Goal: Task Accomplishment & Management: Manage account settings

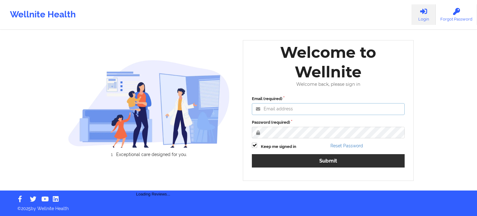
type input "edima@wellnite.com"
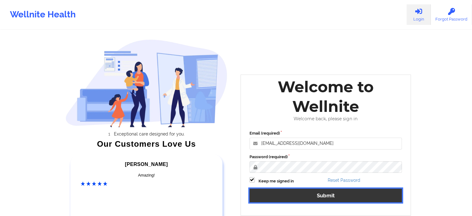
click at [276, 197] on button "Submit" at bounding box center [326, 194] width 153 height 13
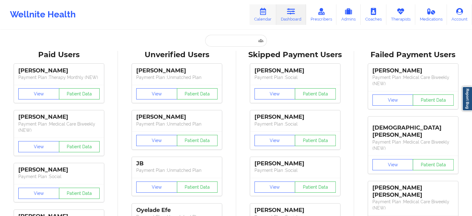
click at [265, 13] on icon at bounding box center [263, 11] width 8 height 7
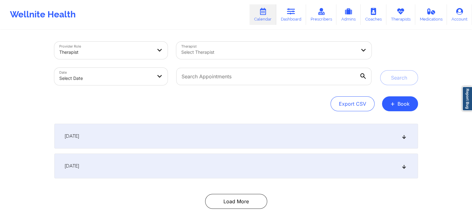
click at [129, 84] on body "Wellnite Health Calendar Dashboard Prescribers Admins Coaches Therapists Medica…" at bounding box center [236, 108] width 472 height 216
select select "2025-8"
select select "2025-9"
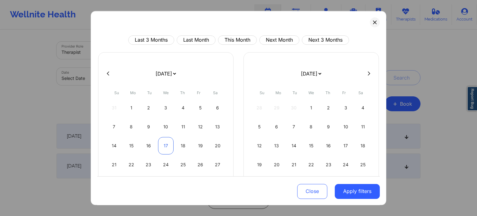
click at [164, 148] on div "17" at bounding box center [166, 145] width 16 height 17
select select "2025-8"
select select "2025-9"
select select "2025-8"
select select "2025-9"
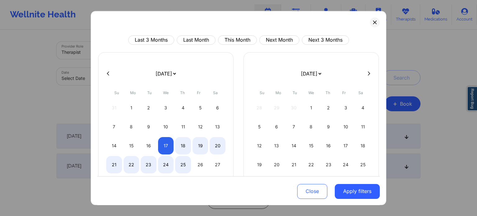
select select "2025-8"
select select "2025-9"
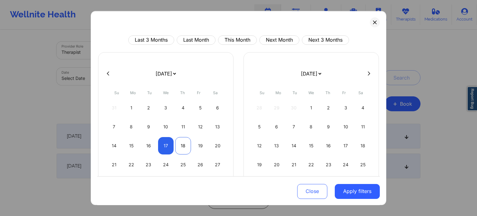
select select "2025-8"
select select "2025-9"
click at [179, 140] on div "18" at bounding box center [183, 145] width 16 height 17
select select "2025-8"
select select "2025-9"
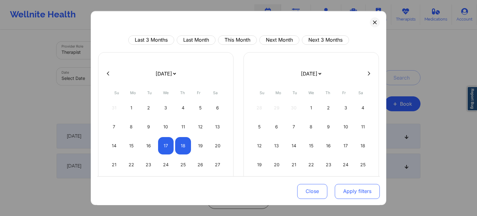
click at [354, 192] on button "Apply filters" at bounding box center [357, 190] width 45 height 15
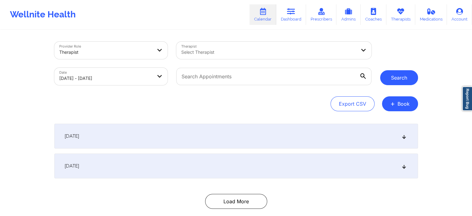
click at [393, 76] on button "Search" at bounding box center [399, 77] width 38 height 15
click at [397, 78] on button "Search" at bounding box center [399, 77] width 38 height 15
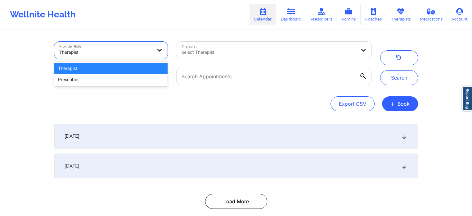
click at [153, 51] on div "Therapist" at bounding box center [103, 50] width 99 height 17
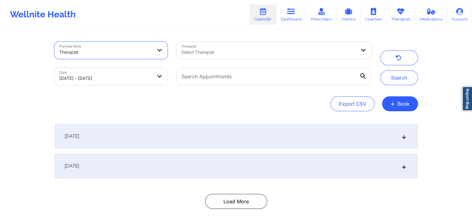
click at [153, 51] on div "Therapist" at bounding box center [103, 50] width 99 height 17
click at [197, 169] on div "[DATE]" at bounding box center [236, 165] width 364 height 25
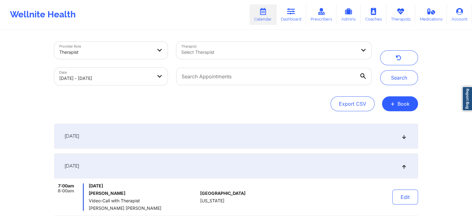
click at [127, 80] on body "Wellnite Health Calendar Dashboard Prescribers Admins Coaches Therapists Medica…" at bounding box center [236, 108] width 472 height 216
select select "2025-8"
select select "2025-9"
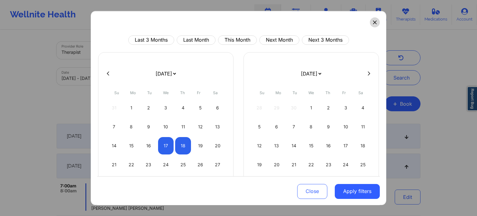
click at [370, 24] on button at bounding box center [375, 22] width 10 height 10
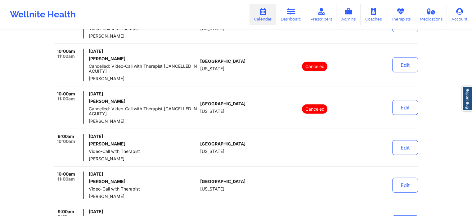
scroll to position [2148, 0]
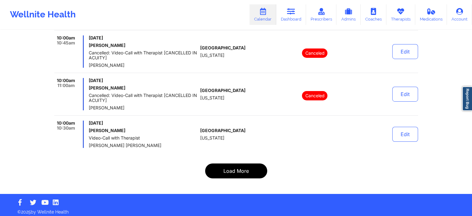
click at [235, 166] on button "Load More" at bounding box center [236, 170] width 62 height 15
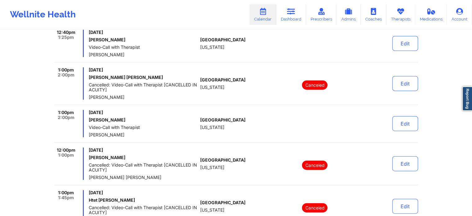
scroll to position [3943, 0]
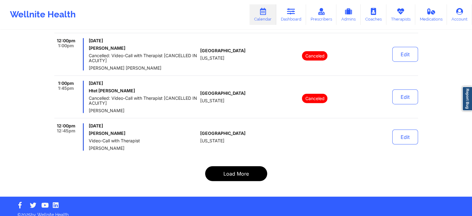
click at [235, 170] on button "Load More" at bounding box center [236, 173] width 62 height 15
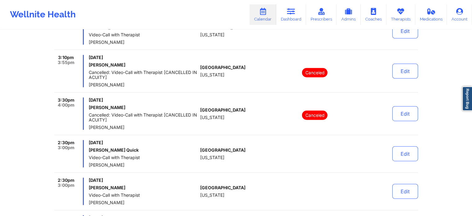
scroll to position [4002, 0]
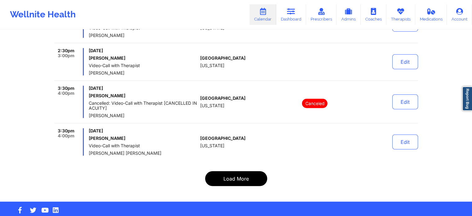
drag, startPoint x: 235, startPoint y: 175, endPoint x: 236, endPoint y: 169, distance: 6.3
click at [236, 171] on button "Load More" at bounding box center [236, 178] width 62 height 15
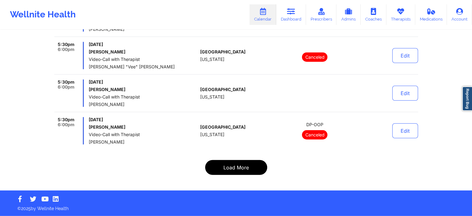
scroll to position [3978, 0]
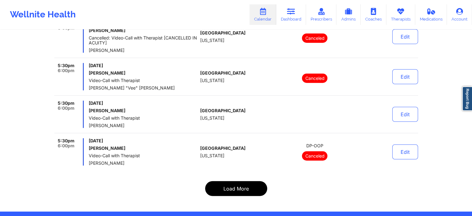
click at [240, 181] on button "Load More" at bounding box center [236, 188] width 62 height 15
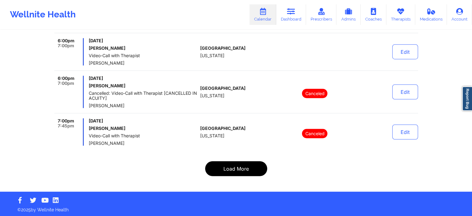
scroll to position [3973, 0]
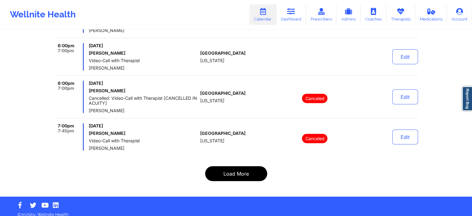
click at [246, 167] on button "Load More" at bounding box center [236, 173] width 62 height 15
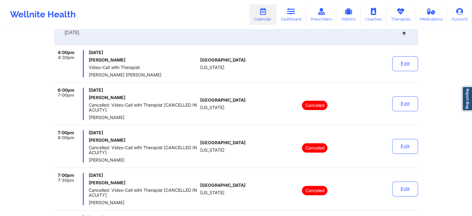
scroll to position [0, 0]
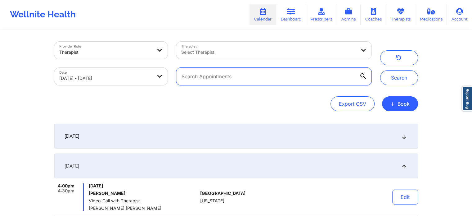
click at [260, 75] on input "text" at bounding box center [273, 76] width 195 height 17
paste input "miles.ariel@gmail.com"
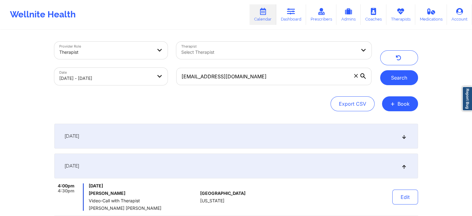
click at [404, 75] on button "Search" at bounding box center [399, 77] width 38 height 15
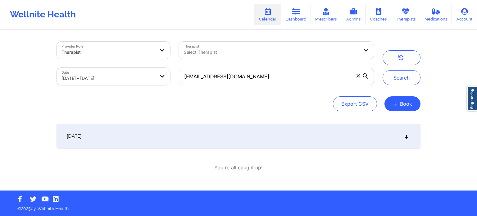
click at [361, 130] on div "[DATE]" at bounding box center [239, 136] width 364 height 25
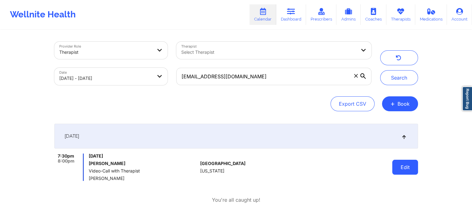
click at [401, 169] on button "Edit" at bounding box center [405, 167] width 26 height 15
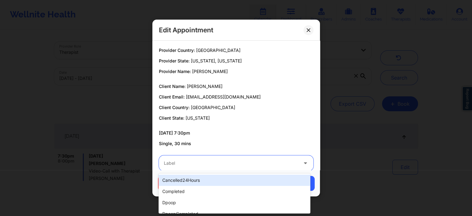
click at [260, 163] on div at bounding box center [231, 162] width 134 height 7
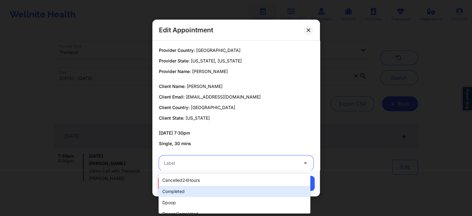
click at [199, 190] on div "completed" at bounding box center [235, 191] width 152 height 11
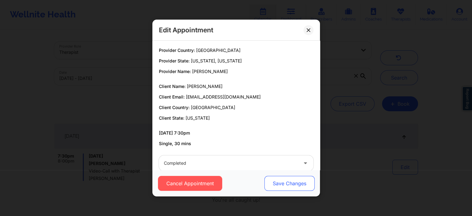
click at [289, 183] on button "Save Changes" at bounding box center [289, 183] width 50 height 15
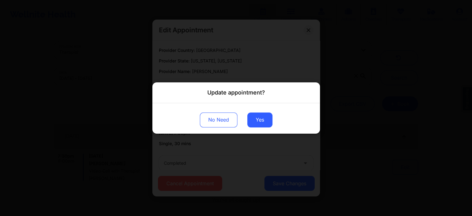
click at [254, 110] on div "No Need Yes" at bounding box center [236, 118] width 168 height 30
click at [257, 116] on button "Yes" at bounding box center [259, 119] width 25 height 15
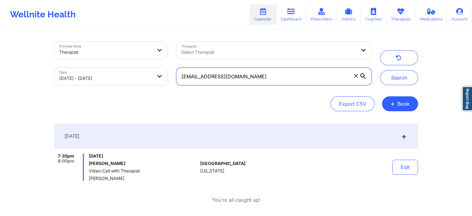
drag, startPoint x: 242, startPoint y: 77, endPoint x: 162, endPoint y: 71, distance: 80.0
click at [162, 71] on div "Provider Role Therapist Therapist Select Therapist Date 09/17/2025 - 09/18/2025…" at bounding box center [213, 63] width 326 height 52
paste input "acsheaffer89@hot"
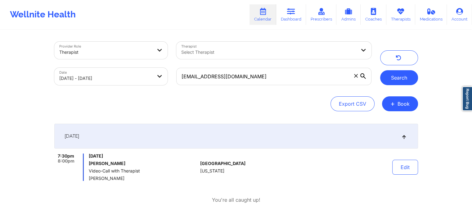
click at [387, 80] on button "Search" at bounding box center [399, 77] width 38 height 15
click at [399, 165] on button "Edit" at bounding box center [405, 167] width 26 height 15
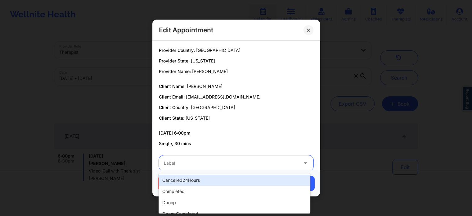
click at [270, 159] on div "Label" at bounding box center [229, 163] width 140 height 16
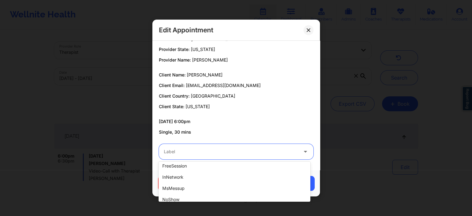
scroll to position [208, 0]
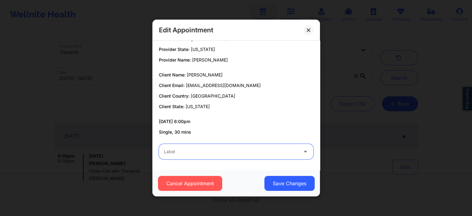
click at [291, 147] on div "Label" at bounding box center [229, 152] width 140 height 16
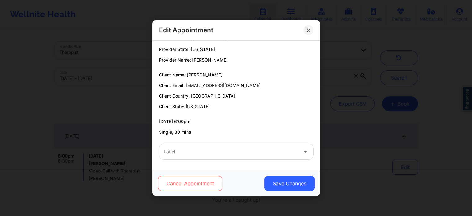
click at [186, 183] on button "Cancel Appointment" at bounding box center [190, 183] width 64 height 15
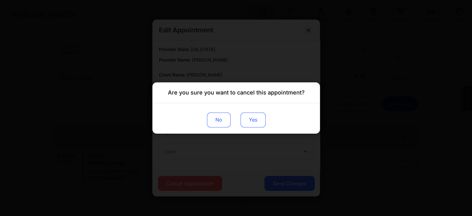
click at [248, 113] on button "Yes" at bounding box center [252, 119] width 25 height 15
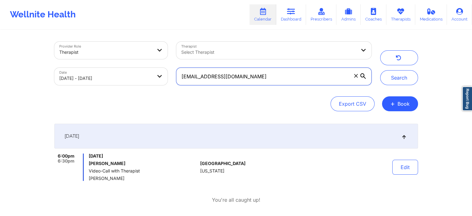
drag, startPoint x: 254, startPoint y: 77, endPoint x: 188, endPoint y: 76, distance: 66.1
click at [188, 76] on input "acsheaffer89@hotmail.com" at bounding box center [273, 76] width 195 height 17
type input "a"
paste input "[EMAIL_ADDRESS][DOMAIN_NAME]"
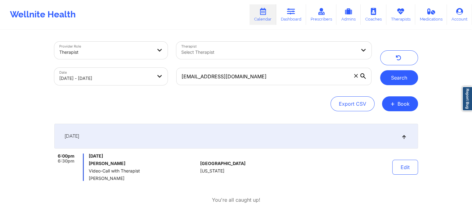
click at [399, 77] on button "Search" at bounding box center [399, 77] width 38 height 15
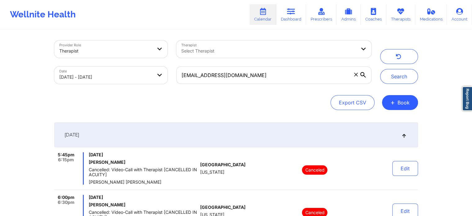
scroll to position [0, 0]
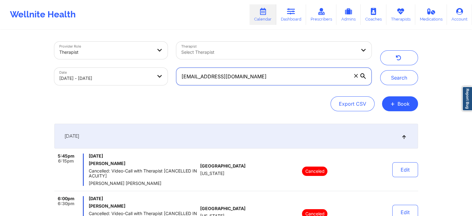
drag, startPoint x: 281, startPoint y: 71, endPoint x: 172, endPoint y: 78, distance: 109.5
click at [172, 78] on div "[EMAIL_ADDRESS][DOMAIN_NAME]" at bounding box center [274, 76] width 204 height 26
paste input "tova@frankfamily"
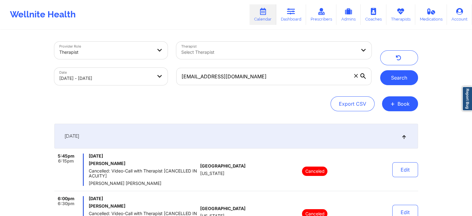
click at [388, 80] on button "Search" at bounding box center [399, 77] width 38 height 15
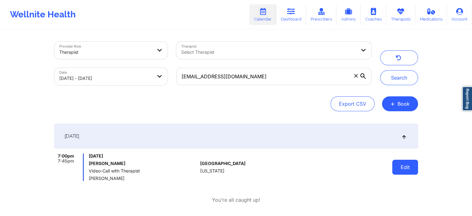
click at [400, 166] on button "Edit" at bounding box center [405, 167] width 26 height 15
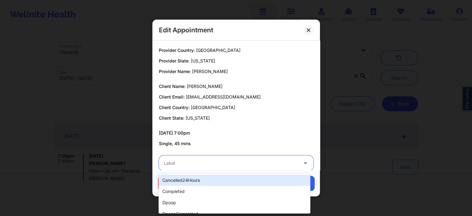
click at [289, 162] on div at bounding box center [231, 162] width 134 height 7
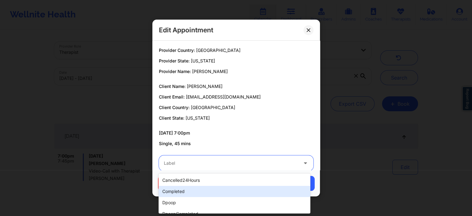
click at [227, 190] on div "completed" at bounding box center [235, 191] width 152 height 11
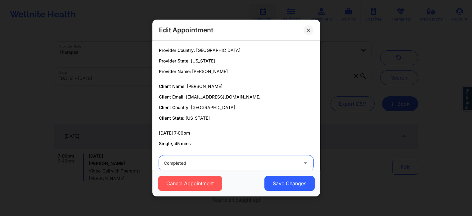
scroll to position [11, 0]
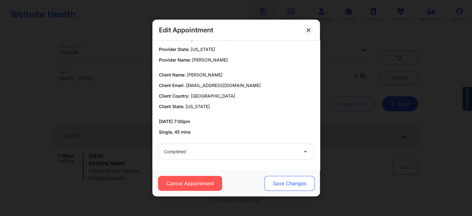
click at [281, 178] on button "Save Changes" at bounding box center [289, 183] width 50 height 15
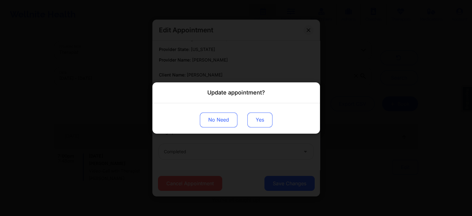
click at [253, 113] on button "Yes" at bounding box center [259, 119] width 25 height 15
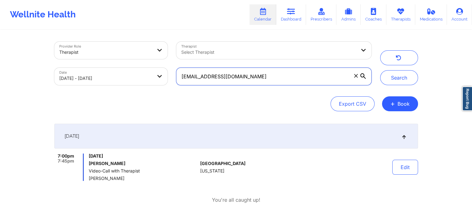
drag, startPoint x: 252, startPoint y: 73, endPoint x: 179, endPoint y: 79, distance: 73.2
click at [179, 79] on input "tova@frankfamily.com" at bounding box center [273, 76] width 195 height 17
paste input "lizzieloparo@gmail"
type input "[EMAIL_ADDRESS][DOMAIN_NAME]"
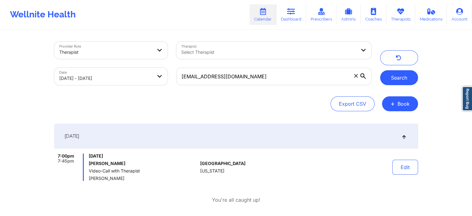
click at [396, 78] on button "Search" at bounding box center [399, 77] width 38 height 15
click at [400, 79] on button "Search" at bounding box center [399, 77] width 38 height 15
click at [409, 162] on button "Edit" at bounding box center [405, 167] width 26 height 15
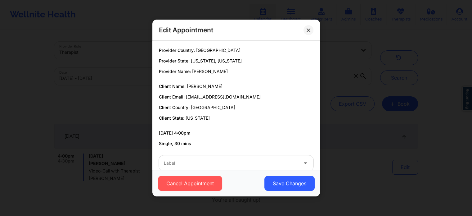
drag, startPoint x: 320, startPoint y: 113, endPoint x: 319, endPoint y: 151, distance: 38.5
click at [319, 151] on div "Edit Appointment Provider Country: United States Provider State: New York, Flor…" at bounding box center [236, 108] width 472 height 216
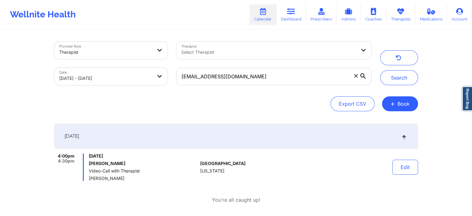
drag, startPoint x: 319, startPoint y: 151, endPoint x: 378, endPoint y: 161, distance: 59.2
click at [378, 161] on div "September 17, 2025 4:00pm 4:30pm Wednesday, September 17, 2025 Lilah Rivera Vid…" at bounding box center [236, 152] width 364 height 57
click at [395, 166] on button "Edit" at bounding box center [405, 167] width 26 height 15
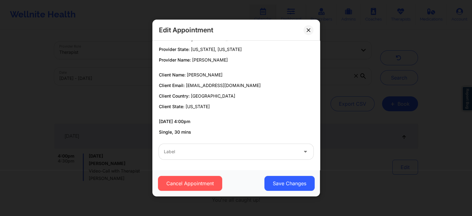
click at [260, 150] on div at bounding box center [231, 151] width 134 height 7
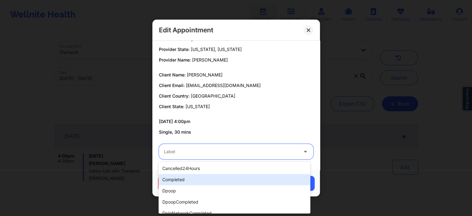
click at [198, 179] on div "completed" at bounding box center [235, 179] width 152 height 11
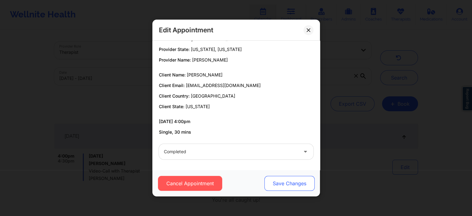
click at [278, 183] on button "Save Changes" at bounding box center [289, 183] width 50 height 15
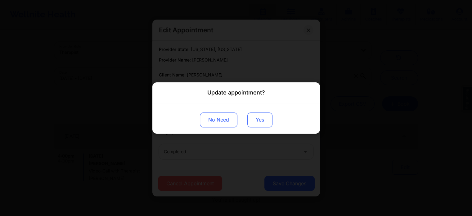
click at [259, 119] on button "Yes" at bounding box center [259, 119] width 25 height 15
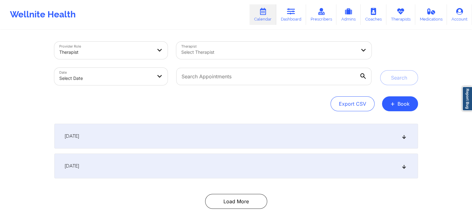
drag, startPoint x: 211, startPoint y: 111, endPoint x: 211, endPoint y: 115, distance: 3.7
click at [211, 115] on div "Provider Role Therapist Therapist Select Therapist Date Select Date Search Expo…" at bounding box center [236, 127] width 373 height 194
click at [202, 129] on div "[DATE]" at bounding box center [236, 136] width 364 height 25
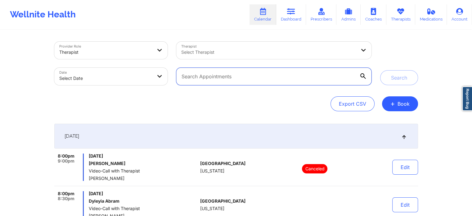
click at [243, 78] on input "text" at bounding box center [273, 76] width 195 height 17
paste input "[EMAIL_ADDRESS][DOMAIN_NAME]"
type input "[EMAIL_ADDRESS][DOMAIN_NAME]"
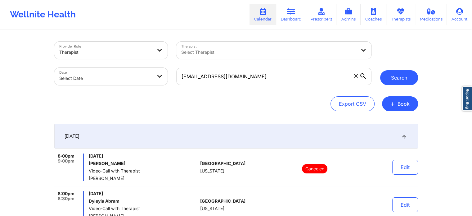
click at [391, 71] on button "Search" at bounding box center [399, 77] width 38 height 15
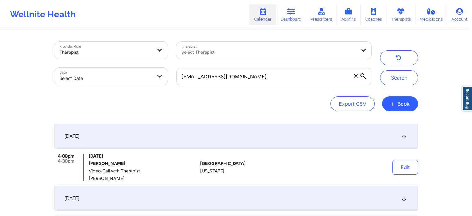
select select "2025-8"
select select "2025-9"
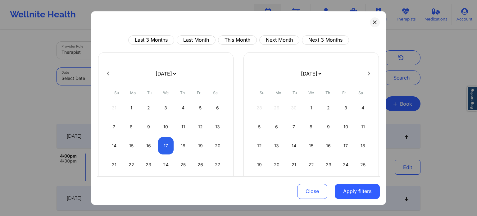
drag, startPoint x: 120, startPoint y: 68, endPoint x: 111, endPoint y: 79, distance: 14.7
click at [111, 79] on body "Wellnite Health Calendar Dashboard Prescribers Admins Coaches Therapists Medica…" at bounding box center [238, 108] width 477 height 216
click at [168, 144] on div "17" at bounding box center [166, 145] width 16 height 17
select select "2025-8"
select select "2025-9"
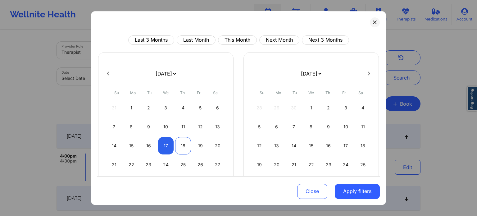
select select "2025-8"
select select "2025-9"
click at [182, 146] on div "18" at bounding box center [183, 145] width 16 height 17
select select "2025-8"
select select "2025-9"
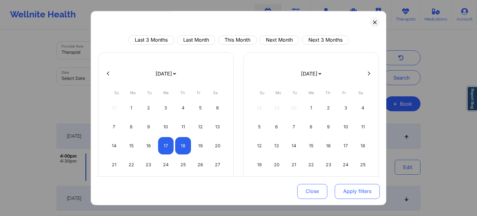
click at [341, 194] on button "Apply filters" at bounding box center [357, 190] width 45 height 15
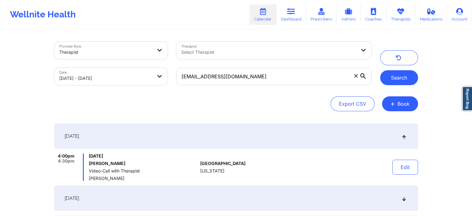
click at [400, 83] on button "Search" at bounding box center [399, 77] width 38 height 15
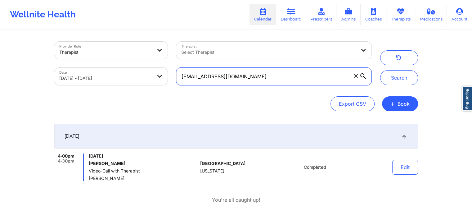
drag, startPoint x: 252, startPoint y: 74, endPoint x: 179, endPoint y: 72, distance: 72.4
click at [179, 72] on input "[EMAIL_ADDRESS][DOMAIN_NAME]" at bounding box center [273, 76] width 195 height 17
paste input "zanzy26"
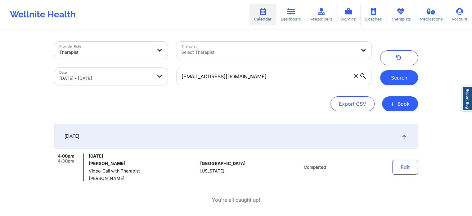
click at [396, 73] on button "Search" at bounding box center [399, 77] width 38 height 15
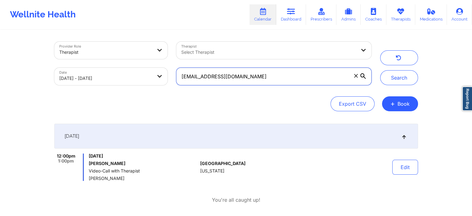
drag, startPoint x: 251, startPoint y: 78, endPoint x: 175, endPoint y: 78, distance: 76.7
click at [175, 78] on div "[EMAIL_ADDRESS][DOMAIN_NAME]" at bounding box center [274, 76] width 204 height 26
paste input "ritzamaelyn11@ao"
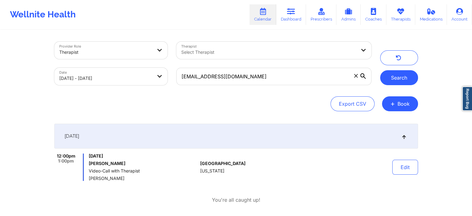
click at [405, 81] on button "Search" at bounding box center [399, 77] width 38 height 15
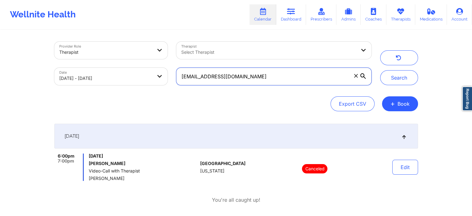
drag, startPoint x: 250, startPoint y: 74, endPoint x: 162, endPoint y: 59, distance: 88.8
click at [162, 59] on div "Provider Role Therapist Therapist Select Therapist Date [DATE] - [DATE] [EMAIL_…" at bounding box center [213, 63] width 326 height 52
paste input "[PERSON_NAME].jacobs85@gmai"
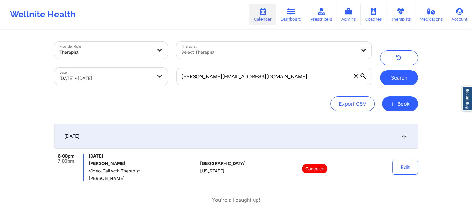
click at [400, 78] on button "Search" at bounding box center [399, 77] width 38 height 15
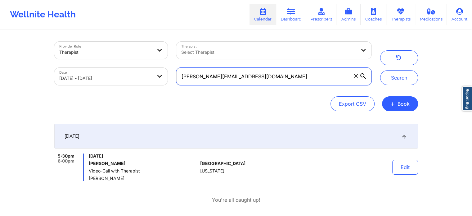
drag, startPoint x: 259, startPoint y: 76, endPoint x: 157, endPoint y: 69, distance: 101.7
click at [157, 69] on div "Provider Role Therapist Therapist Select Therapist Date [DATE] - [DATE] [PERSON…" at bounding box center [213, 63] width 326 height 52
paste input "octavialewis13"
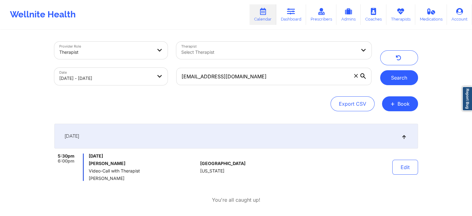
click at [392, 79] on button "Search" at bounding box center [399, 77] width 38 height 15
click at [407, 168] on button "Edit" at bounding box center [405, 167] width 26 height 15
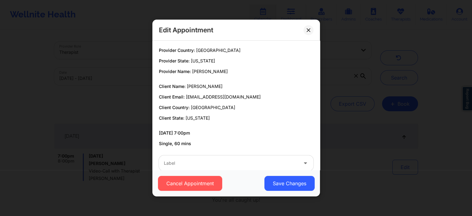
scroll to position [11, 0]
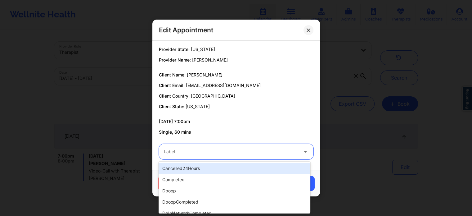
click at [230, 158] on div "Label" at bounding box center [229, 152] width 140 height 16
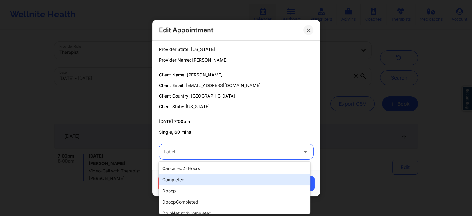
click at [188, 181] on div "completed" at bounding box center [235, 179] width 152 height 11
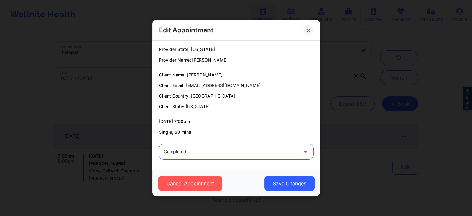
scroll to position [0, 0]
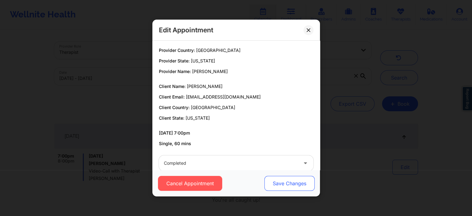
click at [287, 183] on button "Save Changes" at bounding box center [289, 183] width 50 height 15
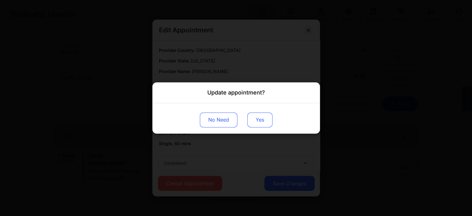
click at [257, 119] on button "Yes" at bounding box center [259, 119] width 25 height 15
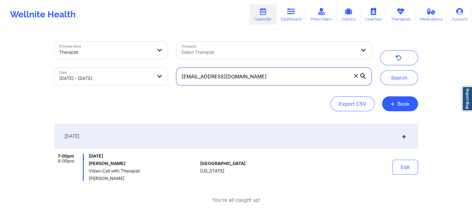
drag, startPoint x: 269, startPoint y: 72, endPoint x: 168, endPoint y: 79, distance: 100.8
click at [168, 79] on div "Provider Role Therapist Therapist Select Therapist Date [DATE] - [DATE] [EMAIL_…" at bounding box center [213, 63] width 326 height 52
paste input "daradurosomo"
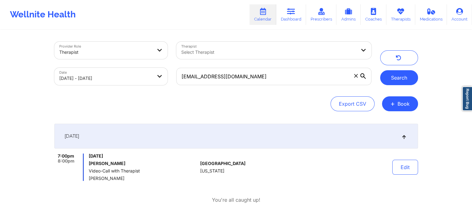
click at [395, 80] on button "Search" at bounding box center [399, 77] width 38 height 15
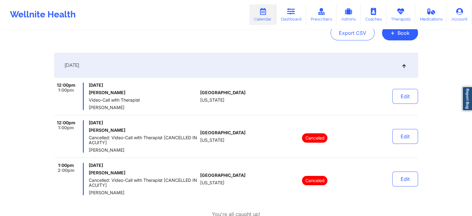
scroll to position [75, 0]
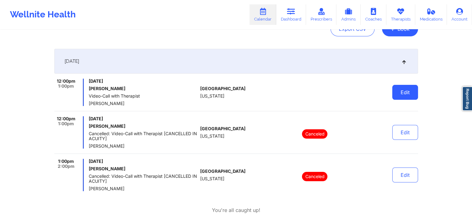
click at [404, 89] on button "Edit" at bounding box center [405, 92] width 26 height 15
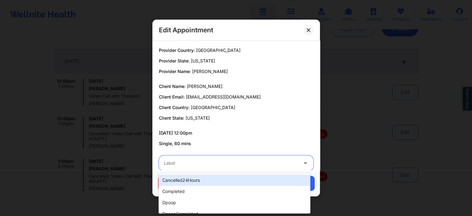
click at [278, 162] on div at bounding box center [231, 162] width 134 height 7
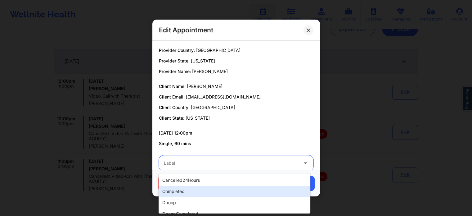
click at [220, 191] on div "completed" at bounding box center [235, 191] width 152 height 11
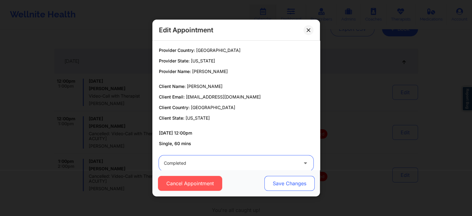
click at [282, 183] on button "Save Changes" at bounding box center [289, 183] width 50 height 15
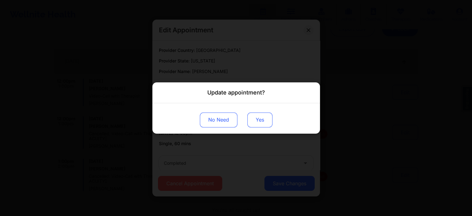
click at [260, 119] on button "Yes" at bounding box center [259, 119] width 25 height 15
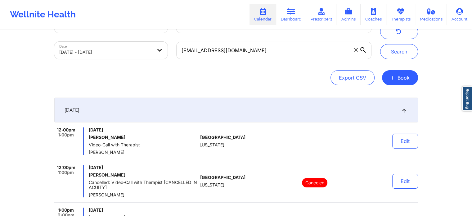
scroll to position [0, 0]
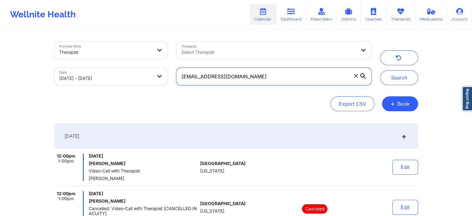
click at [287, 69] on input "[EMAIL_ADDRESS][DOMAIN_NAME]" at bounding box center [273, 76] width 195 height 17
drag, startPoint x: 267, startPoint y: 71, endPoint x: 129, endPoint y: 72, distance: 137.2
click at [129, 72] on div "Provider Role Therapist Therapist Select Therapist Date [DATE] - [DATE] [EMAIL_…" at bounding box center [213, 63] width 326 height 52
paste input "canadianbacon9"
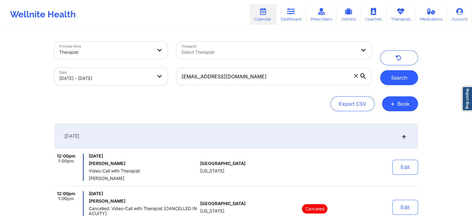
click at [391, 77] on button "Search" at bounding box center [399, 77] width 38 height 15
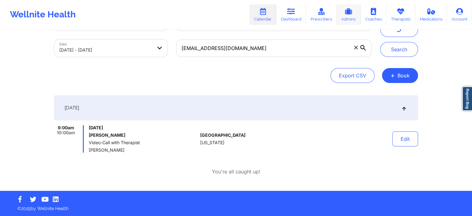
scroll to position [28, 0]
click at [405, 141] on button "Edit" at bounding box center [405, 138] width 26 height 15
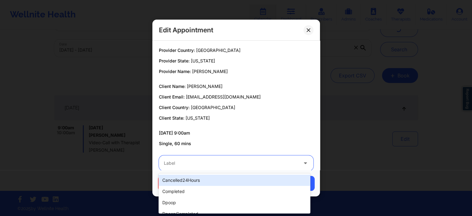
click at [265, 167] on div "Label" at bounding box center [229, 163] width 140 height 16
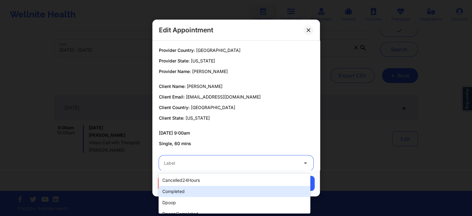
click at [209, 189] on div "completed" at bounding box center [235, 191] width 152 height 11
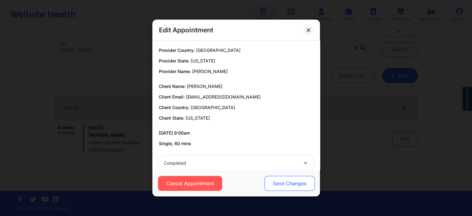
click at [276, 182] on button "Save Changes" at bounding box center [289, 183] width 50 height 15
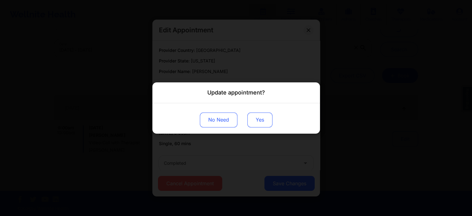
click at [260, 117] on button "Yes" at bounding box center [259, 119] width 25 height 15
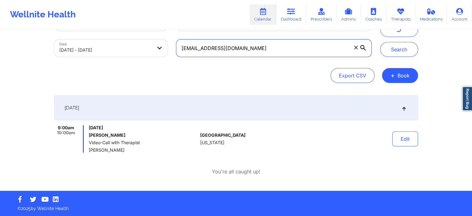
drag, startPoint x: 268, startPoint y: 52, endPoint x: 165, endPoint y: 44, distance: 103.4
click at [165, 44] on div "Provider Role Therapist Therapist Select Therapist Date [DATE] - [DATE] [EMAIL_…" at bounding box center [213, 35] width 326 height 52
paste input "seraphinlovely86"
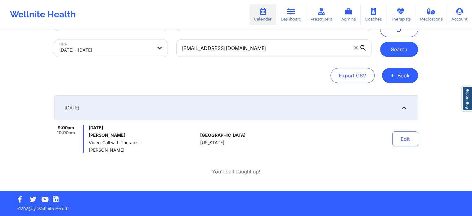
click at [402, 49] on button "Search" at bounding box center [399, 49] width 38 height 15
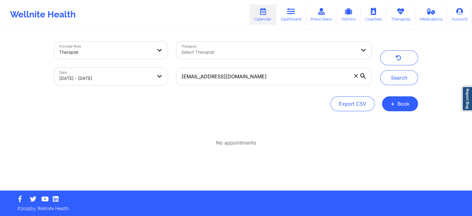
scroll to position [0, 0]
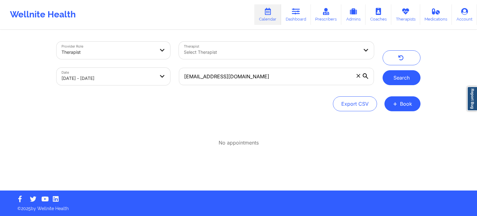
click at [390, 78] on button "Search" at bounding box center [401, 77] width 38 height 15
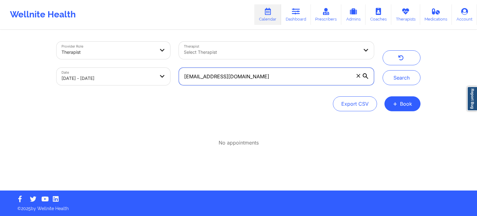
drag, startPoint x: 269, startPoint y: 75, endPoint x: 172, endPoint y: 70, distance: 97.6
click at [172, 70] on div "Provider Role Therapist Therapist Select Therapist Date [DATE] - [DATE] [EMAIL_…" at bounding box center [215, 63] width 326 height 52
paste input "[PERSON_NAME].[PERSON_NAME].[PERSON_NAME]"
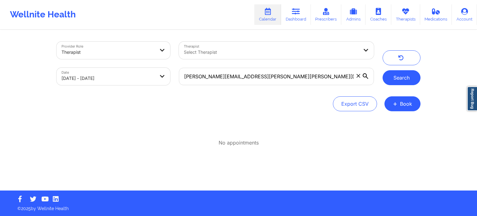
click at [399, 81] on button "Search" at bounding box center [401, 77] width 38 height 15
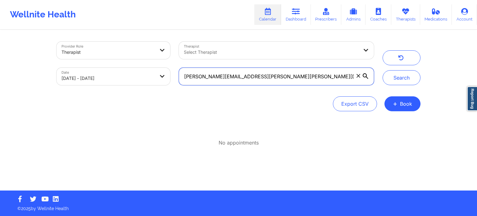
drag, startPoint x: 286, startPoint y: 74, endPoint x: 152, endPoint y: 73, distance: 133.2
click at [152, 73] on div "Provider Role Therapist Therapist Select Therapist Date [DATE] - [DATE] [PERSON…" at bounding box center [215, 63] width 326 height 52
paste input "[PERSON_NAME].[PERSON_NAME]@ao"
type input "[PERSON_NAME][EMAIL_ADDRESS][PERSON_NAME][DOMAIN_NAME]"
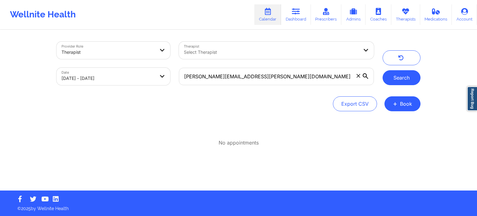
click at [401, 80] on button "Search" at bounding box center [401, 77] width 38 height 15
click at [137, 80] on body "Wellnite Health Calendar Dashboard Prescribers Admins Coaches Therapists Medica…" at bounding box center [238, 108] width 477 height 216
select select "2025-8"
select select "2025-9"
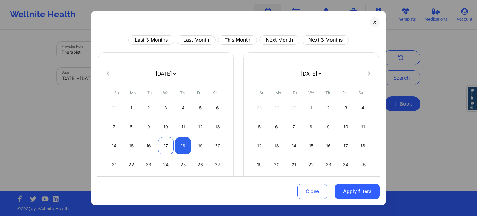
click at [164, 143] on div "17" at bounding box center [166, 145] width 16 height 17
select select "2025-8"
select select "2025-9"
click at [169, 149] on div "17" at bounding box center [166, 145] width 16 height 17
select select "2025-8"
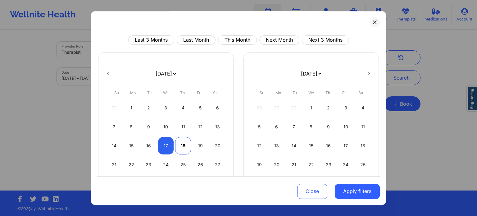
select select "2025-9"
click at [184, 150] on div "18" at bounding box center [183, 145] width 16 height 17
select select "2025-8"
select select "2025-9"
select select "2025-8"
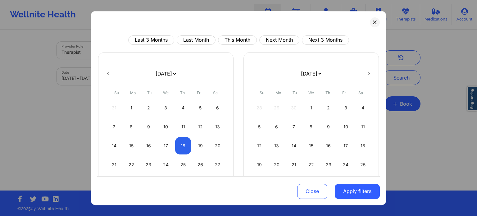
select select "2025-9"
select select "2025-8"
select select "2025-9"
click at [163, 147] on div "17" at bounding box center [166, 145] width 16 height 17
select select "2025-8"
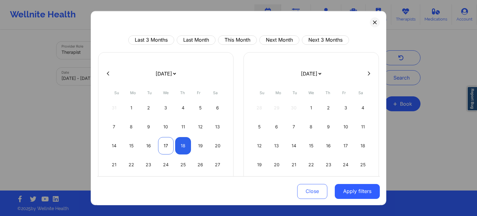
select select "2025-9"
select select "2025-8"
select select "2025-9"
click at [179, 146] on div "18" at bounding box center [183, 145] width 16 height 17
select select "2025-8"
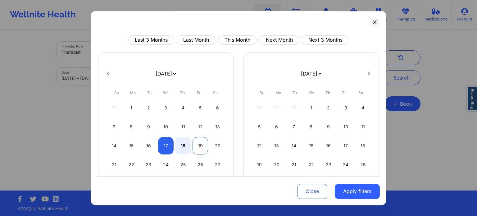
select select "2025-9"
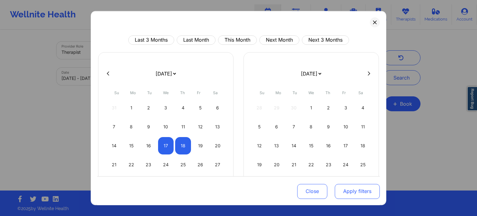
click at [345, 189] on button "Apply filters" at bounding box center [357, 190] width 45 height 15
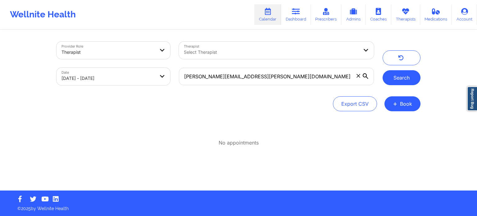
click at [399, 79] on button "Search" at bounding box center [401, 77] width 38 height 15
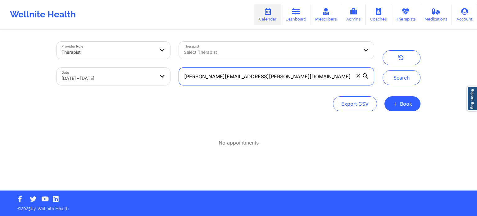
drag, startPoint x: 252, startPoint y: 79, endPoint x: 192, endPoint y: 73, distance: 60.3
click at [192, 73] on input "[PERSON_NAME][EMAIL_ADDRESS][PERSON_NAME][DOMAIN_NAME]" at bounding box center [276, 76] width 195 height 17
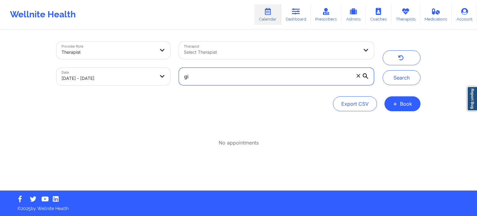
type input "g"
click at [119, 130] on div "No appointments" at bounding box center [239, 135] width 364 height 23
click at [219, 79] on input "text" at bounding box center [276, 76] width 195 height 17
paste input "[EMAIL_ADDRESS][DOMAIN_NAME]"
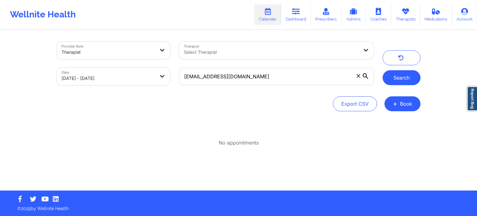
click at [390, 79] on button "Search" at bounding box center [401, 77] width 38 height 15
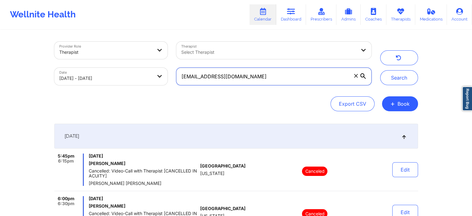
drag, startPoint x: 267, startPoint y: 75, endPoint x: 163, endPoint y: 75, distance: 104.0
click at [163, 75] on div "Provider Role Therapist Therapist Select Therapist Date [DATE] - [DATE] [EMAIL_…" at bounding box center [213, 63] width 326 height 52
paste input "[PERSON_NAME][EMAIL_ADDRESS][PERSON_NAME][DOMAIN_NAME]"
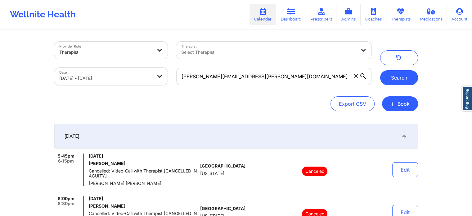
click at [399, 77] on button "Search" at bounding box center [399, 77] width 38 height 15
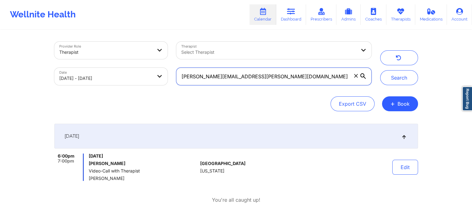
drag, startPoint x: 261, startPoint y: 77, endPoint x: 169, endPoint y: 65, distance: 92.8
click at [169, 65] on div "Provider Role Therapist Therapist Select Therapist Date [DATE] - [DATE] [PERSON…" at bounding box center [213, 63] width 326 height 52
paste input "[EMAIL_ADDRESS][DOMAIN_NAME]"
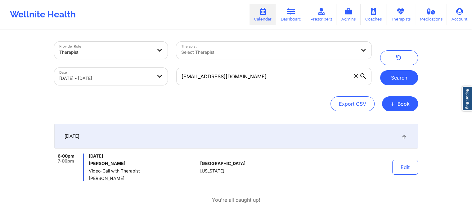
click at [401, 80] on button "Search" at bounding box center [399, 77] width 38 height 15
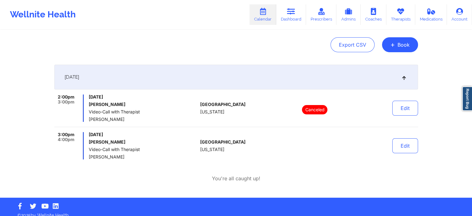
scroll to position [60, 0]
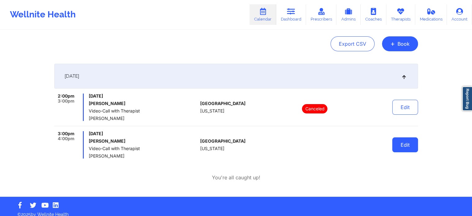
click at [401, 150] on button "Edit" at bounding box center [405, 144] width 26 height 15
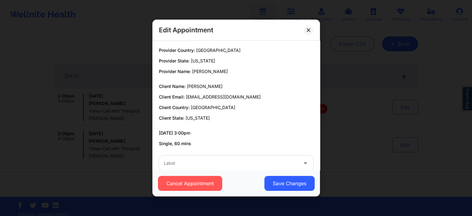
scroll to position [11, 0]
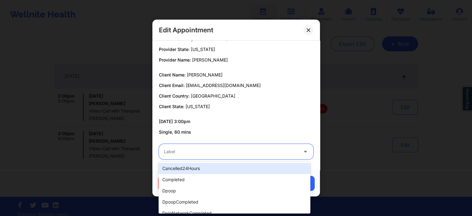
click at [180, 152] on div at bounding box center [231, 151] width 134 height 7
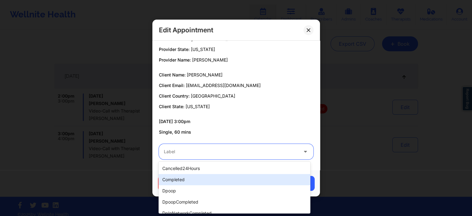
click at [185, 180] on div "completed" at bounding box center [235, 179] width 152 height 11
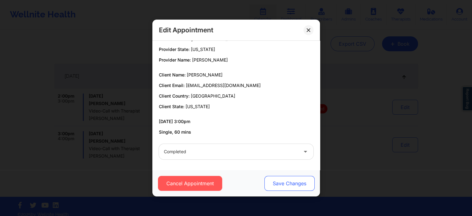
click at [282, 182] on button "Save Changes" at bounding box center [289, 183] width 50 height 15
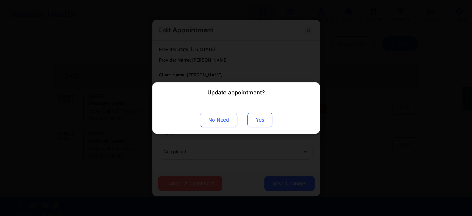
click at [255, 118] on button "Yes" at bounding box center [259, 119] width 25 height 15
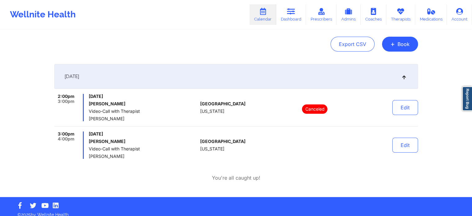
scroll to position [0, 0]
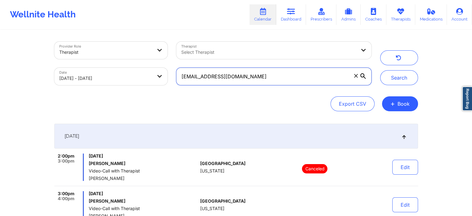
drag, startPoint x: 274, startPoint y: 72, endPoint x: 115, endPoint y: 63, distance: 159.2
click at [115, 63] on div "Provider Role Therapist Therapist Select Therapist Date [DATE] - [DATE] [EMAIL_…" at bounding box center [213, 63] width 326 height 52
paste input "ashleycliston"
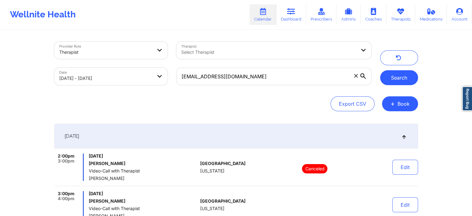
click at [397, 74] on button "Search" at bounding box center [399, 77] width 38 height 15
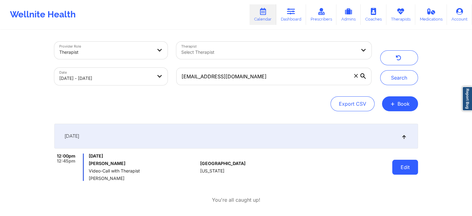
click at [402, 169] on button "Edit" at bounding box center [405, 167] width 26 height 15
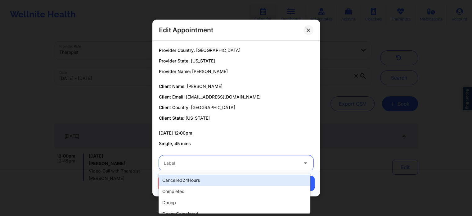
click at [242, 165] on div at bounding box center [231, 162] width 134 height 7
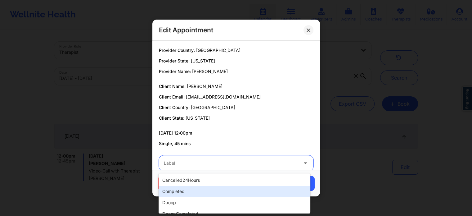
click at [193, 194] on div "completed" at bounding box center [235, 191] width 152 height 11
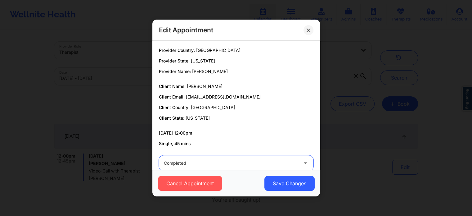
scroll to position [11, 0]
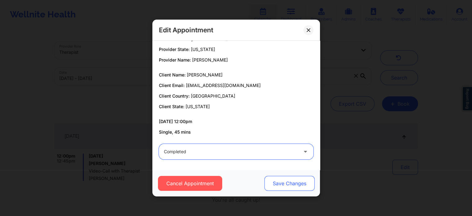
click at [287, 187] on button "Save Changes" at bounding box center [289, 183] width 50 height 15
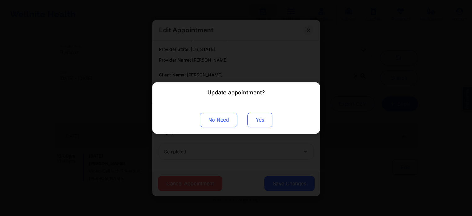
click at [259, 118] on button "Yes" at bounding box center [259, 119] width 25 height 15
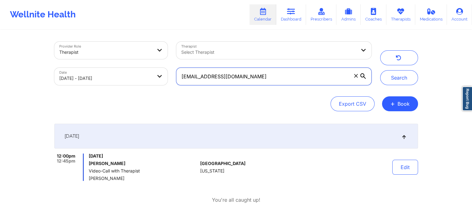
drag, startPoint x: 256, startPoint y: 74, endPoint x: 146, endPoint y: 73, distance: 110.8
click at [146, 73] on div "Provider Role Therapist Therapist Select Therapist Date [DATE] - [DATE] [EMAIL_…" at bounding box center [213, 63] width 326 height 52
paste input "[EMAIL_ADDRESS]"
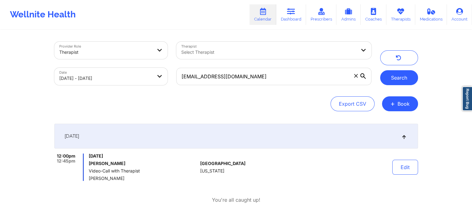
click at [400, 75] on button "Search" at bounding box center [399, 77] width 38 height 15
click at [406, 167] on button "Edit" at bounding box center [405, 167] width 26 height 15
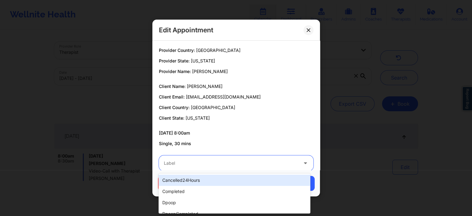
click at [269, 162] on div at bounding box center [231, 162] width 134 height 7
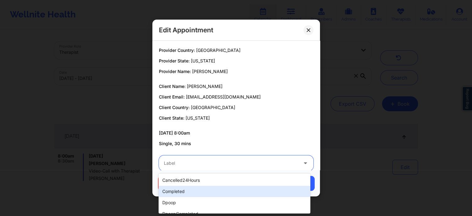
click at [214, 186] on div "completed" at bounding box center [235, 191] width 152 height 11
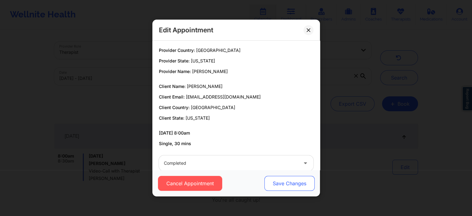
click at [289, 184] on button "Save Changes" at bounding box center [289, 183] width 50 height 15
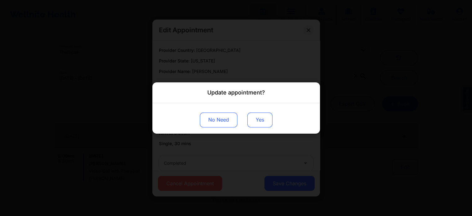
click at [258, 122] on button "Yes" at bounding box center [259, 119] width 25 height 15
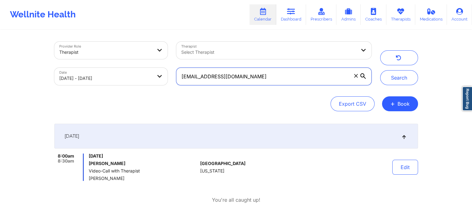
drag, startPoint x: 264, startPoint y: 70, endPoint x: 177, endPoint y: 75, distance: 87.4
click at [177, 75] on input "[EMAIL_ADDRESS][DOMAIN_NAME]" at bounding box center [273, 76] width 195 height 17
paste input "[EMAIL_ADDRESS]"
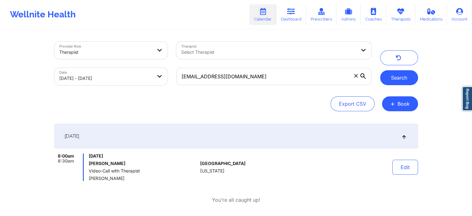
click at [392, 83] on button "Search" at bounding box center [399, 77] width 38 height 15
click at [405, 169] on button "Edit" at bounding box center [405, 167] width 26 height 15
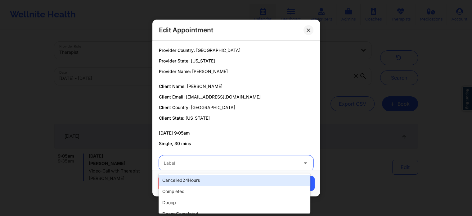
click at [244, 165] on div at bounding box center [231, 162] width 134 height 7
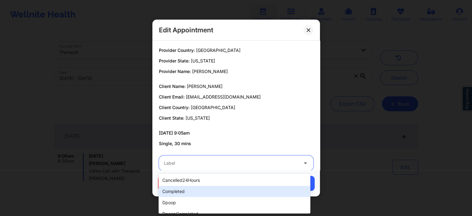
click at [200, 186] on div "completed" at bounding box center [235, 191] width 152 height 11
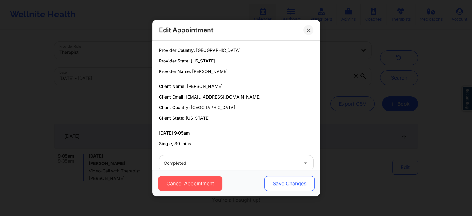
click at [282, 183] on button "Save Changes" at bounding box center [289, 183] width 50 height 15
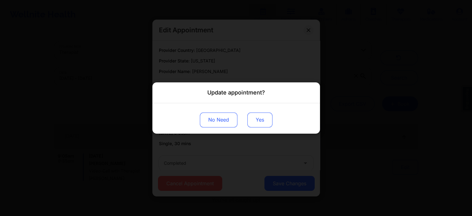
click at [270, 120] on button "Yes" at bounding box center [259, 119] width 25 height 15
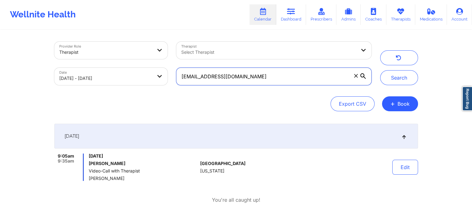
drag, startPoint x: 246, startPoint y: 72, endPoint x: 181, endPoint y: 67, distance: 65.1
click at [181, 68] on label "[EMAIL_ADDRESS][DOMAIN_NAME]" at bounding box center [273, 76] width 195 height 17
paste input "glpedraza1020"
type input "[EMAIL_ADDRESS][DOMAIN_NAME]"
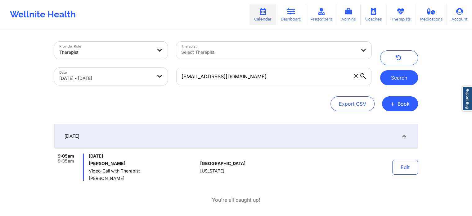
click at [400, 77] on button "Search" at bounding box center [399, 77] width 38 height 15
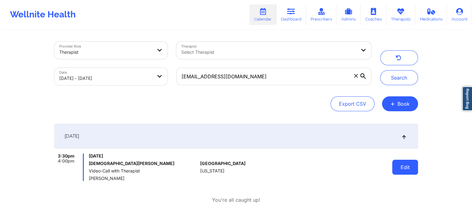
click at [409, 172] on button "Edit" at bounding box center [405, 167] width 26 height 15
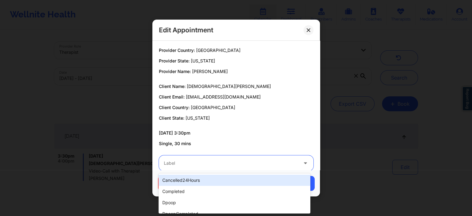
click at [273, 166] on div at bounding box center [231, 162] width 134 height 7
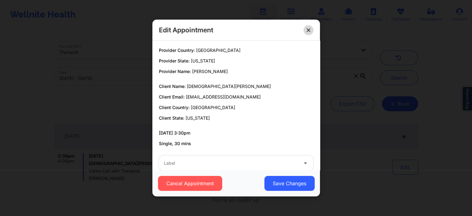
click at [307, 31] on icon at bounding box center [308, 29] width 3 height 3
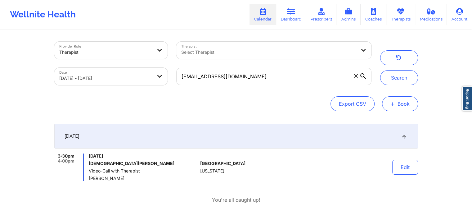
click at [393, 99] on button "+ Book" at bounding box center [400, 103] width 36 height 15
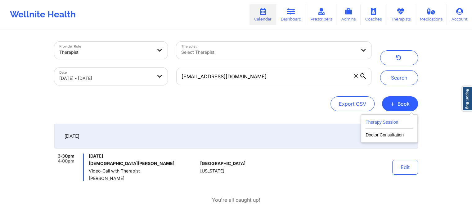
click at [379, 120] on button "Therapy Session" at bounding box center [389, 123] width 47 height 10
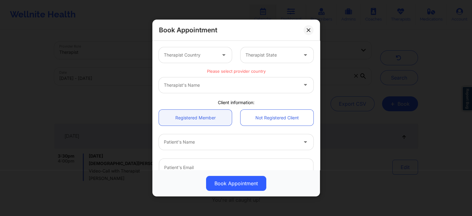
click at [205, 65] on div "Therapist Country Therapist State" at bounding box center [236, 55] width 163 height 24
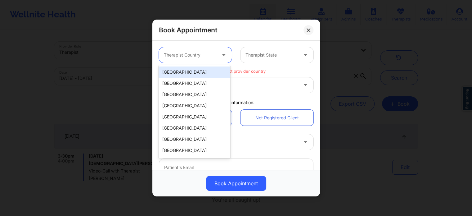
click at [205, 58] on div at bounding box center [190, 54] width 52 height 7
click at [197, 71] on div "[GEOGRAPHIC_DATA]" at bounding box center [194, 71] width 71 height 11
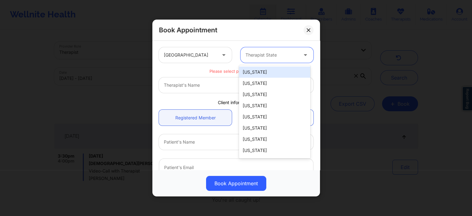
click at [259, 57] on div at bounding box center [272, 54] width 52 height 7
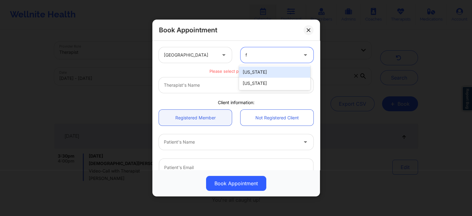
type input "fl"
click at [268, 68] on div "[US_STATE]" at bounding box center [274, 71] width 71 height 11
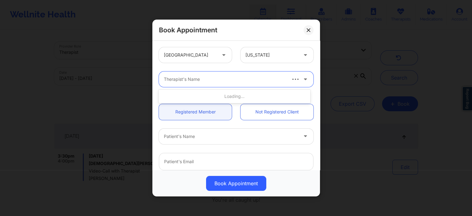
click at [229, 82] on div at bounding box center [225, 78] width 122 height 7
type input "[PERSON_NAME]"
click at [303, 79] on icon at bounding box center [305, 77] width 6 height 5
click at [246, 75] on div at bounding box center [225, 78] width 122 height 7
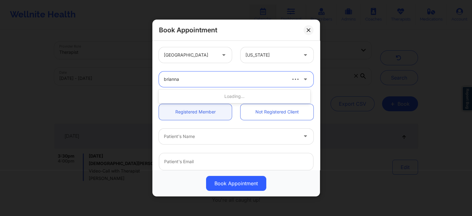
type input "brianna"
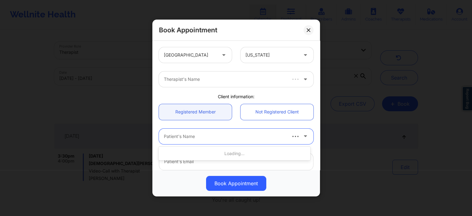
drag, startPoint x: 256, startPoint y: 129, endPoint x: 255, endPoint y: 134, distance: 5.6
click at [255, 134] on div "Patient's Name" at bounding box center [222, 137] width 127 height 16
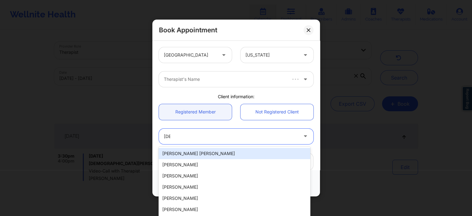
type input "[DEMOGRAPHIC_DATA]"
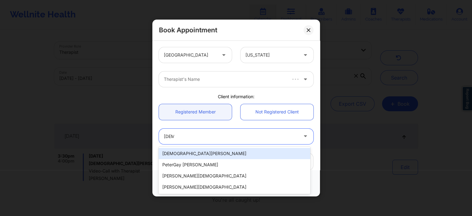
click at [219, 153] on div "[DEMOGRAPHIC_DATA][PERSON_NAME]" at bounding box center [235, 153] width 152 height 11
type input "[EMAIL_ADDRESS][DOMAIN_NAME]"
type input "[PHONE_NUMBER]"
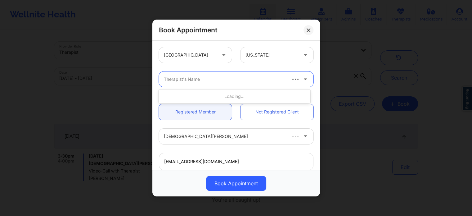
click at [232, 80] on div at bounding box center [225, 78] width 122 height 7
type input "[PERSON_NAME]"
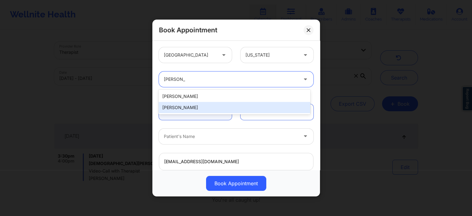
click at [209, 103] on div "[PERSON_NAME]" at bounding box center [235, 107] width 152 height 11
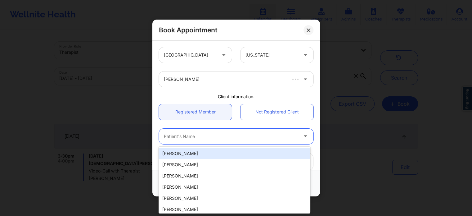
click at [233, 135] on div at bounding box center [231, 136] width 134 height 7
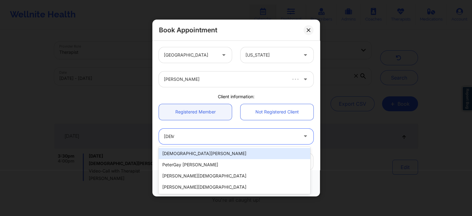
type input "[DEMOGRAPHIC_DATA] p"
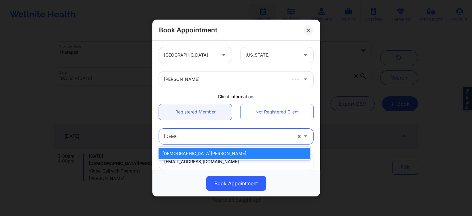
click at [207, 148] on div "[DEMOGRAPHIC_DATA][PERSON_NAME]" at bounding box center [235, 153] width 152 height 11
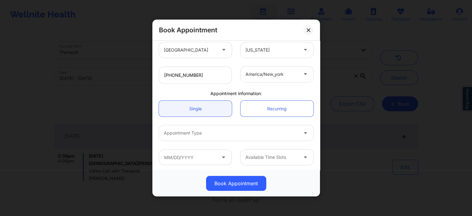
scroll to position [138, 0]
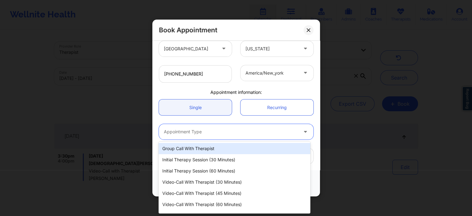
click at [241, 132] on div at bounding box center [231, 131] width 134 height 7
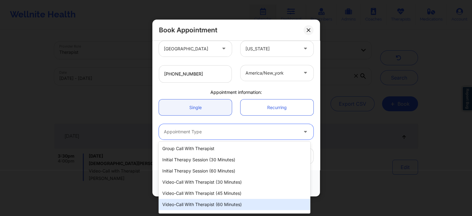
click at [236, 206] on div "Video-Call with Therapist (60 minutes)" at bounding box center [235, 204] width 152 height 11
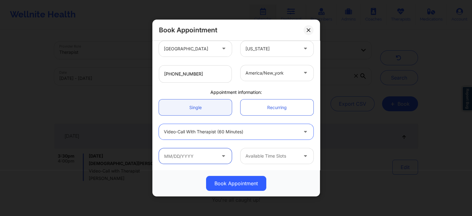
click at [197, 154] on input "text" at bounding box center [195, 156] width 73 height 16
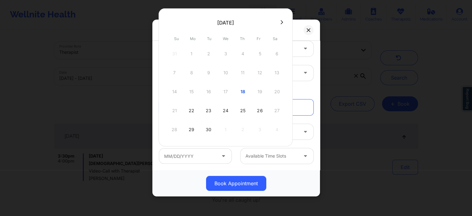
click at [225, 89] on div "14 15 16 17 18 19 20" at bounding box center [226, 91] width 118 height 17
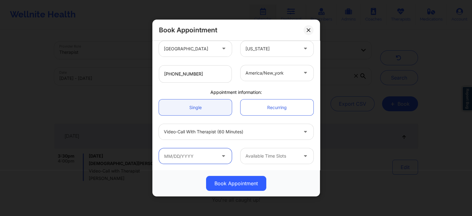
click at [207, 151] on input "text" at bounding box center [195, 156] width 73 height 16
click at [305, 32] on button at bounding box center [309, 30] width 10 height 10
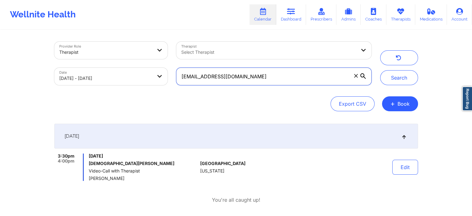
drag, startPoint x: 255, startPoint y: 77, endPoint x: 123, endPoint y: 60, distance: 132.7
click at [123, 60] on div "Provider Role Therapist Therapist Select Therapist Date [DATE] - [DATE] [EMAIL_…" at bounding box center [213, 63] width 326 height 52
paste input "[EMAIL_ADDRESS]"
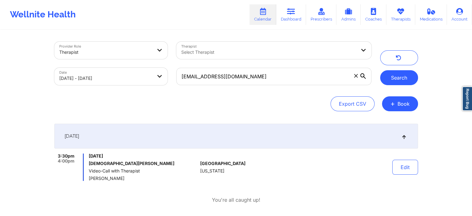
click at [399, 76] on button "Search" at bounding box center [399, 77] width 38 height 15
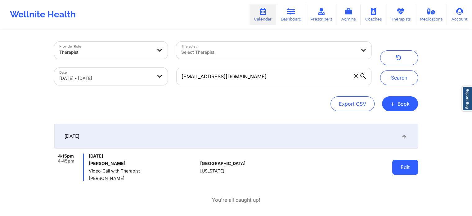
click at [403, 167] on button "Edit" at bounding box center [405, 167] width 26 height 15
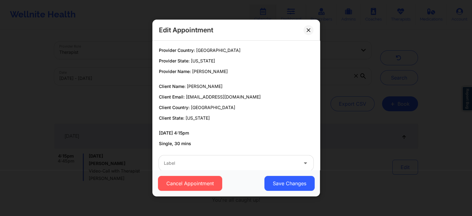
scroll to position [11, 0]
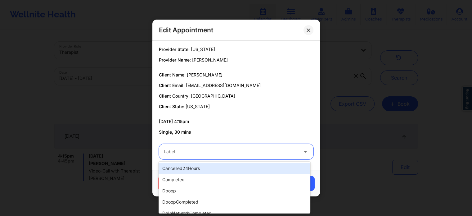
click at [190, 150] on div at bounding box center [231, 151] width 134 height 7
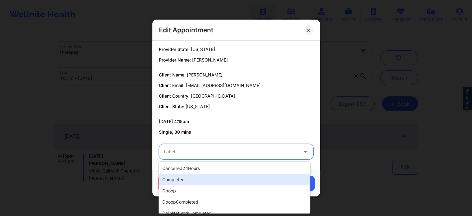
click at [179, 179] on div "completed" at bounding box center [235, 179] width 152 height 11
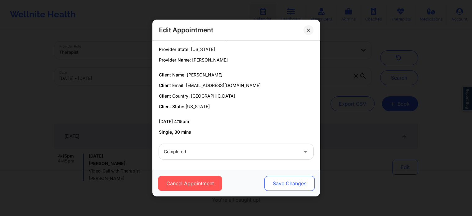
click at [281, 180] on button "Save Changes" at bounding box center [289, 183] width 50 height 15
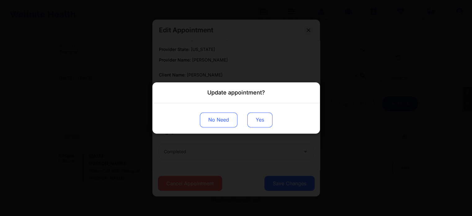
click at [253, 122] on button "Yes" at bounding box center [259, 119] width 25 height 15
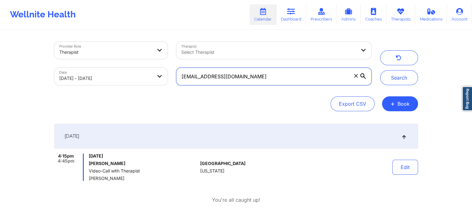
drag, startPoint x: 263, startPoint y: 76, endPoint x: 187, endPoint y: 70, distance: 76.6
click at [187, 70] on input "[EMAIL_ADDRESS][DOMAIN_NAME]" at bounding box center [273, 76] width 195 height 17
type input "k"
paste input "[EMAIL_ADDRESS][PERSON_NAME][DOMAIN_NAME]"
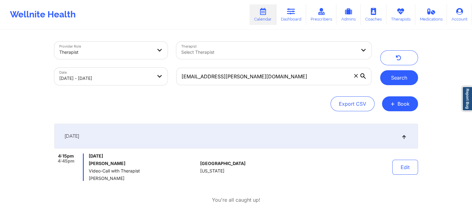
click at [392, 78] on button "Search" at bounding box center [399, 77] width 38 height 15
click at [401, 167] on button "Edit" at bounding box center [405, 167] width 26 height 15
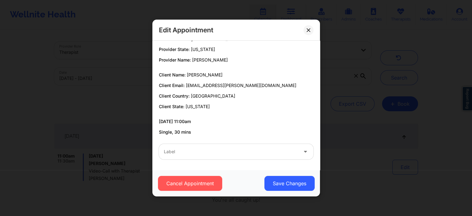
scroll to position [0, 0]
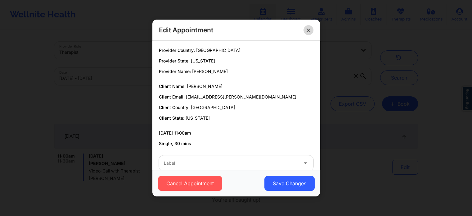
click at [311, 29] on button at bounding box center [309, 30] width 10 height 10
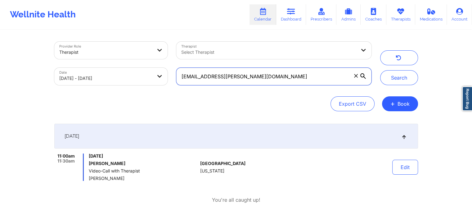
drag, startPoint x: 251, startPoint y: 78, endPoint x: 173, endPoint y: 53, distance: 82.3
click at [173, 53] on div "Provider Role Therapist Therapist Select Therapist Date [DATE] - [DATE] [EMAIL_…" at bounding box center [213, 63] width 326 height 52
paste input "homesbylisab"
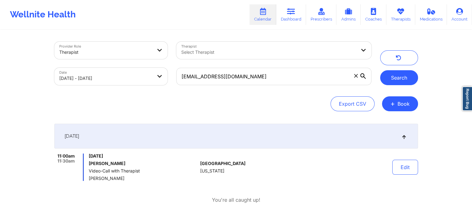
click at [400, 84] on button "Search" at bounding box center [399, 77] width 38 height 15
click at [414, 166] on button "Edit" at bounding box center [405, 167] width 26 height 15
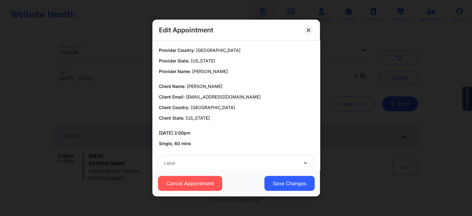
scroll to position [11, 0]
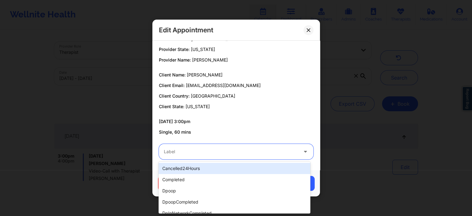
click at [248, 156] on div "Label" at bounding box center [229, 152] width 140 height 16
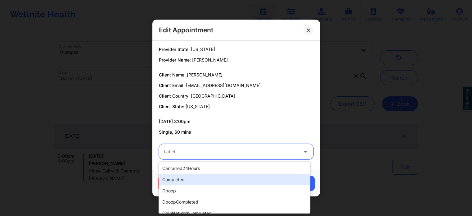
click at [220, 180] on div "completed" at bounding box center [235, 179] width 152 height 11
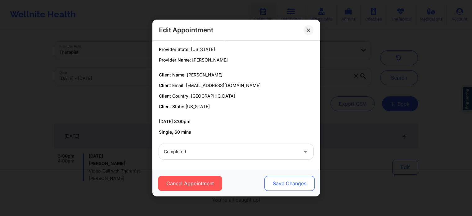
click at [288, 186] on button "Save Changes" at bounding box center [289, 183] width 50 height 15
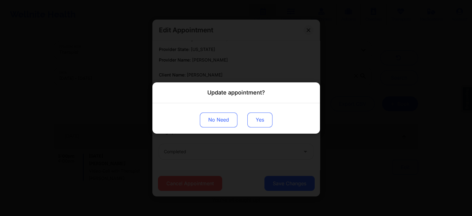
click at [252, 121] on button "Yes" at bounding box center [259, 119] width 25 height 15
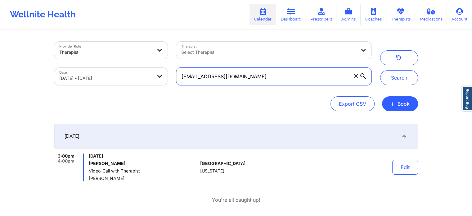
drag, startPoint x: 251, startPoint y: 63, endPoint x: 253, endPoint y: 76, distance: 13.3
click at [253, 76] on div "[EMAIL_ADDRESS][DOMAIN_NAME]" at bounding box center [274, 76] width 204 height 26
drag, startPoint x: 253, startPoint y: 76, endPoint x: 152, endPoint y: 74, distance: 101.2
click at [152, 74] on div "Provider Role Therapist Therapist Select Therapist Date [DATE] - [DATE] [EMAIL_…" at bounding box center [213, 63] width 326 height 52
paste input "connieduvall21"
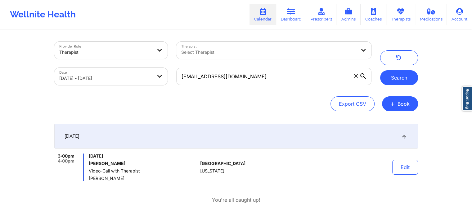
click at [392, 79] on button "Search" at bounding box center [399, 77] width 38 height 15
click at [411, 163] on button "Edit" at bounding box center [405, 167] width 26 height 15
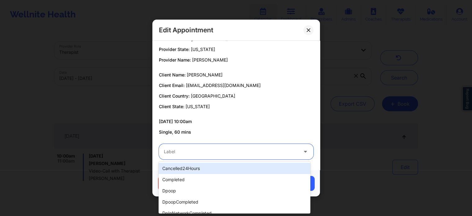
click at [242, 148] on div at bounding box center [231, 151] width 134 height 7
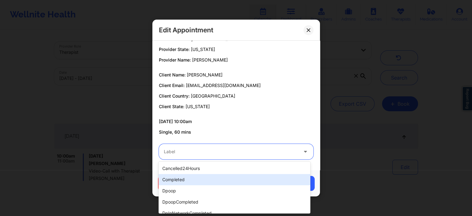
click at [200, 176] on div "completed" at bounding box center [235, 179] width 152 height 11
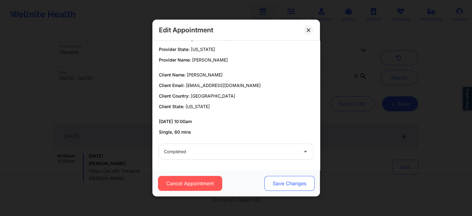
click at [284, 185] on button "Save Changes" at bounding box center [289, 183] width 50 height 15
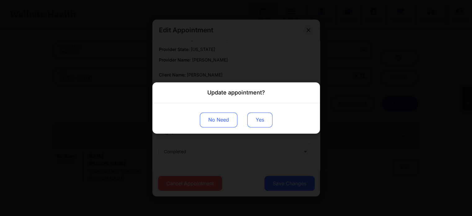
click at [257, 120] on button "Yes" at bounding box center [259, 119] width 25 height 15
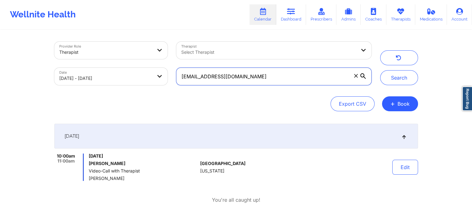
drag, startPoint x: 254, startPoint y: 76, endPoint x: 182, endPoint y: 74, distance: 71.7
click at [182, 74] on input "[EMAIL_ADDRESS][DOMAIN_NAME]" at bounding box center [273, 76] width 195 height 17
paste input "adwaller84"
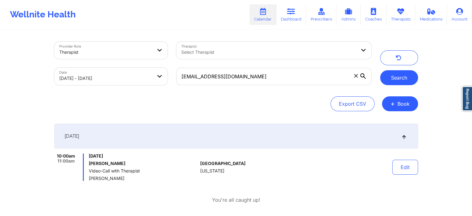
click at [396, 83] on button "Search" at bounding box center [399, 77] width 38 height 15
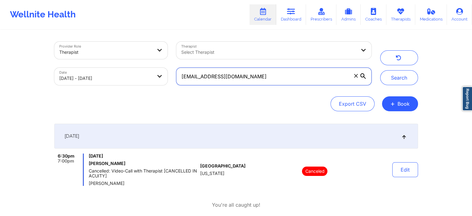
drag, startPoint x: 253, startPoint y: 72, endPoint x: 178, endPoint y: 79, distance: 75.4
click at [178, 79] on input "[EMAIL_ADDRESS][DOMAIN_NAME]" at bounding box center [273, 76] width 195 height 17
paste input "sheilasimmons422"
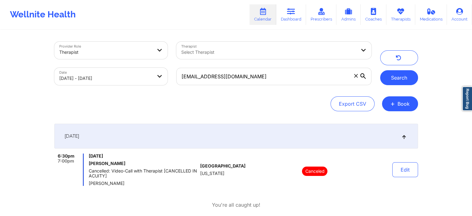
click at [392, 82] on button "Search" at bounding box center [399, 77] width 38 height 15
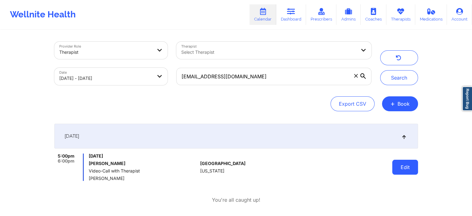
click at [398, 169] on button "Edit" at bounding box center [405, 167] width 26 height 15
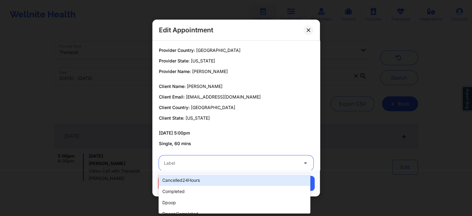
click at [251, 170] on div "Label" at bounding box center [229, 163] width 140 height 16
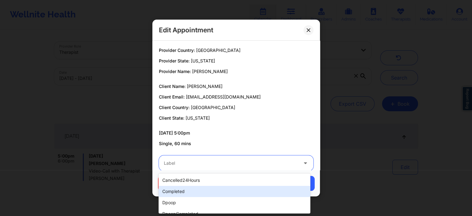
click at [216, 187] on div "cancelled24Hours completed dpoop dpoopCompleted dpInNetworkCompleted freeNoShow…" at bounding box center [235, 193] width 152 height 40
click at [216, 187] on div "completed" at bounding box center [235, 191] width 152 height 11
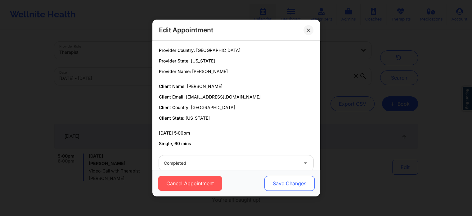
click at [278, 186] on button "Save Changes" at bounding box center [289, 183] width 50 height 15
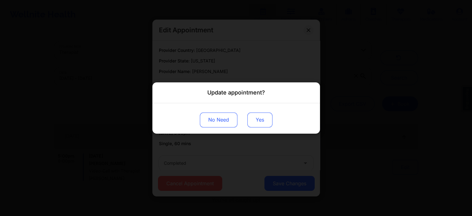
click at [248, 118] on button "Yes" at bounding box center [259, 119] width 25 height 15
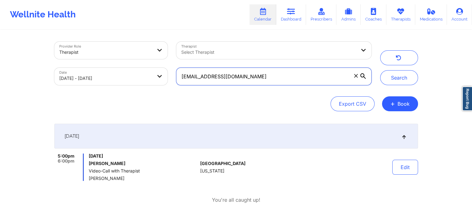
drag, startPoint x: 313, startPoint y: 82, endPoint x: 176, endPoint y: 75, distance: 136.5
click at [176, 75] on input "[EMAIL_ADDRESS][DOMAIN_NAME]" at bounding box center [273, 76] width 195 height 17
paste input "colieamiller"
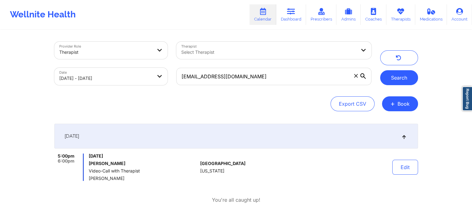
click at [409, 82] on button "Search" at bounding box center [399, 77] width 38 height 15
click at [411, 168] on button "Edit" at bounding box center [405, 167] width 26 height 15
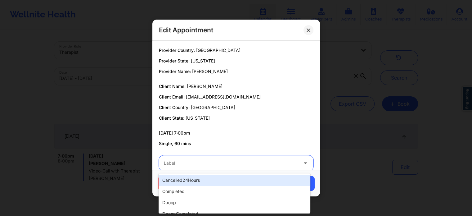
click at [258, 168] on div "Label" at bounding box center [229, 163] width 140 height 16
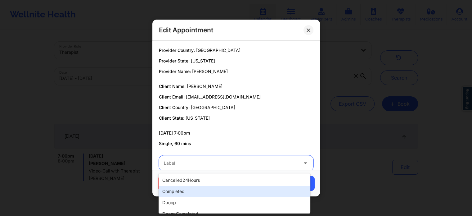
click at [198, 188] on div "completed" at bounding box center [235, 191] width 152 height 11
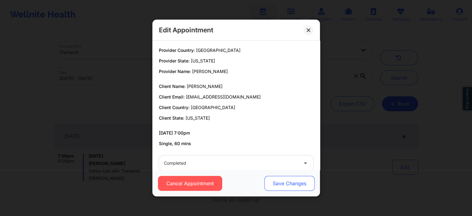
click at [284, 181] on button "Save Changes" at bounding box center [289, 183] width 50 height 15
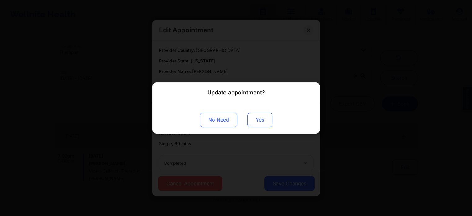
click at [254, 116] on button "Yes" at bounding box center [259, 119] width 25 height 15
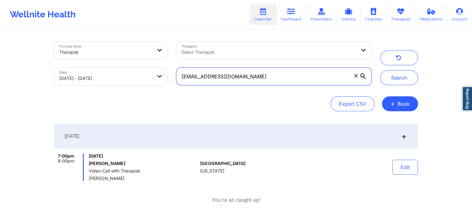
click at [324, 76] on input "[EMAIL_ADDRESS][DOMAIN_NAME]" at bounding box center [273, 76] width 195 height 17
type input "c"
paste input "[EMAIL_ADDRESS][DOMAIN_NAME]"
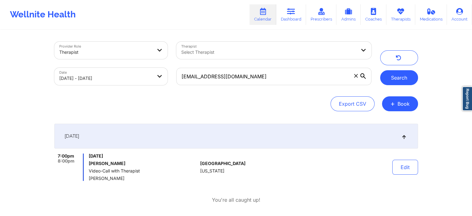
click at [395, 74] on button "Search" at bounding box center [399, 77] width 38 height 15
click at [409, 159] on div "Edit" at bounding box center [388, 166] width 57 height 27
click at [406, 173] on button "Edit" at bounding box center [405, 167] width 26 height 15
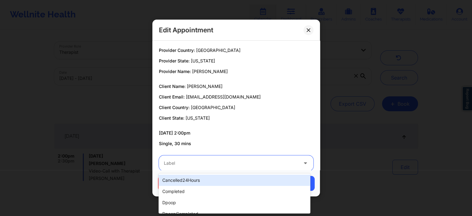
click at [225, 160] on div at bounding box center [231, 162] width 134 height 7
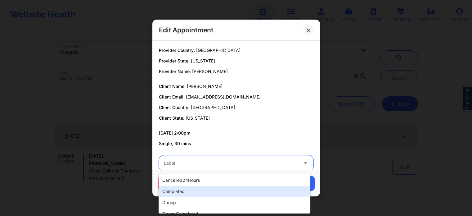
click at [196, 188] on div "completed" at bounding box center [235, 191] width 152 height 11
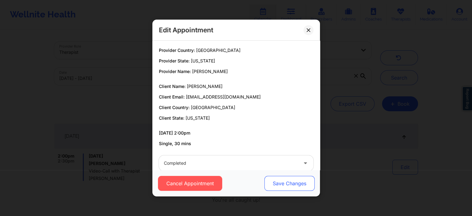
click at [277, 180] on button "Save Changes" at bounding box center [289, 183] width 50 height 15
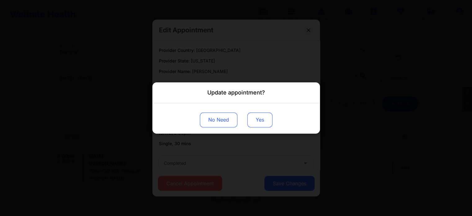
click at [258, 118] on button "Yes" at bounding box center [259, 119] width 25 height 15
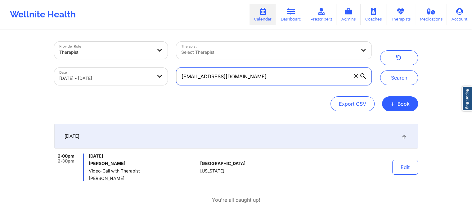
drag, startPoint x: 247, startPoint y: 73, endPoint x: 143, endPoint y: 79, distance: 104.2
click at [143, 79] on div "Provider Role Therapist Therapist Select Therapist Date [DATE] - [DATE] [EMAIL_…" at bounding box center [213, 63] width 326 height 52
paste input "[EMAIL_ADDRESS]"
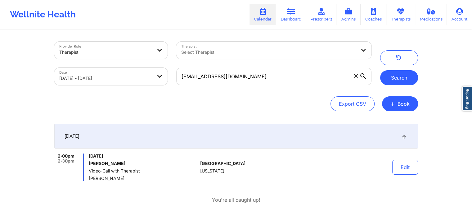
click at [390, 74] on button "Search" at bounding box center [399, 77] width 38 height 15
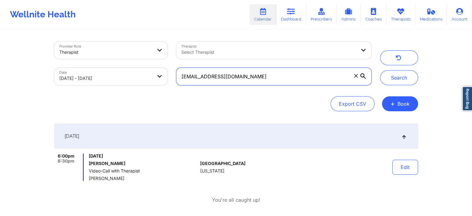
drag, startPoint x: 240, startPoint y: 68, endPoint x: 169, endPoint y: 79, distance: 72.5
click at [169, 79] on div "Provider Role Therapist Therapist Select Therapist Date [DATE] - [DATE] [EMAIL_…" at bounding box center [213, 63] width 326 height 52
paste input "ciaraquick86"
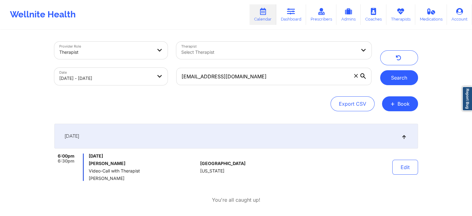
click at [387, 77] on button "Search" at bounding box center [399, 77] width 38 height 15
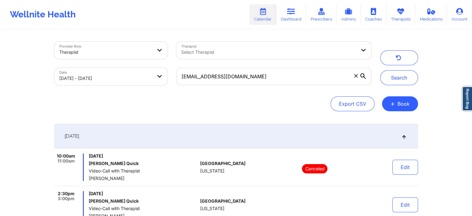
scroll to position [66, 0]
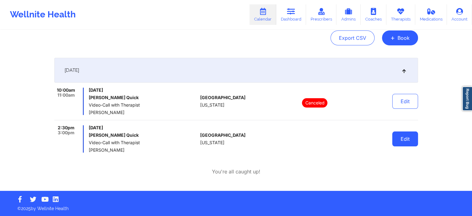
click at [405, 139] on button "Edit" at bounding box center [405, 138] width 26 height 15
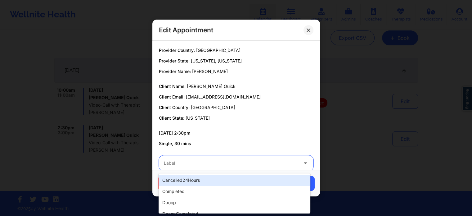
click at [273, 164] on div at bounding box center [231, 162] width 134 height 7
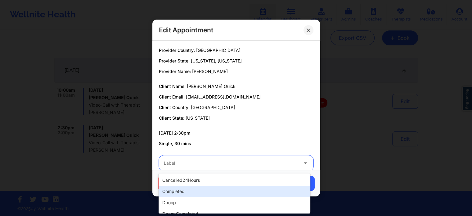
click at [222, 191] on div "completed" at bounding box center [235, 191] width 152 height 11
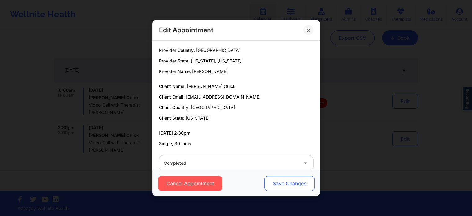
click at [290, 180] on button "Save Changes" at bounding box center [289, 183] width 50 height 15
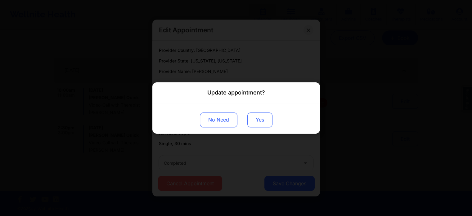
click at [260, 116] on button "Yes" at bounding box center [259, 119] width 25 height 15
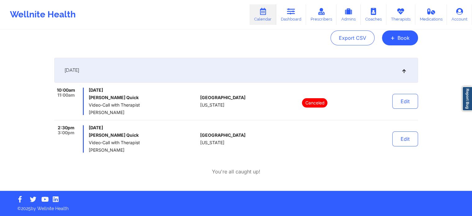
scroll to position [0, 0]
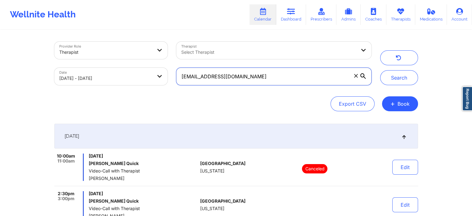
drag, startPoint x: 261, startPoint y: 75, endPoint x: 165, endPoint y: 70, distance: 95.5
click at [165, 70] on div "Provider Role Therapist Therapist Select Therapist Date [DATE] - [DATE] [EMAIL_…" at bounding box center [213, 63] width 326 height 52
paste input "kdagrin50"
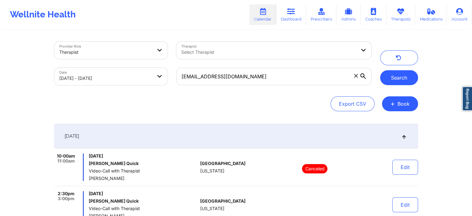
click at [394, 79] on button "Search" at bounding box center [399, 77] width 38 height 15
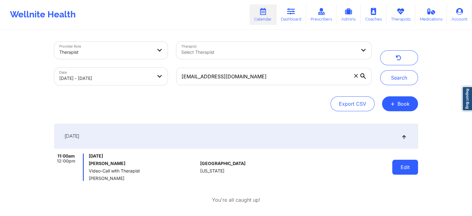
click at [408, 166] on button "Edit" at bounding box center [405, 167] width 26 height 15
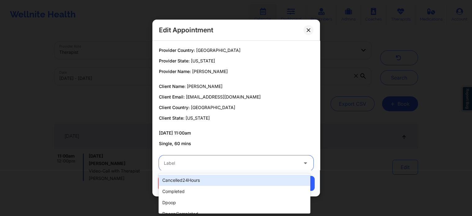
click at [290, 169] on div "Label" at bounding box center [229, 163] width 140 height 16
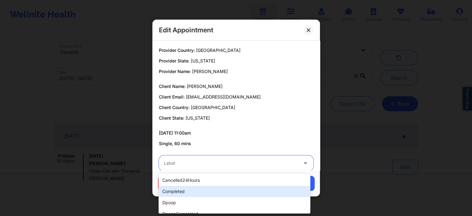
click at [239, 192] on div "completed" at bounding box center [235, 191] width 152 height 11
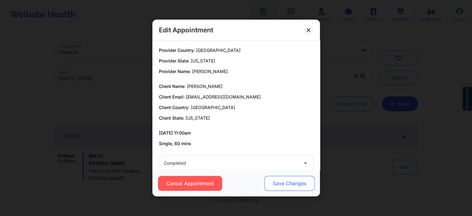
click at [282, 188] on button "Save Changes" at bounding box center [289, 183] width 50 height 15
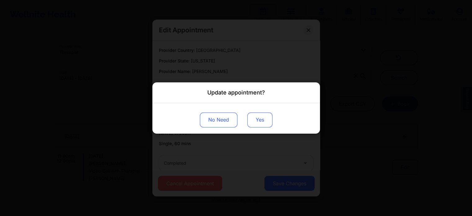
click at [252, 119] on button "Yes" at bounding box center [259, 119] width 25 height 15
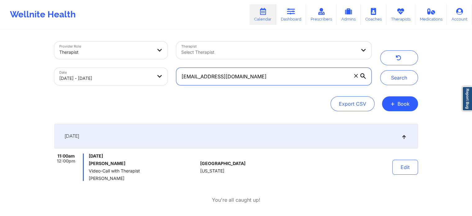
drag, startPoint x: 264, startPoint y: 68, endPoint x: 181, endPoint y: 60, distance: 82.7
click at [181, 60] on div "Provider Role Therapist Therapist Select Therapist Date [DATE] - [DATE] [EMAIL_…" at bounding box center [213, 63] width 326 height 52
paste input "[EMAIL_ADDRESS][DOMAIN_NAME]"
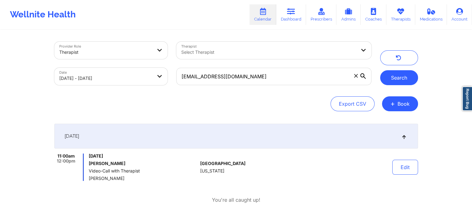
click at [395, 77] on button "Search" at bounding box center [399, 77] width 38 height 15
click at [405, 162] on button "Edit" at bounding box center [405, 167] width 26 height 15
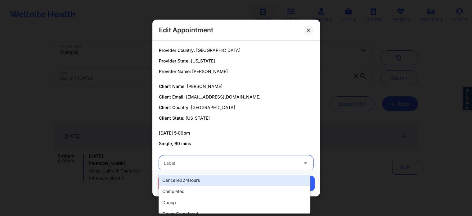
click at [292, 165] on div at bounding box center [231, 162] width 134 height 7
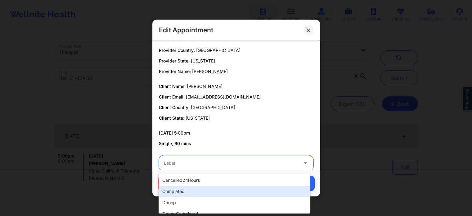
click at [246, 191] on div "completed" at bounding box center [235, 191] width 152 height 11
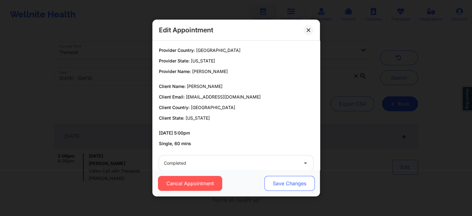
click at [287, 182] on button "Save Changes" at bounding box center [289, 183] width 50 height 15
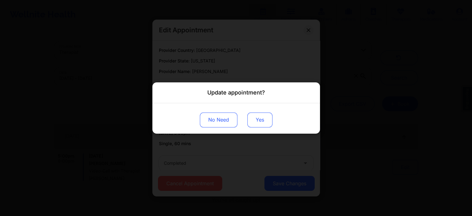
click at [265, 121] on button "Yes" at bounding box center [259, 119] width 25 height 15
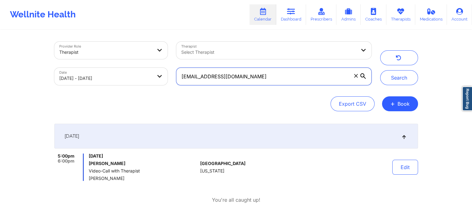
drag, startPoint x: 255, startPoint y: 78, endPoint x: 171, endPoint y: 72, distance: 83.5
click at [171, 72] on div "Provider Role Therapist Therapist Select Therapist Date [DATE] - [DATE] [EMAIL_…" at bounding box center [213, 63] width 326 height 52
paste input "[EMAIL_ADDRESS][DOMAIN_NAME]"
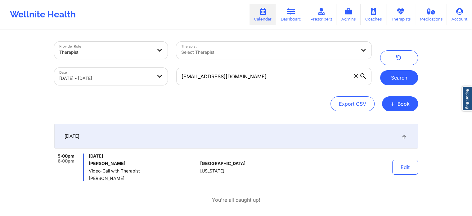
click at [400, 78] on button "Search" at bounding box center [399, 77] width 38 height 15
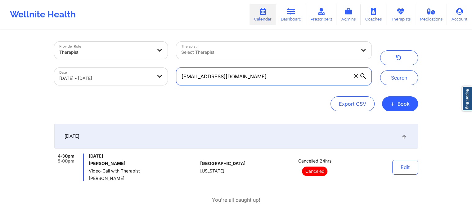
drag, startPoint x: 269, startPoint y: 77, endPoint x: 160, endPoint y: 72, distance: 109.1
click at [160, 72] on div "Provider Role Therapist Therapist Select Therapist Date [DATE] - [DATE] [EMAIL_…" at bounding box center [213, 63] width 326 height 52
paste input "lenisagreen"
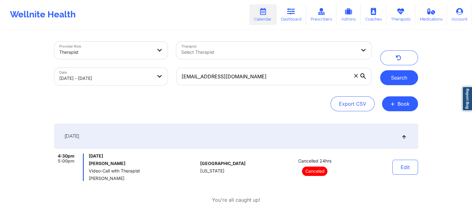
click at [402, 80] on button "Search" at bounding box center [399, 77] width 38 height 15
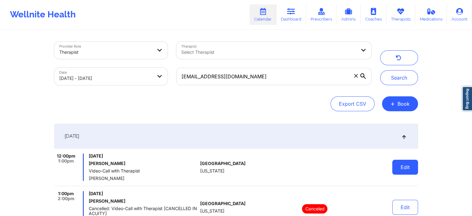
click at [410, 164] on button "Edit" at bounding box center [405, 167] width 26 height 15
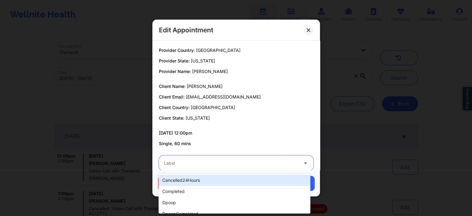
click at [188, 165] on div at bounding box center [231, 162] width 134 height 7
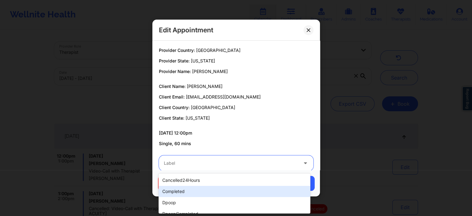
click at [191, 194] on div "completed" at bounding box center [235, 191] width 152 height 11
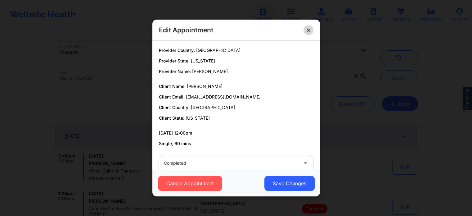
click at [311, 32] on button at bounding box center [309, 30] width 10 height 10
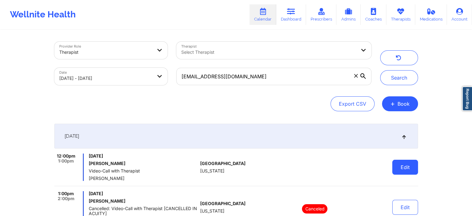
click at [399, 165] on button "Edit" at bounding box center [405, 167] width 26 height 15
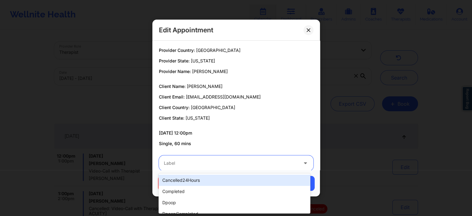
click at [234, 161] on div at bounding box center [231, 162] width 134 height 7
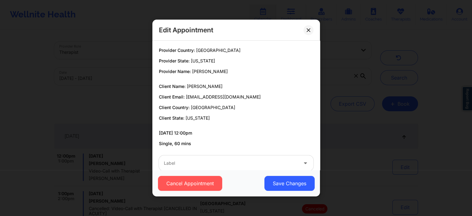
drag, startPoint x: 320, startPoint y: 120, endPoint x: 275, endPoint y: 171, distance: 68.0
click at [275, 171] on div "Edit Appointment Provider Country: [GEOGRAPHIC_DATA] Provider State: [US_STATE]…" at bounding box center [236, 108] width 472 height 216
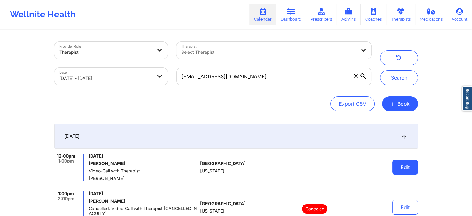
click at [401, 170] on button "Edit" at bounding box center [405, 167] width 26 height 15
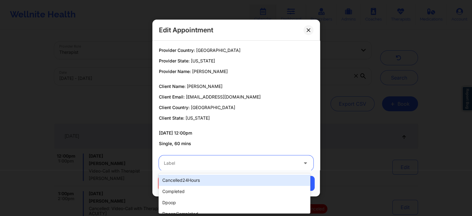
click at [233, 163] on div at bounding box center [231, 162] width 134 height 7
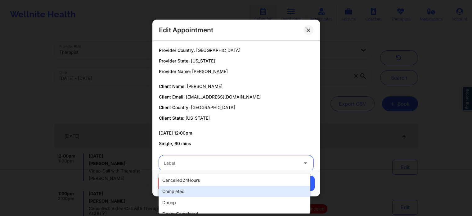
click at [188, 191] on div "completed" at bounding box center [235, 191] width 152 height 11
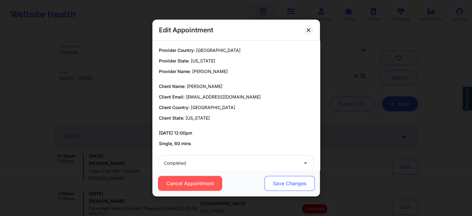
click at [287, 182] on button "Save Changes" at bounding box center [289, 183] width 50 height 15
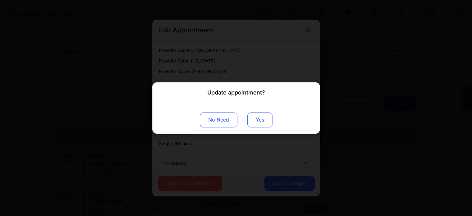
click at [256, 115] on button "Yes" at bounding box center [259, 119] width 25 height 15
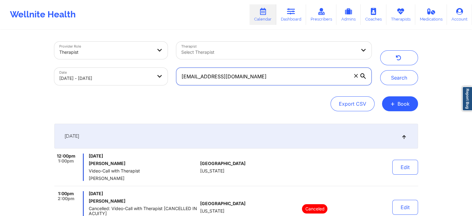
drag, startPoint x: 273, startPoint y: 69, endPoint x: 124, endPoint y: 49, distance: 150.7
click at [124, 49] on div "Provider Role Therapist Therapist Select Therapist Date [DATE] - [DATE] [EMAIL_…" at bounding box center [213, 63] width 326 height 52
paste input "[EMAIL_ADDRESS]"
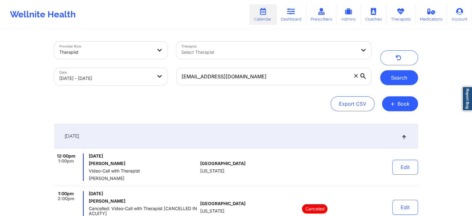
click at [394, 75] on button "Search" at bounding box center [399, 77] width 38 height 15
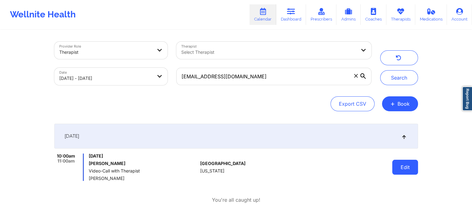
click at [397, 163] on button "Edit" at bounding box center [405, 167] width 26 height 15
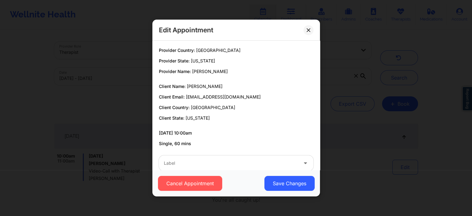
click at [208, 172] on div "Cancel Appointment Save Changes" at bounding box center [236, 183] width 168 height 26
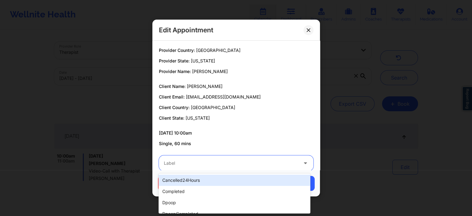
click at [167, 160] on div at bounding box center [231, 162] width 134 height 7
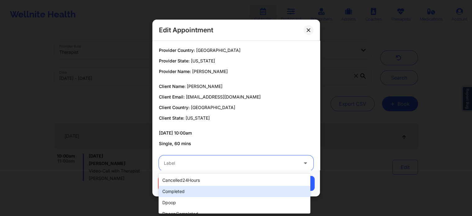
click at [174, 193] on div "completed" at bounding box center [235, 191] width 152 height 11
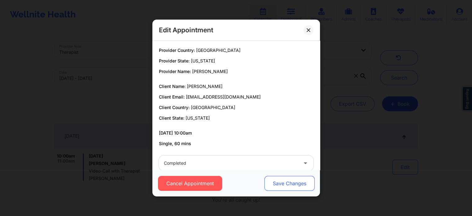
click at [269, 182] on button "Save Changes" at bounding box center [289, 183] width 50 height 15
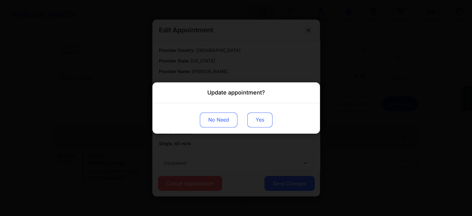
click at [257, 118] on button "Yes" at bounding box center [259, 119] width 25 height 15
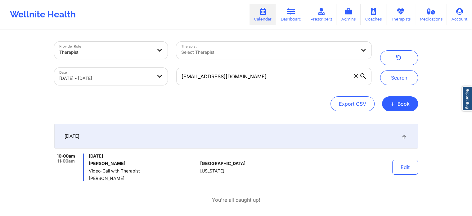
drag, startPoint x: 253, startPoint y: 86, endPoint x: 265, endPoint y: 76, distance: 15.0
click at [265, 76] on div "[EMAIL_ADDRESS][DOMAIN_NAME]" at bounding box center [274, 76] width 204 height 26
drag, startPoint x: 265, startPoint y: 76, endPoint x: 118, endPoint y: 49, distance: 149.0
click at [118, 49] on div "Provider Role Therapist Therapist Select Therapist Date [DATE] - [DATE] [EMAIL_…" at bounding box center [213, 63] width 326 height 52
paste input "[EMAIL_ADDRESS]"
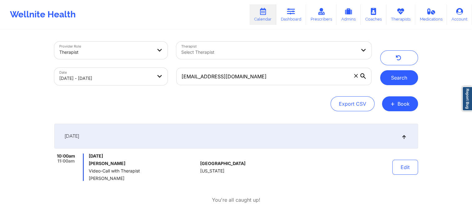
click at [399, 76] on button "Search" at bounding box center [399, 77] width 38 height 15
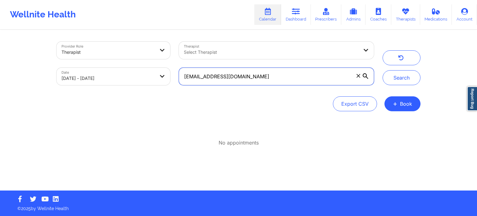
click at [248, 77] on input "[EMAIL_ADDRESS][DOMAIN_NAME]" at bounding box center [276, 76] width 195 height 17
drag, startPoint x: 279, startPoint y: 73, endPoint x: 160, endPoint y: 70, distance: 119.2
click at [160, 70] on div "Provider Role Therapist Therapist Select Therapist Date [DATE] - [DATE] [EMAIL_…" at bounding box center [215, 63] width 326 height 52
paste input "edithmorales062375"
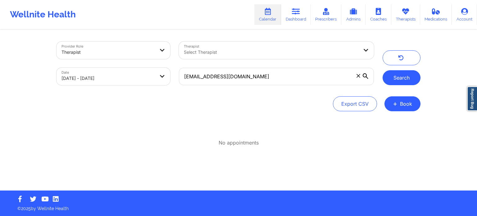
click at [406, 77] on button "Search" at bounding box center [401, 77] width 38 height 15
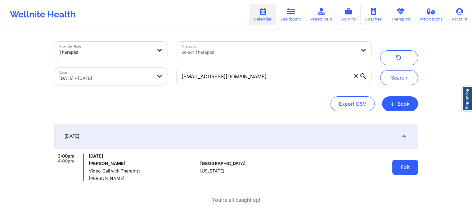
click at [399, 161] on button "Edit" at bounding box center [405, 167] width 26 height 15
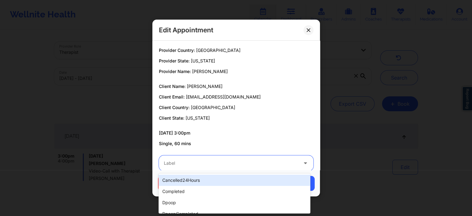
click at [239, 169] on div "Label" at bounding box center [229, 163] width 140 height 16
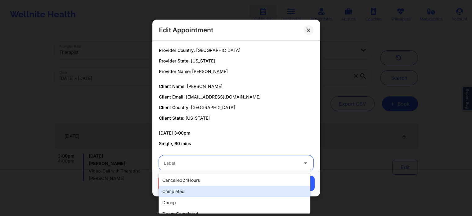
click at [214, 189] on div "completed" at bounding box center [235, 191] width 152 height 11
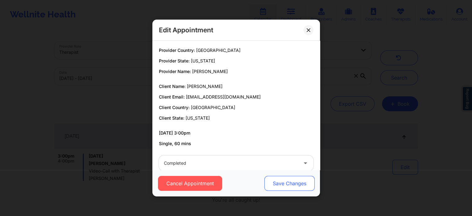
click at [288, 186] on button "Save Changes" at bounding box center [289, 183] width 50 height 15
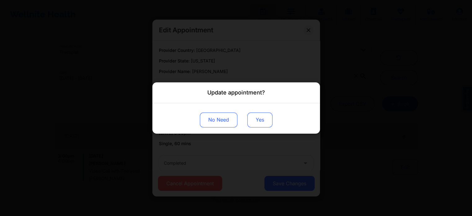
click at [262, 114] on button "Yes" at bounding box center [259, 119] width 25 height 15
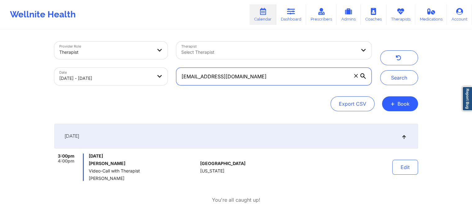
drag, startPoint x: 267, startPoint y: 77, endPoint x: 155, endPoint y: 77, distance: 112.1
click at [155, 77] on div "Provider Role Therapist Therapist Select Therapist Date [DATE] - [DATE] [EMAIL_…" at bounding box center [213, 63] width 326 height 52
paste input "crystalclear2569@ao"
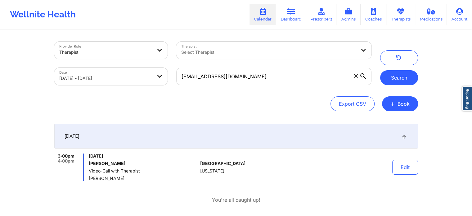
click at [388, 78] on button "Search" at bounding box center [399, 77] width 38 height 15
click at [396, 165] on button "Edit" at bounding box center [405, 167] width 26 height 15
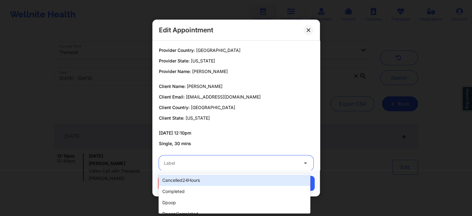
click at [267, 160] on div at bounding box center [231, 162] width 134 height 7
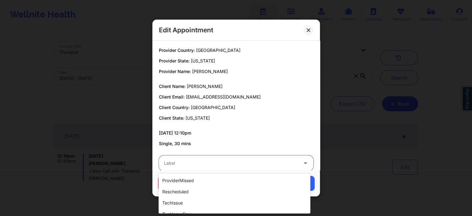
scroll to position [126, 0]
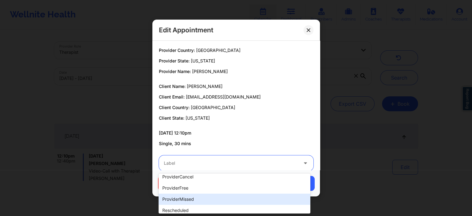
click at [190, 201] on div "providerMissed" at bounding box center [235, 198] width 152 height 11
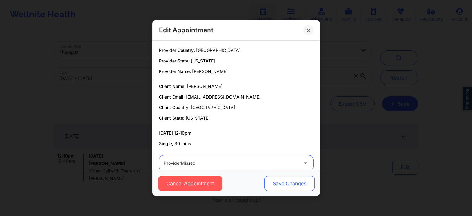
click at [278, 185] on button "Save Changes" at bounding box center [289, 183] width 50 height 15
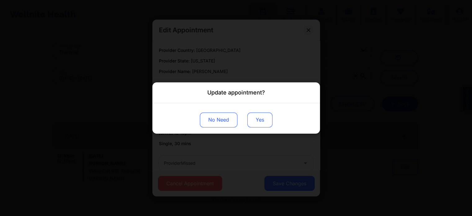
click at [267, 118] on button "Yes" at bounding box center [259, 119] width 25 height 15
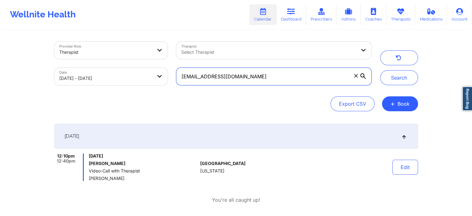
drag, startPoint x: 282, startPoint y: 69, endPoint x: 163, endPoint y: 70, distance: 118.6
click at [163, 70] on div "Provider Role Therapist Therapist Select Therapist Date [DATE] - [DATE] [EMAIL_…" at bounding box center [213, 63] width 326 height 52
paste input "maverick.shyla@gmai"
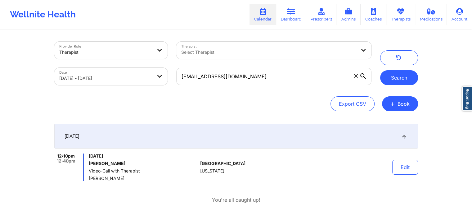
click at [386, 78] on button "Search" at bounding box center [399, 77] width 38 height 15
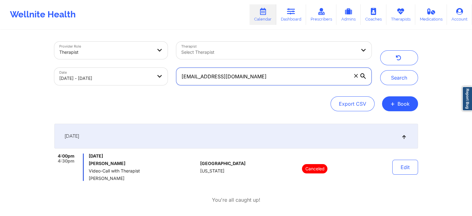
click at [269, 74] on input "[EMAIL_ADDRESS][DOMAIN_NAME]" at bounding box center [273, 76] width 195 height 17
type input "m"
paste input "[EMAIL_ADDRESS][DOMAIN_NAME]"
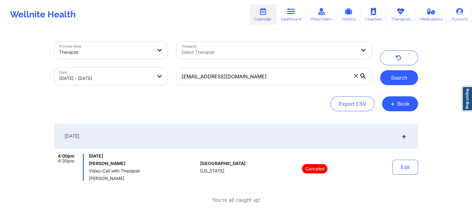
click at [404, 81] on button "Search" at bounding box center [399, 77] width 38 height 15
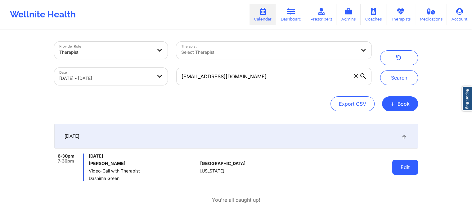
click at [405, 165] on button "Edit" at bounding box center [405, 167] width 26 height 15
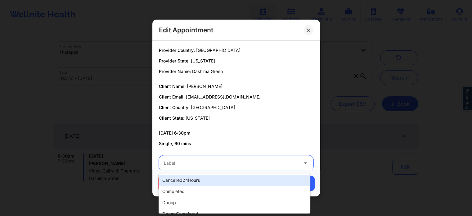
click at [265, 161] on div at bounding box center [231, 162] width 134 height 7
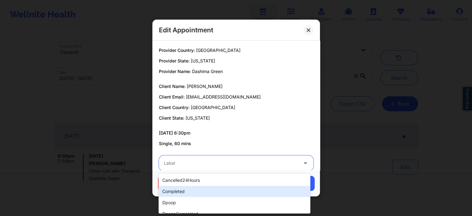
click at [213, 190] on div "completed" at bounding box center [235, 191] width 152 height 11
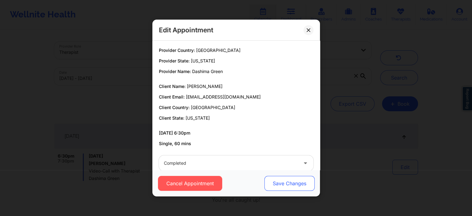
click at [277, 184] on button "Save Changes" at bounding box center [289, 183] width 50 height 15
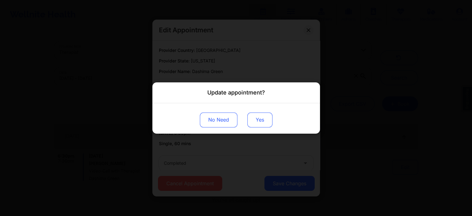
click at [268, 119] on button "Yes" at bounding box center [259, 119] width 25 height 15
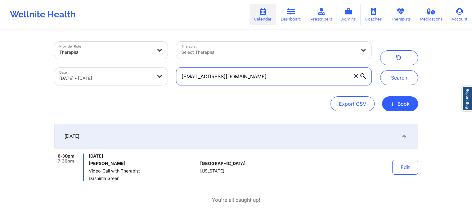
drag, startPoint x: 274, startPoint y: 78, endPoint x: 167, endPoint y: 45, distance: 112.6
click at [167, 45] on div "Provider Role Therapist Therapist Select Therapist Date [DATE] - [DATE] [EMAIL_…" at bounding box center [213, 63] width 326 height 52
paste input "scarlson07"
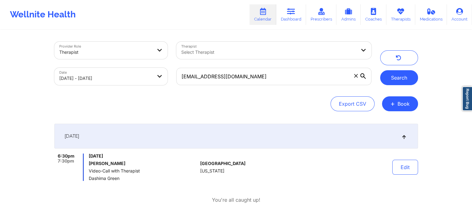
click at [395, 72] on button "Search" at bounding box center [399, 77] width 38 height 15
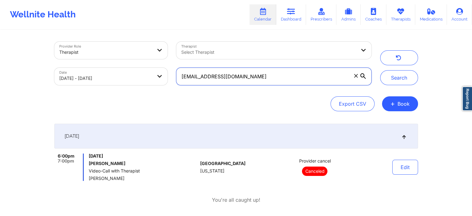
drag, startPoint x: 256, startPoint y: 75, endPoint x: 153, endPoint y: 66, distance: 103.5
click at [153, 66] on div "Provider Role Therapist Therapist Select Therapist Date [DATE] - [DATE] [EMAIL_…" at bounding box center [213, 63] width 326 height 52
paste input "[EMAIL_ADDRESS]"
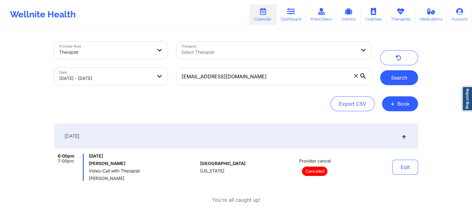
click at [409, 82] on button "Search" at bounding box center [399, 77] width 38 height 15
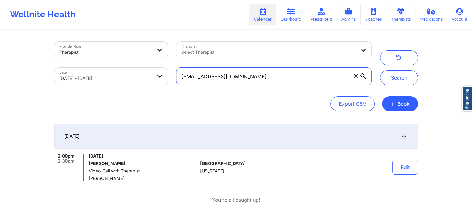
drag, startPoint x: 244, startPoint y: 76, endPoint x: 106, endPoint y: 39, distance: 142.6
click at [106, 39] on div "Provider Role Therapist Therapist Select Therapist Date [DATE] - [DATE] [EMAIL_…" at bounding box center [213, 63] width 326 height 52
paste input "amyjoslatinsky"
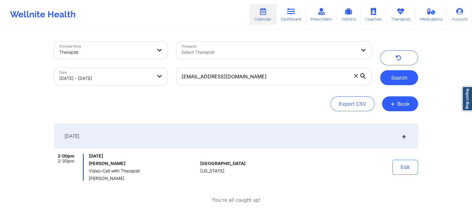
click at [399, 79] on button "Search" at bounding box center [399, 77] width 38 height 15
click at [403, 167] on button "Edit" at bounding box center [405, 167] width 26 height 15
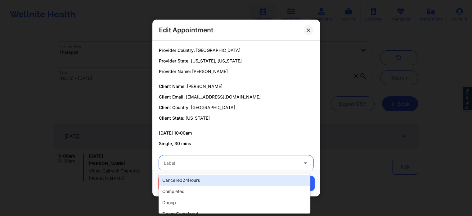
click at [203, 162] on div at bounding box center [231, 162] width 134 height 7
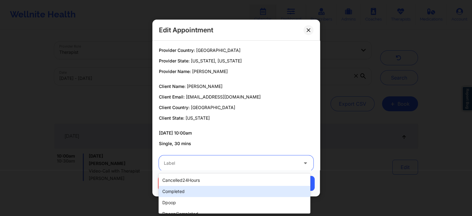
click at [177, 190] on div "completed" at bounding box center [235, 191] width 152 height 11
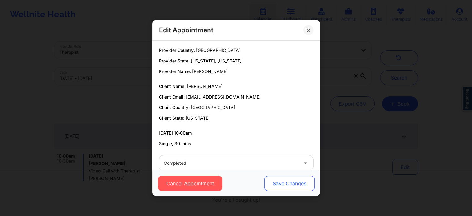
click at [277, 184] on button "Save Changes" at bounding box center [289, 183] width 50 height 15
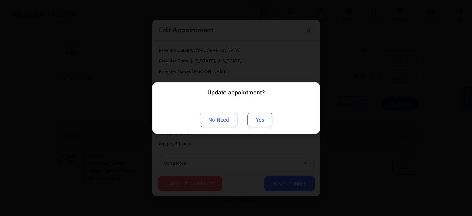
click at [254, 119] on button "Yes" at bounding box center [259, 119] width 25 height 15
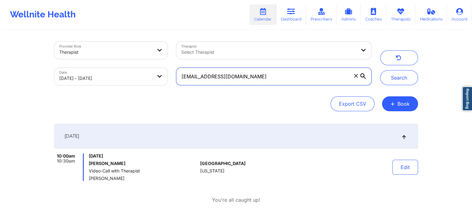
drag, startPoint x: 254, startPoint y: 73, endPoint x: 138, endPoint y: 66, distance: 116.0
click at [138, 66] on div "Provider Role Therapist Therapist Select Therapist Date [DATE] - [DATE] [EMAIL_…" at bounding box center [213, 63] width 326 height 52
paste input "[EMAIL_ADDRESS]"
click at [380, 70] on button "Search" at bounding box center [399, 77] width 38 height 15
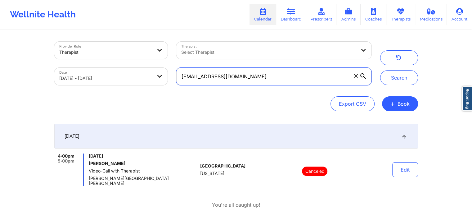
drag, startPoint x: 256, startPoint y: 73, endPoint x: 119, endPoint y: 55, distance: 139.0
click at [119, 55] on div "Provider Role Therapist Therapist Select Therapist Date [DATE] - [DATE] [EMAIL_…" at bounding box center [213, 63] width 326 height 52
paste input "roses63@ao"
click at [393, 86] on div "Provider Role Therapist Therapist Select Therapist Date [DATE] - [DATE] [EMAIL_…" at bounding box center [236, 63] width 373 height 52
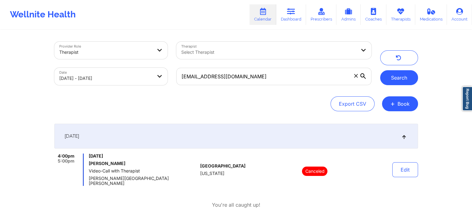
click at [397, 79] on button "Search" at bounding box center [399, 77] width 38 height 15
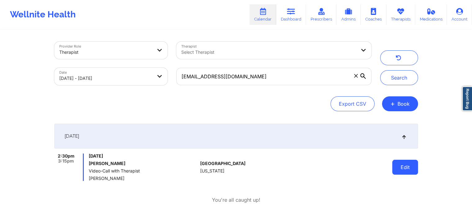
click at [408, 169] on button "Edit" at bounding box center [405, 167] width 26 height 15
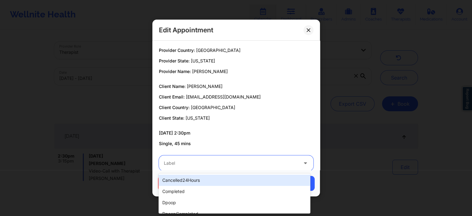
click at [239, 159] on div at bounding box center [231, 162] width 134 height 7
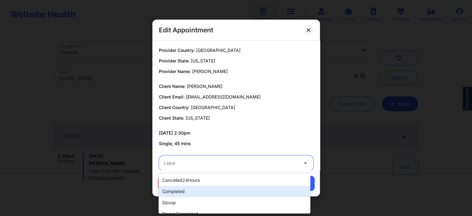
click at [188, 189] on div "completed" at bounding box center [235, 191] width 152 height 11
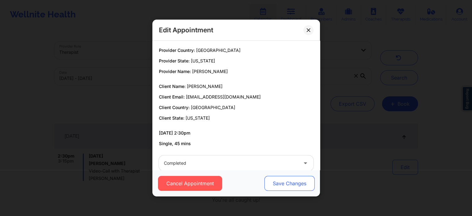
click at [283, 181] on button "Save Changes" at bounding box center [289, 183] width 50 height 15
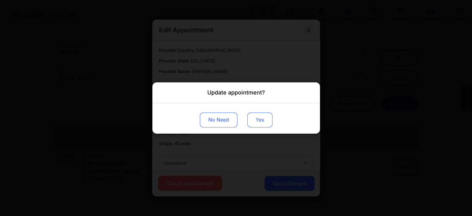
click at [256, 125] on button "Yes" at bounding box center [259, 119] width 25 height 15
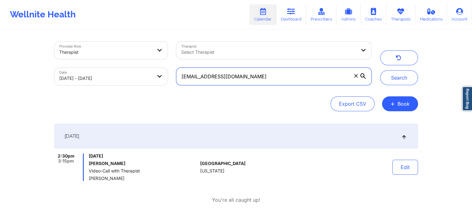
drag, startPoint x: 247, startPoint y: 76, endPoint x: 153, endPoint y: 55, distance: 96.8
click at [153, 55] on div "Provider Role Therapist Therapist Select Therapist Date [DATE] - [DATE] [EMAIL_…" at bounding box center [213, 63] width 326 height 52
paste input "b.[PERSON_NAME].[PERSON_NAME]@gmai"
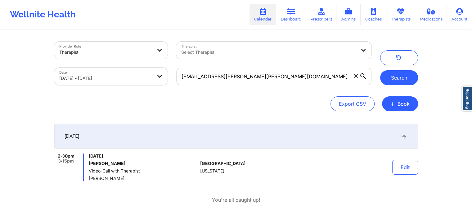
click at [398, 73] on button "Search" at bounding box center [399, 77] width 38 height 15
click at [394, 168] on button "Edit" at bounding box center [405, 167] width 26 height 15
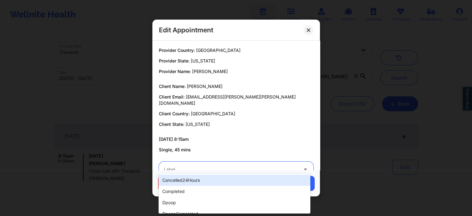
click at [189, 165] on div at bounding box center [231, 168] width 134 height 7
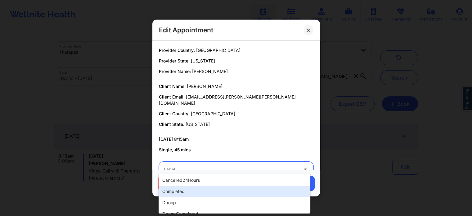
click at [176, 191] on div "completed" at bounding box center [235, 191] width 152 height 11
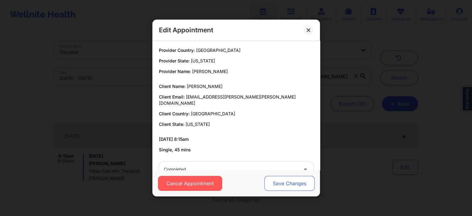
click at [294, 181] on button "Save Changes" at bounding box center [289, 183] width 50 height 15
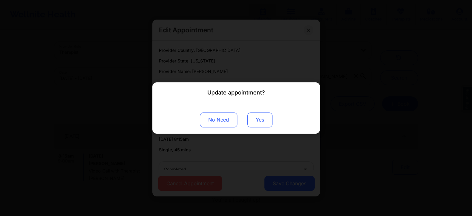
click at [261, 117] on button "Yes" at bounding box center [259, 119] width 25 height 15
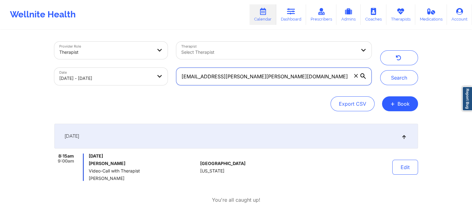
drag, startPoint x: 254, startPoint y: 75, endPoint x: 173, endPoint y: 60, distance: 82.8
click at [173, 60] on div "Provider Role Therapist Therapist Select Therapist Date [DATE] - [DATE] [EMAIL_…" at bounding box center [213, 63] width 326 height 52
paste input "[PERSON_NAME].[PERSON_NAME]"
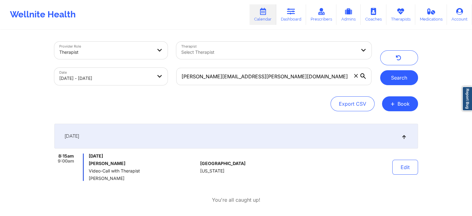
click at [407, 83] on button "Search" at bounding box center [399, 77] width 38 height 15
click at [412, 162] on button "Edit" at bounding box center [405, 167] width 26 height 15
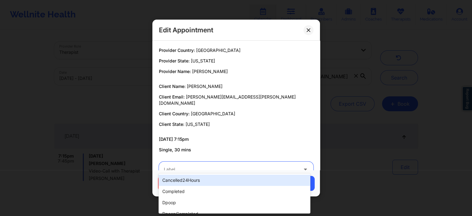
click at [238, 166] on div at bounding box center [231, 168] width 134 height 7
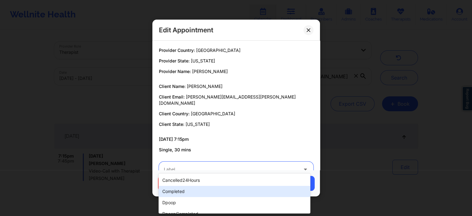
click at [188, 188] on div "completed" at bounding box center [235, 191] width 152 height 11
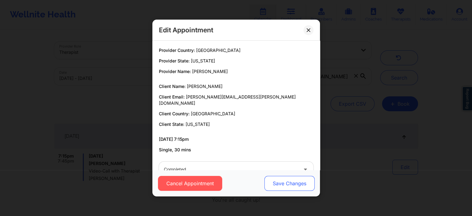
click at [283, 186] on button "Save Changes" at bounding box center [289, 183] width 50 height 15
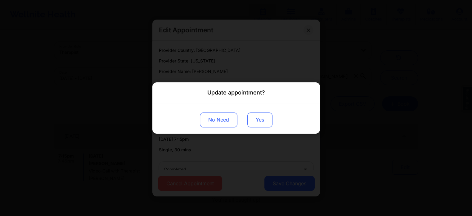
click at [262, 121] on button "Yes" at bounding box center [259, 119] width 25 height 15
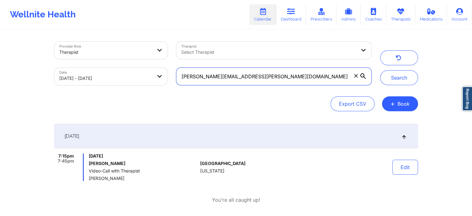
drag, startPoint x: 253, startPoint y: 78, endPoint x: 165, endPoint y: 79, distance: 88.2
click at [165, 79] on div "Provider Role Therapist Therapist Select Therapist Date [DATE] - [DATE] [PERSON…" at bounding box center [213, 63] width 326 height 52
paste input "[PERSON_NAME].[PERSON_NAME]"
click at [380, 70] on button "Search" at bounding box center [399, 77] width 38 height 15
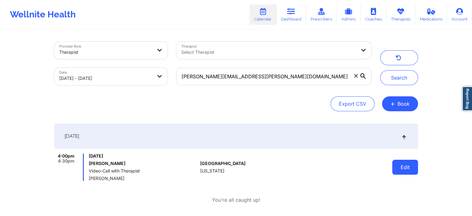
click at [409, 171] on button "Edit" at bounding box center [405, 167] width 26 height 15
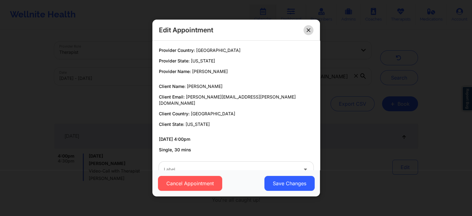
click at [305, 30] on button at bounding box center [309, 30] width 10 height 10
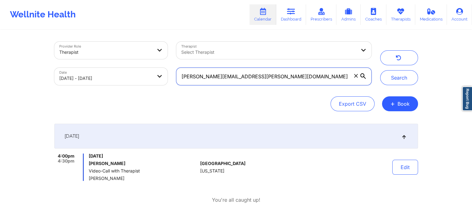
drag, startPoint x: 248, startPoint y: 74, endPoint x: 156, endPoint y: 50, distance: 95.0
click at [156, 50] on div "Provider Role Therapist Therapist Select Therapist Date [DATE] - [DATE] [PERSON…" at bounding box center [213, 63] width 326 height 52
paste input "[PERSON_NAME]"
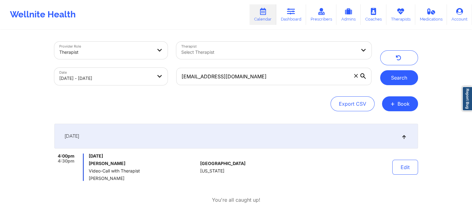
click at [389, 83] on button "Search" at bounding box center [399, 77] width 38 height 15
click at [394, 80] on button "submit" at bounding box center [399, 77] width 38 height 15
click at [405, 168] on button "Edit" at bounding box center [405, 167] width 26 height 15
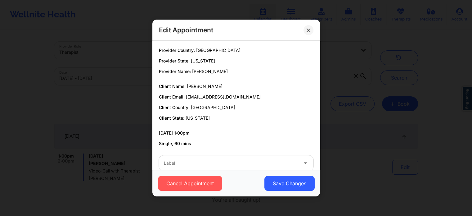
click at [194, 163] on div at bounding box center [231, 162] width 134 height 7
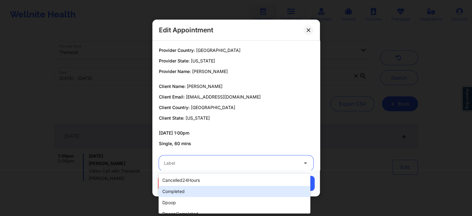
click at [172, 193] on div "completed" at bounding box center [235, 191] width 152 height 11
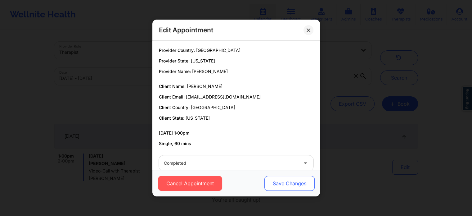
click at [284, 181] on button "Save Changes" at bounding box center [289, 183] width 50 height 15
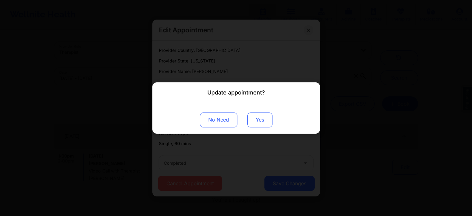
click at [261, 115] on button "Yes" at bounding box center [259, 119] width 25 height 15
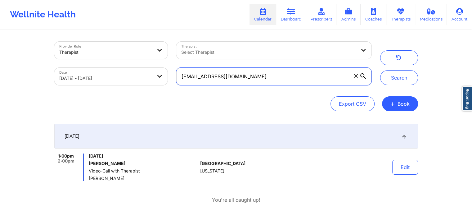
drag, startPoint x: 260, startPoint y: 74, endPoint x: 121, endPoint y: 33, distance: 145.1
click at [121, 33] on div "Provider Role Therapist Therapist Select Therapist Date [DATE] - [DATE] [EMAIL_…" at bounding box center [236, 124] width 373 height 188
paste input "jocelynwhitfield8"
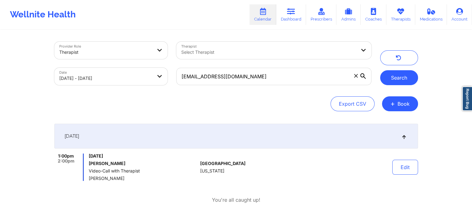
click at [391, 83] on button "Search" at bounding box center [399, 77] width 38 height 15
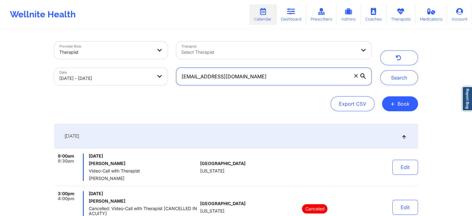
drag, startPoint x: 291, startPoint y: 80, endPoint x: 177, endPoint y: 56, distance: 116.4
click at [177, 56] on div "Provider Role Therapist Therapist Select Therapist Date [DATE] - [DATE] [EMAIL_…" at bounding box center [213, 63] width 326 height 52
paste input "[EMAIL_ADDRESS]"
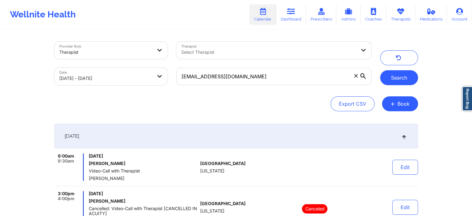
click at [402, 83] on button "Search" at bounding box center [399, 77] width 38 height 15
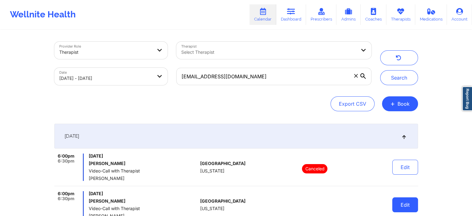
click at [406, 200] on button "Edit" at bounding box center [405, 204] width 26 height 15
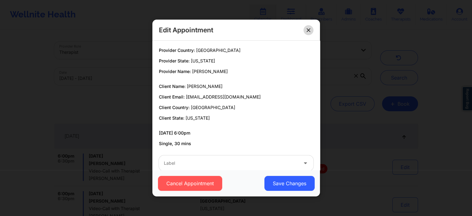
click at [312, 32] on button at bounding box center [309, 30] width 10 height 10
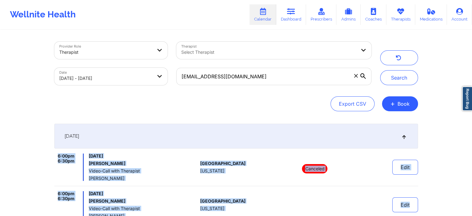
drag, startPoint x: 471, startPoint y: 112, endPoint x: 471, endPoint y: 192, distance: 80.4
click at [471, 192] on div "Provider Role Therapist Therapist Select Therapist Date [DATE] - [DATE] [EMAIL_…" at bounding box center [236, 168] width 472 height 337
click at [415, 201] on button "Edit" at bounding box center [405, 204] width 26 height 15
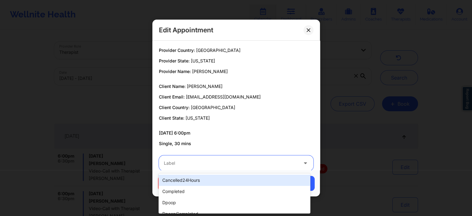
click at [228, 161] on div at bounding box center [231, 162] width 134 height 7
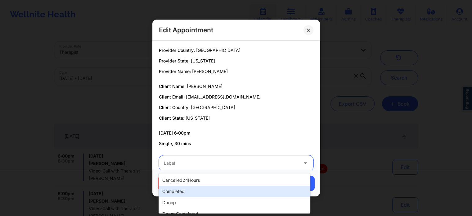
click at [197, 186] on div "completed" at bounding box center [235, 191] width 152 height 11
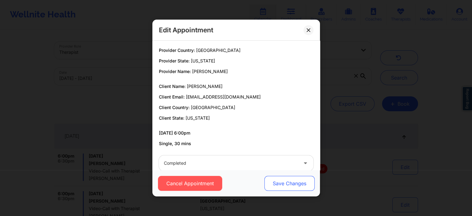
click at [290, 189] on button "Save Changes" at bounding box center [289, 183] width 50 height 15
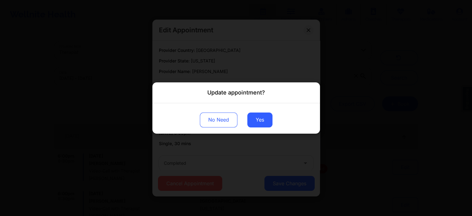
click at [246, 120] on div "No Need Yes" at bounding box center [236, 118] width 168 height 30
click at [258, 124] on button "Yes" at bounding box center [259, 119] width 25 height 15
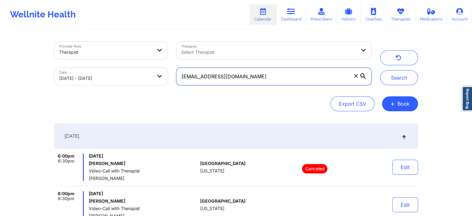
drag, startPoint x: 280, startPoint y: 79, endPoint x: 186, endPoint y: 54, distance: 97.4
click at [186, 54] on div "Provider Role Therapist Therapist Select Therapist Date [DATE] - [DATE] [EMAIL_…" at bounding box center [213, 63] width 326 height 52
type input "l"
paste input "[EMAIL_ADDRESS][DOMAIN_NAME]"
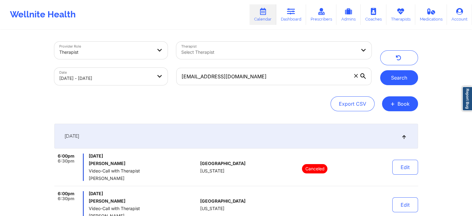
click at [390, 84] on button "Search" at bounding box center [399, 77] width 38 height 15
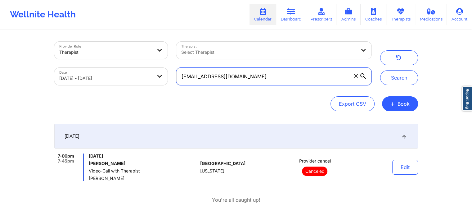
drag, startPoint x: 265, startPoint y: 82, endPoint x: 122, endPoint y: 51, distance: 146.4
click at [122, 51] on div "Provider Role Therapist Therapist Select Therapist Date [DATE] - [DATE] [EMAIL_…" at bounding box center [213, 63] width 326 height 52
paste input "scandagliaandre"
click at [380, 70] on button "Search" at bounding box center [399, 77] width 38 height 15
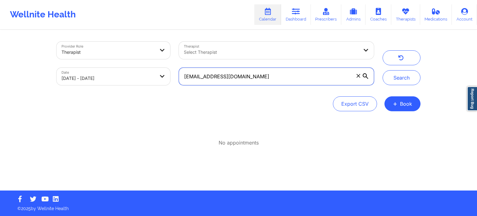
drag, startPoint x: 277, startPoint y: 81, endPoint x: 138, endPoint y: 59, distance: 140.7
click at [138, 59] on div "Provider Role Therapist Therapist Select Therapist Date [DATE] - [DATE] [EMAIL_…" at bounding box center [215, 63] width 326 height 52
paste input "rcannon922"
click at [382, 70] on button "Search" at bounding box center [401, 77] width 38 height 15
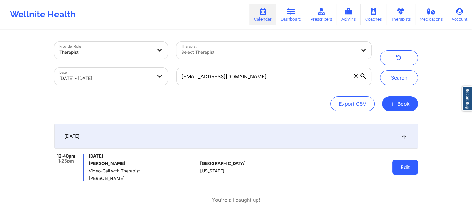
click at [396, 169] on button "Edit" at bounding box center [405, 167] width 26 height 15
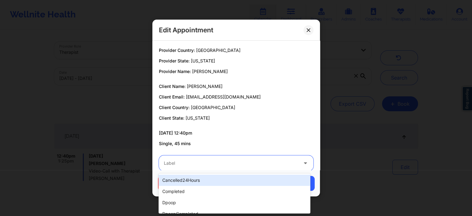
click at [249, 167] on div "Label" at bounding box center [229, 163] width 140 height 16
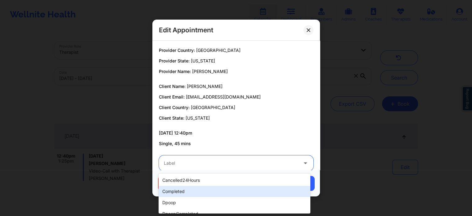
click at [190, 191] on div "completed" at bounding box center [235, 191] width 152 height 11
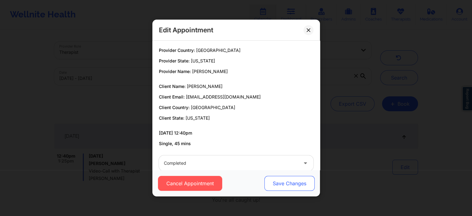
click at [296, 179] on button "Save Changes" at bounding box center [289, 183] width 50 height 15
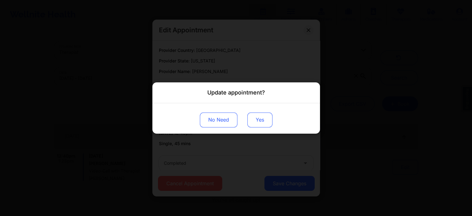
click at [251, 120] on button "Yes" at bounding box center [259, 119] width 25 height 15
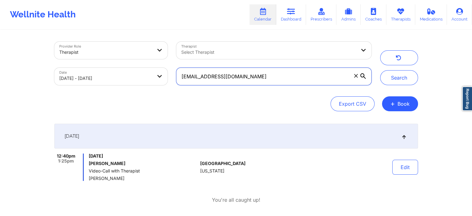
drag, startPoint x: 264, startPoint y: 76, endPoint x: 179, endPoint y: 68, distance: 84.8
click at [179, 68] on input "[EMAIL_ADDRESS][DOMAIN_NAME]" at bounding box center [273, 76] width 195 height 17
paste input "ugreenu@ao"
type input "[EMAIL_ADDRESS][DOMAIN_NAME]"
click at [380, 70] on button "Search" at bounding box center [399, 77] width 38 height 15
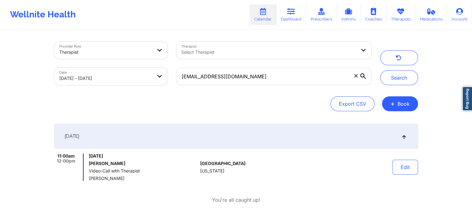
click at [416, 176] on div "Edit" at bounding box center [388, 166] width 57 height 27
click at [396, 165] on button "Edit" at bounding box center [405, 167] width 26 height 15
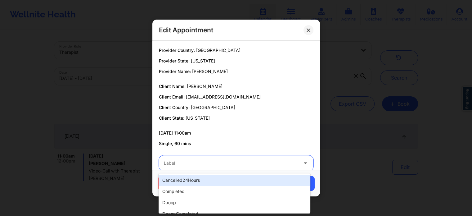
click at [226, 165] on div at bounding box center [231, 162] width 134 height 7
type input "dp"
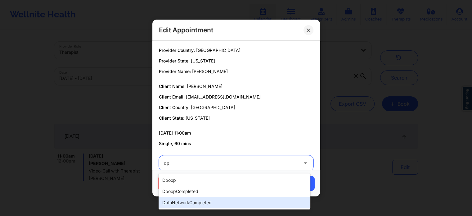
click at [204, 200] on div "dpInNetworkCompleted" at bounding box center [235, 202] width 152 height 11
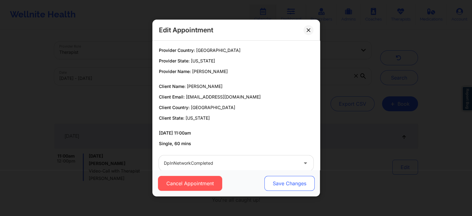
click at [284, 179] on button "Save Changes" at bounding box center [289, 183] width 50 height 15
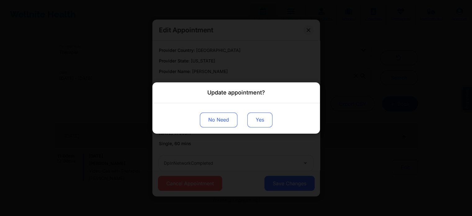
click at [256, 126] on button "Yes" at bounding box center [259, 119] width 25 height 15
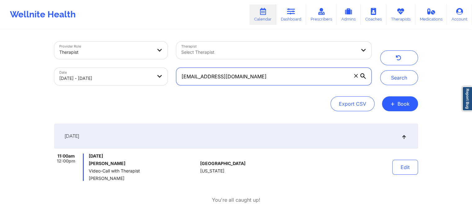
drag, startPoint x: 237, startPoint y: 75, endPoint x: 121, endPoint y: 68, distance: 115.7
click at [121, 68] on div "Provider Role Therapist Therapist Select Therapist Date [DATE] - [DATE] [EMAIL_…" at bounding box center [213, 63] width 326 height 52
paste input "mboyajeffers9@gmai"
type input "[EMAIL_ADDRESS][DOMAIN_NAME]"
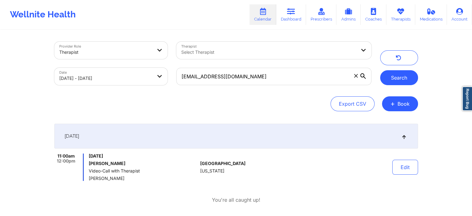
click at [386, 75] on button "Search" at bounding box center [399, 77] width 38 height 15
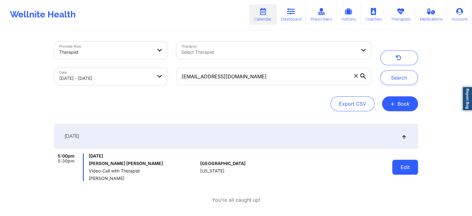
click at [402, 165] on button "Edit" at bounding box center [405, 167] width 26 height 15
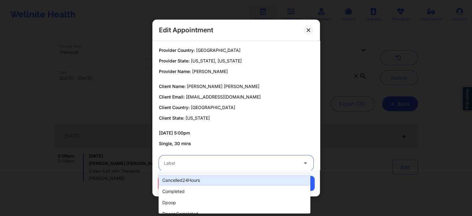
click at [248, 169] on div "Label" at bounding box center [229, 163] width 140 height 16
type input "no"
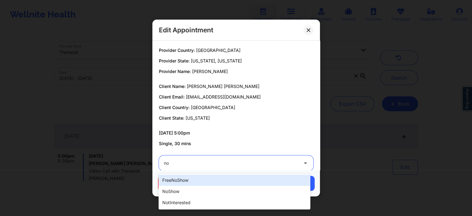
drag, startPoint x: 239, startPoint y: 183, endPoint x: 234, endPoint y: 187, distance: 6.0
click at [234, 187] on div "freeNoShow noShow notInterested" at bounding box center [235, 191] width 152 height 36
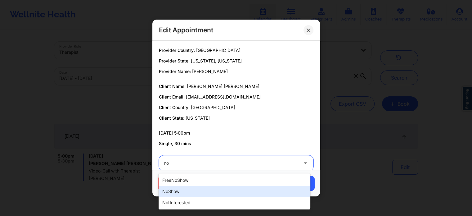
click at [234, 187] on div "noShow" at bounding box center [235, 191] width 152 height 11
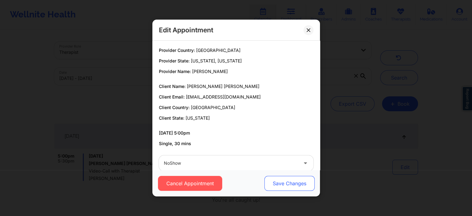
click at [284, 183] on button "Save Changes" at bounding box center [289, 183] width 50 height 15
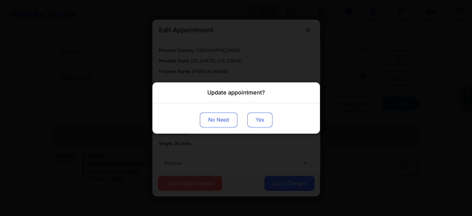
click at [251, 115] on button "Yes" at bounding box center [259, 119] width 25 height 15
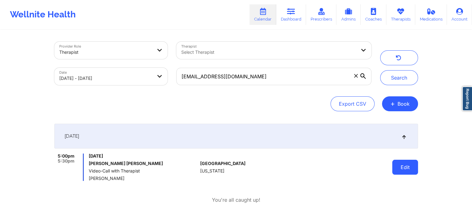
click at [402, 172] on button "Edit" at bounding box center [405, 167] width 26 height 15
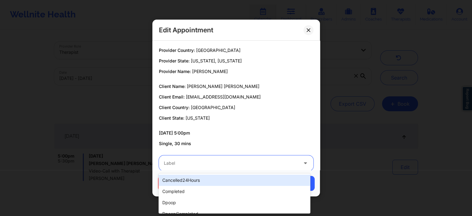
click at [271, 162] on div at bounding box center [231, 162] width 134 height 7
type input "no"
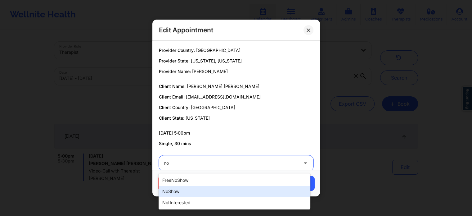
click at [190, 192] on div "noShow" at bounding box center [235, 191] width 152 height 11
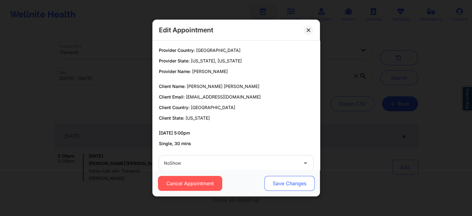
click at [278, 189] on button "Save Changes" at bounding box center [289, 183] width 50 height 15
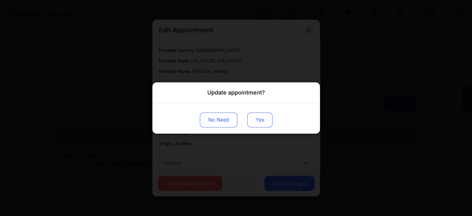
click at [251, 118] on button "Yes" at bounding box center [259, 119] width 25 height 15
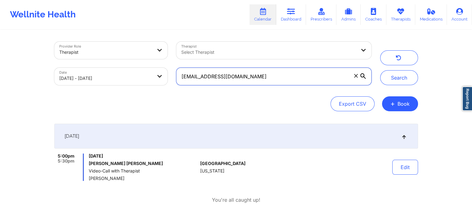
click at [266, 83] on input "[EMAIL_ADDRESS][DOMAIN_NAME]" at bounding box center [273, 76] width 195 height 17
drag, startPoint x: 266, startPoint y: 83, endPoint x: 147, endPoint y: 74, distance: 119.5
click at [147, 74] on div "Provider Role Therapist Therapist Select Therapist Date [DATE] - [DATE] [EMAIL_…" at bounding box center [213, 63] width 326 height 52
paste input "cathrynspitzer"
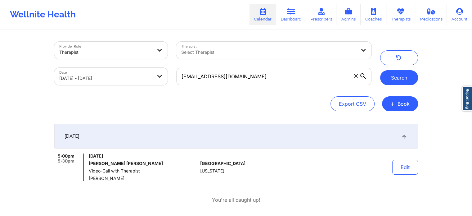
click at [387, 75] on button "Search" at bounding box center [399, 77] width 38 height 15
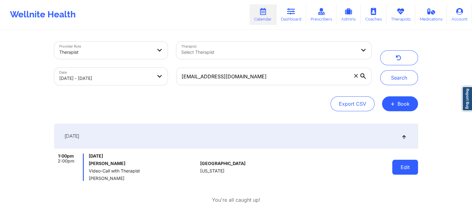
click at [401, 165] on button "Edit" at bounding box center [405, 167] width 26 height 15
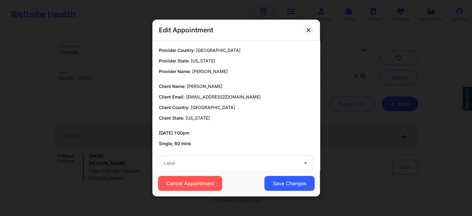
click at [207, 168] on div "Label" at bounding box center [229, 163] width 140 height 16
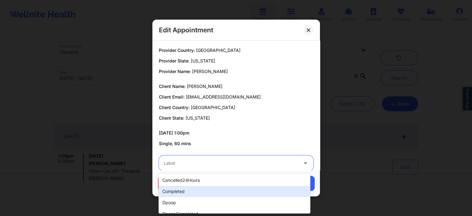
drag, startPoint x: 192, startPoint y: 197, endPoint x: 207, endPoint y: 186, distance: 18.7
click at [207, 186] on div "cancelled24Hours completed dpoop dpoopCompleted dpInNetworkCompleted freeNoShow…" at bounding box center [235, 193] width 152 height 40
click at [207, 186] on div "completed" at bounding box center [235, 191] width 152 height 11
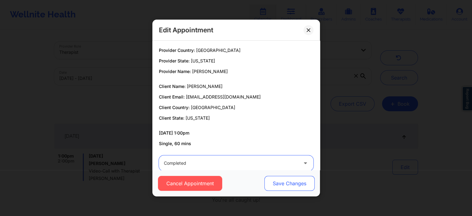
click at [297, 185] on button "Save Changes" at bounding box center [289, 183] width 50 height 15
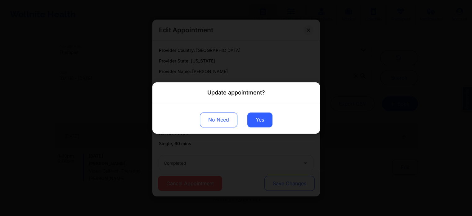
click at [297, 185] on div "Update appointment? No Need Yes" at bounding box center [236, 108] width 472 height 216
click at [256, 121] on button "Yes" at bounding box center [259, 119] width 25 height 15
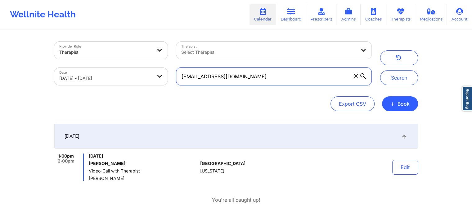
drag, startPoint x: 293, startPoint y: 80, endPoint x: 381, endPoint y: 166, distance: 123.2
click at [381, 166] on div "Provider Role Therapist Therapist Select Therapist Date [DATE] - [DATE] [EMAIL_…" at bounding box center [236, 124] width 373 height 188
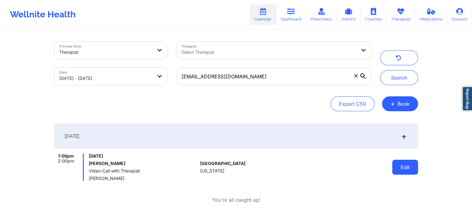
click at [402, 164] on button "Edit" at bounding box center [405, 167] width 26 height 15
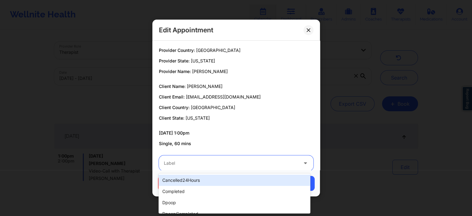
click at [235, 161] on div at bounding box center [231, 162] width 134 height 7
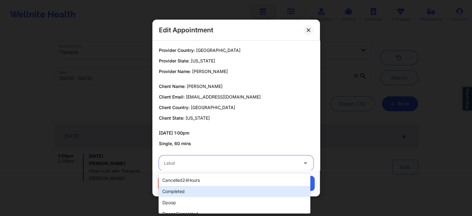
click at [202, 192] on div "completed" at bounding box center [235, 191] width 152 height 11
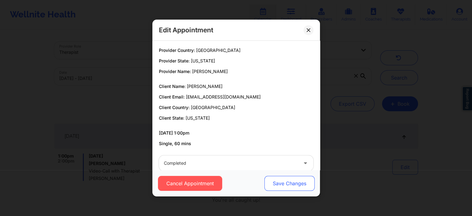
click at [274, 185] on button "Save Changes" at bounding box center [289, 183] width 50 height 15
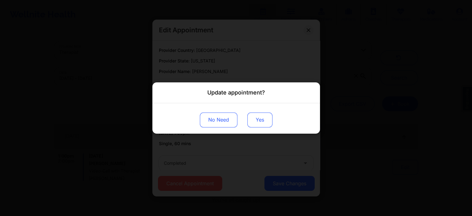
click at [267, 119] on button "Yes" at bounding box center [259, 119] width 25 height 15
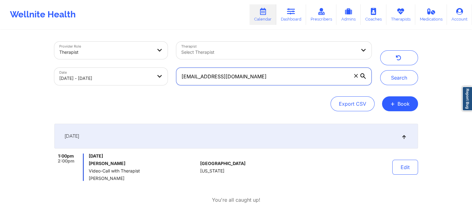
drag, startPoint x: 273, startPoint y: 76, endPoint x: 166, endPoint y: 73, distance: 107.5
click at [166, 73] on div "Provider Role Therapist Therapist Select Therapist Date [DATE] - [DATE] [EMAIL_…" at bounding box center [213, 63] width 326 height 52
paste input "kharina72"
click at [380, 70] on button "Search" at bounding box center [399, 77] width 38 height 15
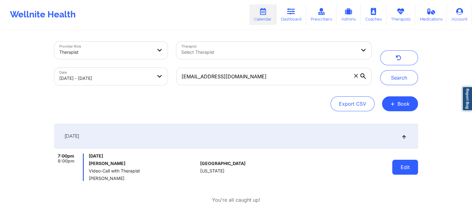
click at [399, 170] on button "Edit" at bounding box center [405, 167] width 26 height 15
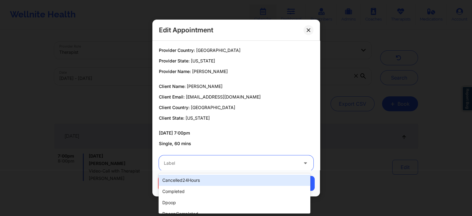
click at [247, 162] on div at bounding box center [231, 162] width 134 height 7
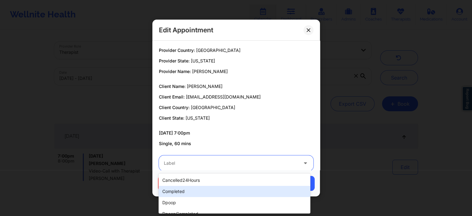
click at [199, 193] on div "completed" at bounding box center [235, 191] width 152 height 11
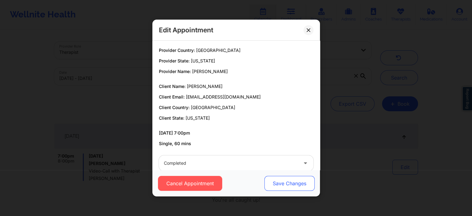
click at [289, 185] on button "Save Changes" at bounding box center [289, 183] width 50 height 15
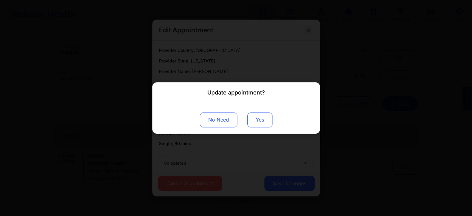
click at [262, 123] on button "Yes" at bounding box center [259, 119] width 25 height 15
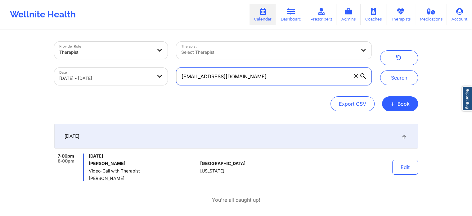
drag, startPoint x: 267, startPoint y: 77, endPoint x: 192, endPoint y: 73, distance: 74.9
click at [192, 73] on input "[EMAIL_ADDRESS][DOMAIN_NAME]" at bounding box center [273, 76] width 195 height 17
click at [230, 80] on input "[EMAIL_ADDRESS][DOMAIN_NAME]" at bounding box center [273, 76] width 195 height 17
drag, startPoint x: 241, startPoint y: 78, endPoint x: 169, endPoint y: 67, distance: 72.2
click at [169, 67] on div "Provider Role Therapist Therapist Select Therapist Date [DATE] - [DATE] [EMAIL_…" at bounding box center [213, 63] width 326 height 52
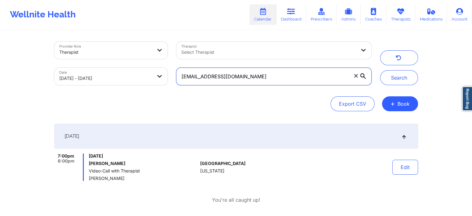
paste input "glowsfl@ao"
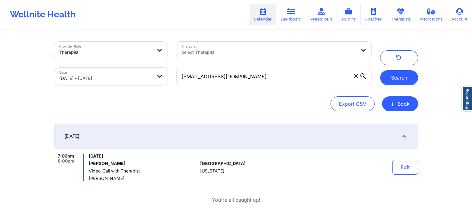
click at [396, 78] on button "Search" at bounding box center [399, 77] width 38 height 15
click at [405, 170] on button "Edit" at bounding box center [405, 167] width 26 height 15
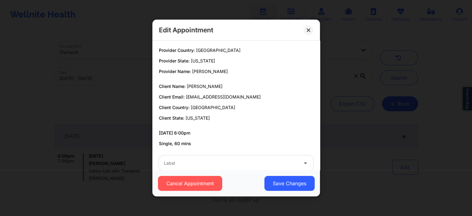
click at [210, 167] on div "Label" at bounding box center [229, 163] width 140 height 16
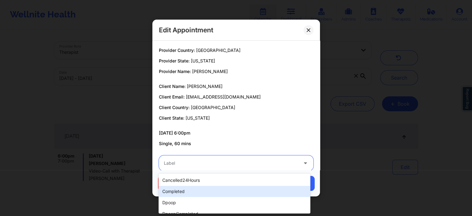
click at [180, 190] on div "completed" at bounding box center [235, 191] width 152 height 11
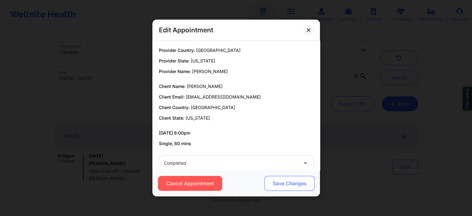
click at [288, 180] on button "Save Changes" at bounding box center [289, 183] width 50 height 15
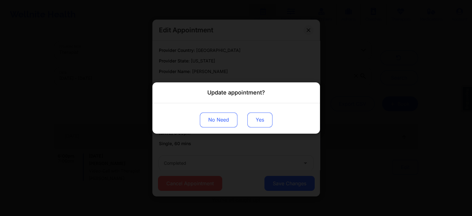
click at [259, 124] on button "Yes" at bounding box center [259, 119] width 25 height 15
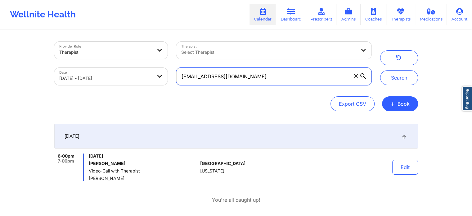
drag, startPoint x: 268, startPoint y: 78, endPoint x: 163, endPoint y: 67, distance: 105.8
click at [163, 67] on div "Provider Role Therapist Therapist Select Therapist Date [DATE] - [DATE] [EMAIL_…" at bounding box center [213, 63] width 326 height 52
paste input "michygon1210"
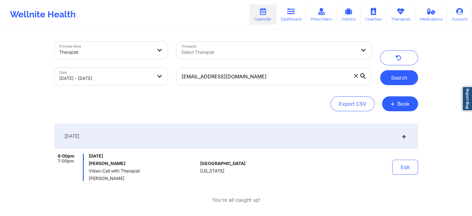
click at [385, 70] on button "Search" at bounding box center [399, 77] width 38 height 15
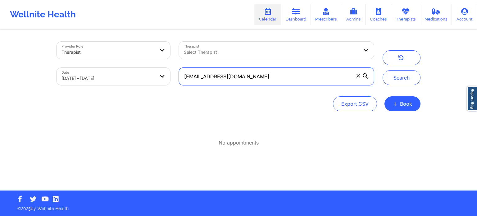
drag, startPoint x: 271, startPoint y: 76, endPoint x: 140, endPoint y: 71, distance: 130.8
click at [140, 71] on div "Provider Role Therapist Therapist Select Therapist Date [DATE] - [DATE] [EMAIL_…" at bounding box center [215, 63] width 326 height 52
paste input "thahanatasha@gmai"
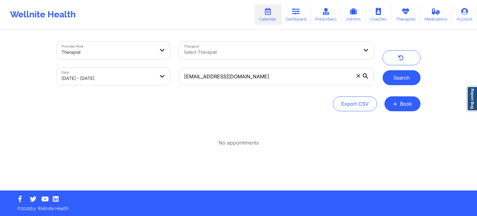
click at [414, 79] on button "Search" at bounding box center [401, 77] width 38 height 15
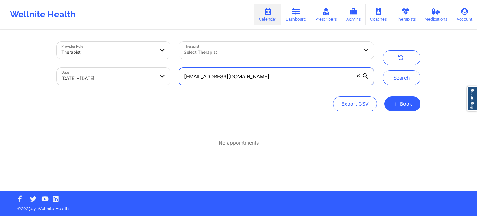
drag, startPoint x: 257, startPoint y: 70, endPoint x: 189, endPoint y: 77, distance: 68.7
click at [189, 77] on input "[EMAIL_ADDRESS][DOMAIN_NAME]" at bounding box center [276, 76] width 195 height 17
type input "t"
paste input "[EMAIL_ADDRESS][DOMAIN_NAME]"
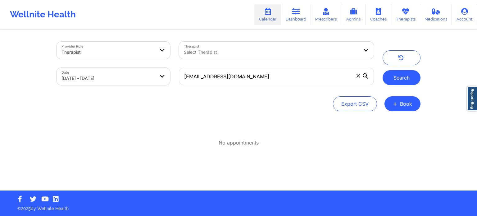
click at [391, 77] on button "Search" at bounding box center [401, 77] width 38 height 15
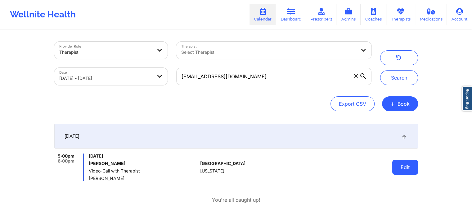
click at [395, 164] on button "Edit" at bounding box center [405, 167] width 26 height 15
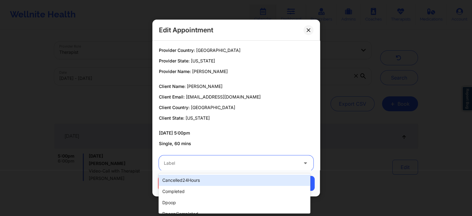
click at [228, 165] on div at bounding box center [231, 162] width 134 height 7
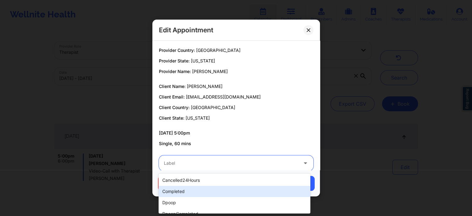
click at [198, 189] on div "completed" at bounding box center [235, 191] width 152 height 11
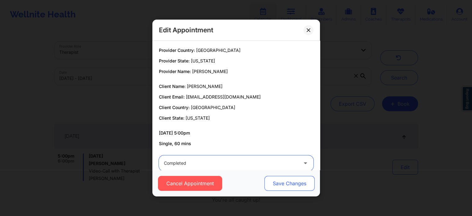
click at [278, 187] on button "Save Changes" at bounding box center [289, 183] width 50 height 15
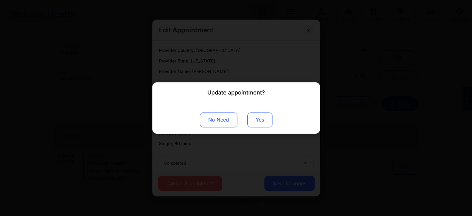
drag, startPoint x: 245, startPoint y: 116, endPoint x: 258, endPoint y: 120, distance: 13.5
click at [258, 120] on div "No Need Yes" at bounding box center [236, 118] width 168 height 30
click at [258, 120] on button "Yes" at bounding box center [259, 119] width 25 height 15
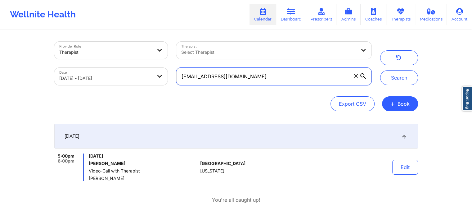
drag, startPoint x: 253, startPoint y: 74, endPoint x: 151, endPoint y: 67, distance: 102.4
click at [151, 67] on div "Provider Role Therapist Therapist Select Therapist Date [DATE] - [DATE] [EMAIL_…" at bounding box center [213, 63] width 326 height 52
paste input "[EMAIL_ADDRESS]"
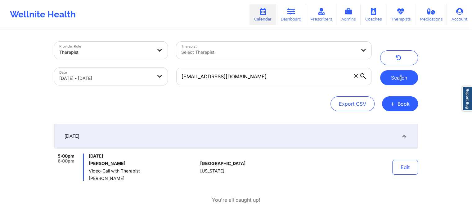
drag, startPoint x: 400, startPoint y: 85, endPoint x: 402, endPoint y: 80, distance: 5.8
click at [402, 80] on div "Provider Role Therapist Therapist Select Therapist Date [DATE] - [DATE] [EMAIL_…" at bounding box center [236, 63] width 373 height 52
click at [402, 80] on button "Search" at bounding box center [399, 77] width 38 height 15
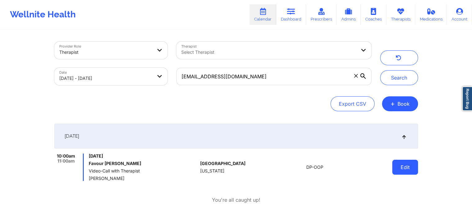
click at [403, 168] on button "Edit" at bounding box center [405, 167] width 26 height 15
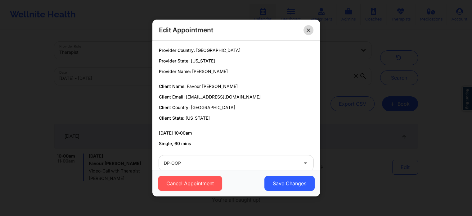
click at [308, 29] on icon at bounding box center [308, 29] width 3 height 3
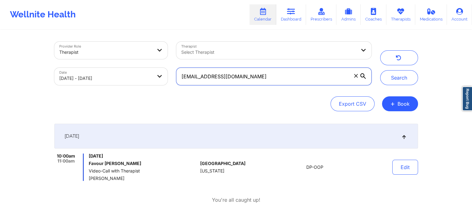
drag, startPoint x: 274, startPoint y: 77, endPoint x: 175, endPoint y: 83, distance: 99.2
click at [175, 83] on div "[EMAIL_ADDRESS][DOMAIN_NAME]" at bounding box center [274, 76] width 204 height 26
paste input "cierra61"
click at [404, 86] on div "Provider Role Therapist Therapist Select Therapist Date [DATE] - [DATE] [EMAIL_…" at bounding box center [236, 63] width 373 height 52
click at [306, 74] on input "[EMAIL_ADDRESS][DOMAIN_NAME]" at bounding box center [273, 76] width 195 height 17
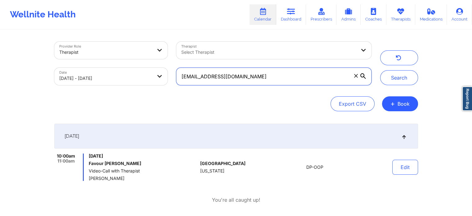
click at [380, 70] on button "Search" at bounding box center [399, 77] width 38 height 15
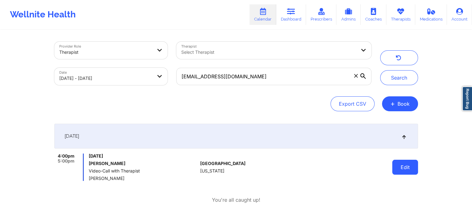
click at [414, 167] on button "Edit" at bounding box center [405, 167] width 26 height 15
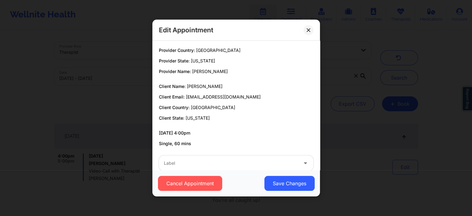
click at [218, 159] on div at bounding box center [231, 162] width 134 height 7
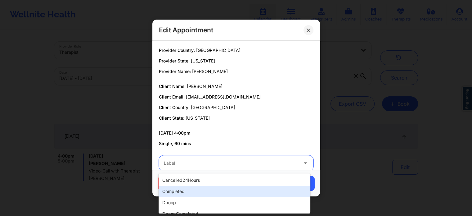
click at [189, 192] on div "completed" at bounding box center [235, 191] width 152 height 11
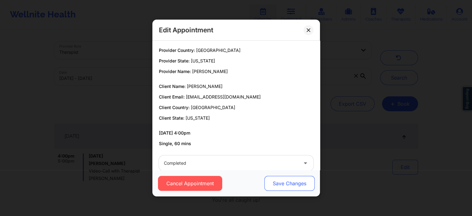
click at [295, 180] on button "Save Changes" at bounding box center [289, 183] width 50 height 15
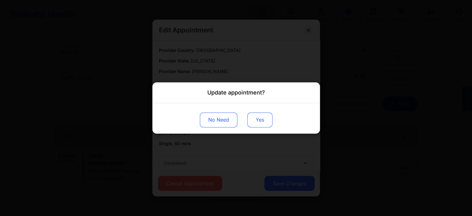
click at [267, 121] on button "Yes" at bounding box center [259, 119] width 25 height 15
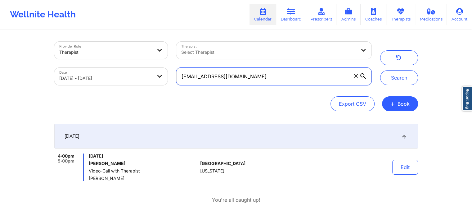
drag, startPoint x: 250, startPoint y: 73, endPoint x: 144, endPoint y: 67, distance: 105.7
click at [144, 67] on div "Provider Role Therapist Therapist Select Therapist Date [DATE] - [DATE] [EMAIL_…" at bounding box center [213, 63] width 326 height 52
paste input "jordanwilkerson122"
click at [380, 70] on button "Search" at bounding box center [399, 77] width 38 height 15
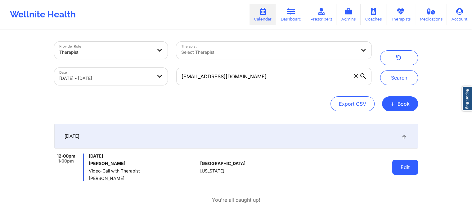
click at [405, 168] on button "Edit" at bounding box center [405, 167] width 26 height 15
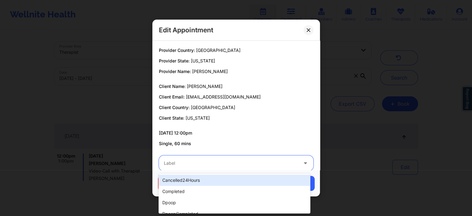
click at [243, 162] on div at bounding box center [231, 162] width 134 height 7
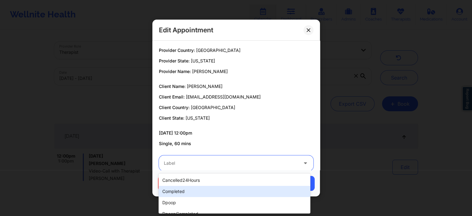
click at [195, 196] on div "completed" at bounding box center [235, 191] width 152 height 11
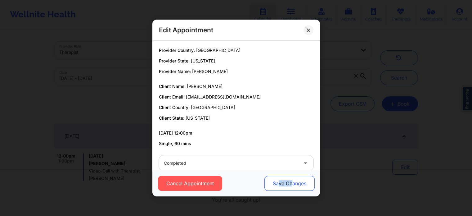
drag, startPoint x: 278, startPoint y: 191, endPoint x: 291, endPoint y: 180, distance: 17.0
click at [291, 180] on div "Cancel Appointment Save Changes" at bounding box center [236, 183] width 168 height 26
click at [291, 180] on button "Save Changes" at bounding box center [289, 183] width 50 height 15
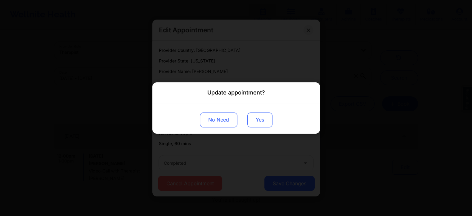
click at [256, 120] on button "Yes" at bounding box center [259, 119] width 25 height 15
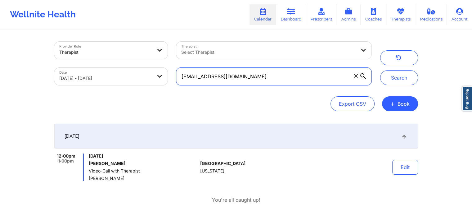
drag, startPoint x: 294, startPoint y: 79, endPoint x: 151, endPoint y: 80, distance: 143.4
click at [151, 80] on div "Provider Role Therapist Therapist Select Therapist Date [DATE] - [DATE] [EMAIL_…" at bounding box center [213, 63] width 326 height 52
paste input "sanschill669"
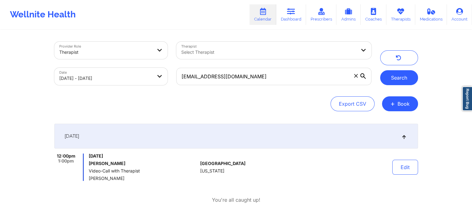
click at [396, 78] on button "Search" at bounding box center [399, 77] width 38 height 15
click at [407, 168] on button "Edit" at bounding box center [405, 167] width 26 height 15
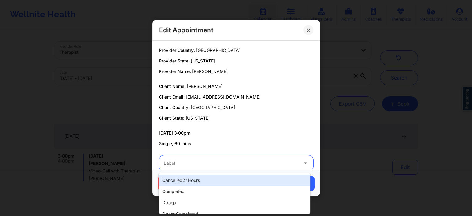
click at [225, 161] on div at bounding box center [231, 162] width 134 height 7
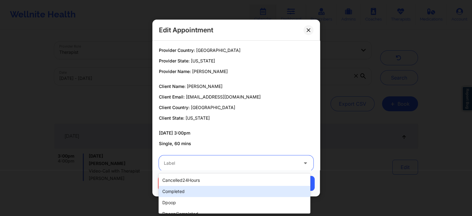
click at [200, 196] on div "completed" at bounding box center [235, 191] width 152 height 11
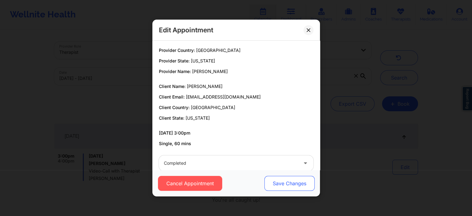
click at [281, 182] on button "Save Changes" at bounding box center [289, 183] width 50 height 15
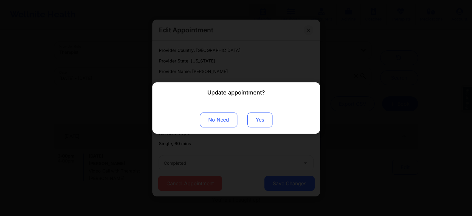
click at [254, 119] on button "Yes" at bounding box center [259, 119] width 25 height 15
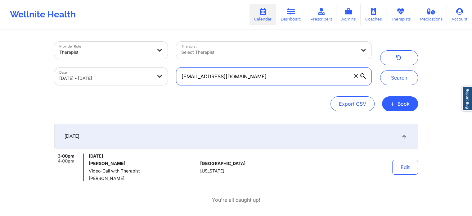
drag, startPoint x: 255, startPoint y: 73, endPoint x: 139, endPoint y: 75, distance: 115.5
click at [139, 75] on div "Provider Role Therapist Therapist Select Therapist Date [DATE] - [DATE] [EMAIL_…" at bounding box center [213, 63] width 326 height 52
paste input "gcurry117"
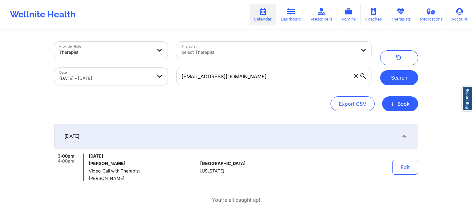
click at [394, 79] on button "Search" at bounding box center [399, 77] width 38 height 15
click at [408, 171] on button "Edit" at bounding box center [405, 167] width 26 height 15
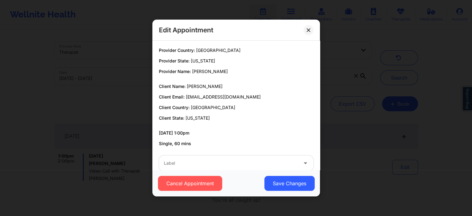
scroll to position [11, 0]
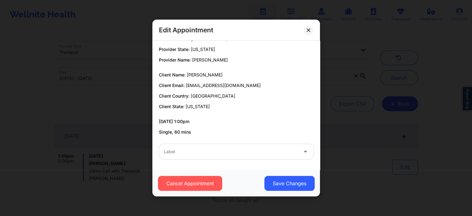
click at [254, 160] on div "Label" at bounding box center [236, 151] width 163 height 24
click at [219, 156] on div "Label" at bounding box center [229, 152] width 140 height 16
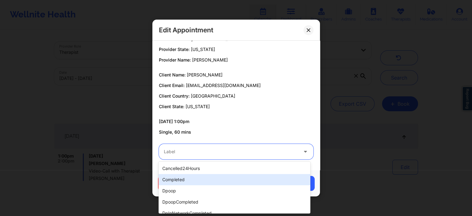
click at [192, 184] on div "completed" at bounding box center [235, 179] width 152 height 11
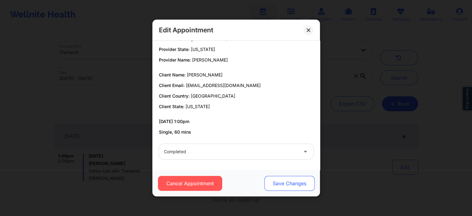
click at [283, 182] on button "Save Changes" at bounding box center [289, 183] width 50 height 15
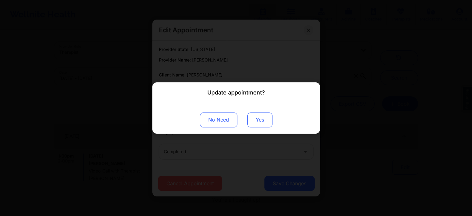
click at [260, 125] on button "Yes" at bounding box center [259, 119] width 25 height 15
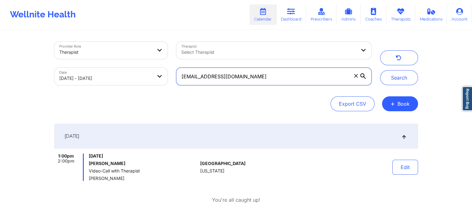
drag, startPoint x: 257, startPoint y: 77, endPoint x: 138, endPoint y: 68, distance: 119.8
click at [138, 68] on div "Provider Role Therapist Therapist Select Therapist Date [DATE] - [DATE] [EMAIL_…" at bounding box center [213, 63] width 326 height 52
paste input "jordanwilkerson122"
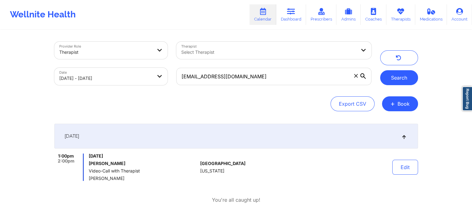
click at [398, 77] on button "Search" at bounding box center [399, 77] width 38 height 15
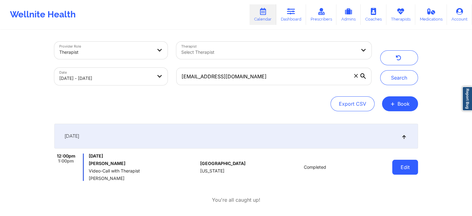
click at [402, 167] on button "Edit" at bounding box center [405, 167] width 26 height 15
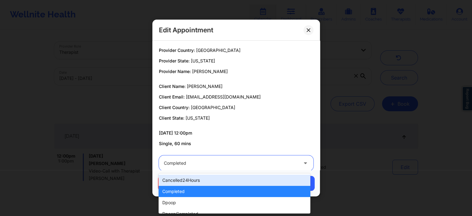
click at [290, 169] on div "Completed" at bounding box center [231, 163] width 134 height 16
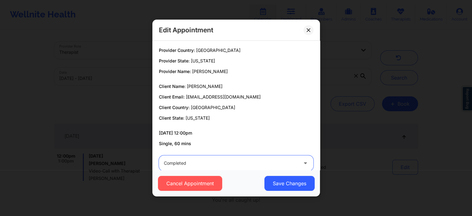
click at [290, 169] on div "Completed" at bounding box center [231, 163] width 134 height 16
click at [309, 28] on icon at bounding box center [309, 30] width 4 height 4
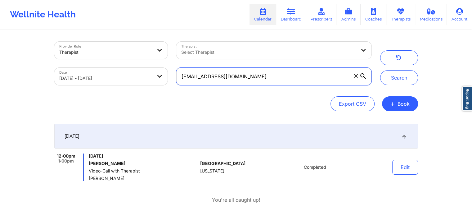
drag, startPoint x: 263, startPoint y: 75, endPoint x: 149, endPoint y: 59, distance: 114.8
click at [149, 59] on div "Provider Role Therapist Therapist Select Therapist Date [DATE] - [DATE] [EMAIL_…" at bounding box center [213, 63] width 326 height 52
paste input "kyraisismilan"
click at [380, 70] on button "Search" at bounding box center [399, 77] width 38 height 15
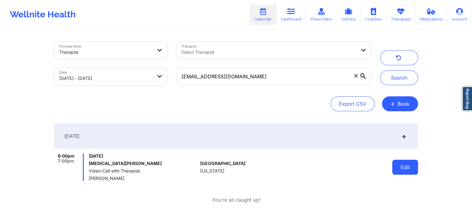
click at [399, 164] on button "Edit" at bounding box center [405, 167] width 26 height 15
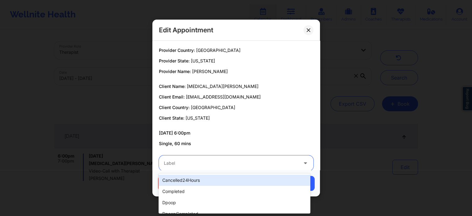
click at [187, 161] on div at bounding box center [231, 162] width 134 height 7
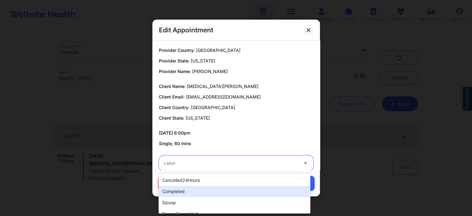
click at [173, 188] on div "completed" at bounding box center [235, 191] width 152 height 11
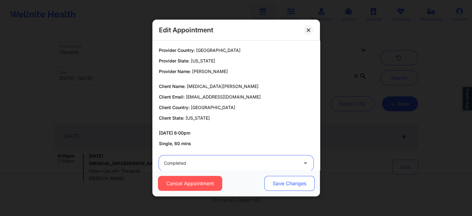
click at [271, 179] on button "Save Changes" at bounding box center [289, 183] width 50 height 15
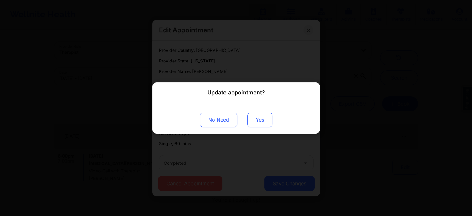
click at [265, 119] on button "Yes" at bounding box center [259, 119] width 25 height 15
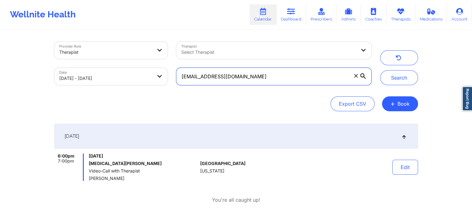
drag, startPoint x: 253, startPoint y: 75, endPoint x: 161, endPoint y: 78, distance: 92.2
click at [161, 78] on div "Provider Role Therapist Therapist Select Therapist Date [DATE] - [DATE] [EMAIL_…" at bounding box center [213, 63] width 326 height 52
paste input "arcemichelle27"
click at [380, 70] on button "Search" at bounding box center [399, 77] width 38 height 15
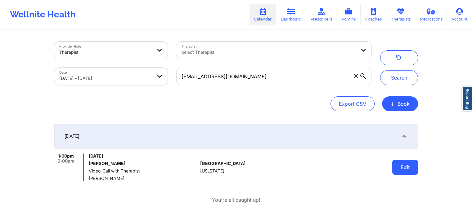
click at [397, 167] on button "Edit" at bounding box center [405, 167] width 26 height 15
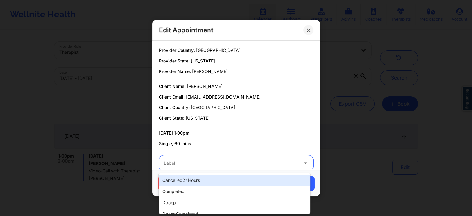
click at [223, 170] on div "Label" at bounding box center [229, 163] width 140 height 16
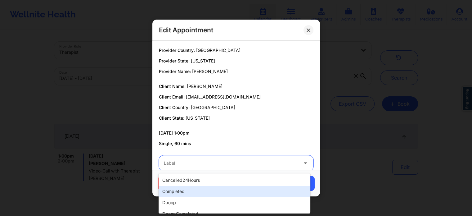
click at [199, 189] on div "completed" at bounding box center [235, 191] width 152 height 11
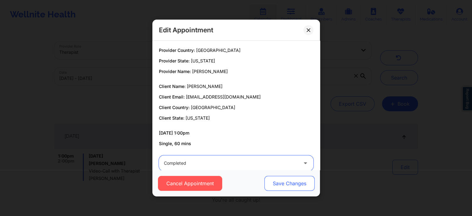
click at [277, 183] on button "Save Changes" at bounding box center [289, 183] width 50 height 15
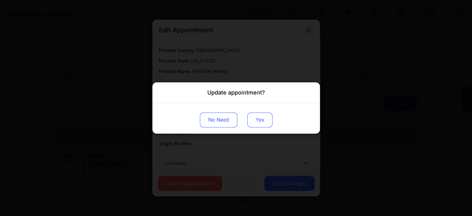
click at [263, 123] on button "Yes" at bounding box center [259, 119] width 25 height 15
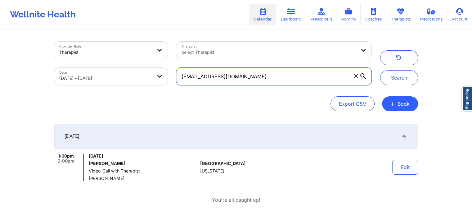
drag, startPoint x: 285, startPoint y: 80, endPoint x: 156, endPoint y: 80, distance: 128.8
click at [156, 80] on div "Provider Role Therapist Therapist Select Therapist Date [DATE] - [DATE] [EMAIL_…" at bounding box center [213, 63] width 326 height 52
paste input "[EMAIL_ADDRESS]"
click at [380, 70] on button "Search" at bounding box center [399, 77] width 38 height 15
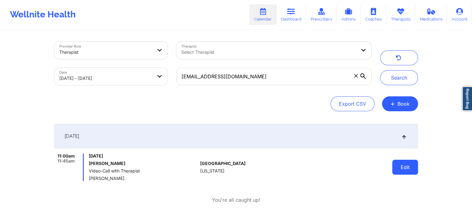
click at [392, 166] on button "Edit" at bounding box center [405, 167] width 26 height 15
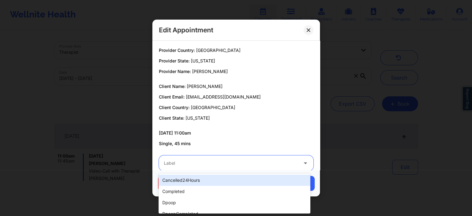
click at [193, 162] on div at bounding box center [231, 162] width 134 height 7
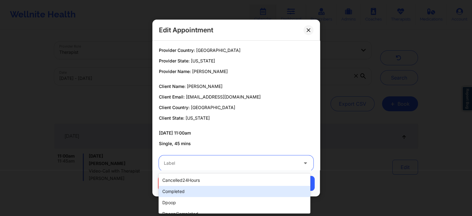
click at [181, 191] on div "completed" at bounding box center [235, 191] width 152 height 11
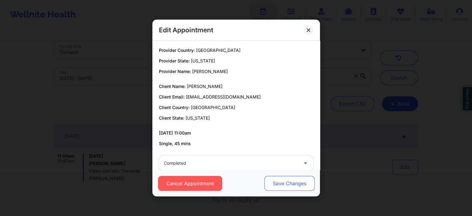
click at [286, 188] on button "Save Changes" at bounding box center [289, 183] width 50 height 15
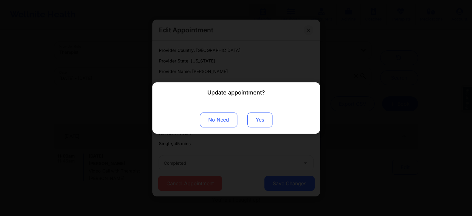
click at [260, 124] on button "Yes" at bounding box center [259, 119] width 25 height 15
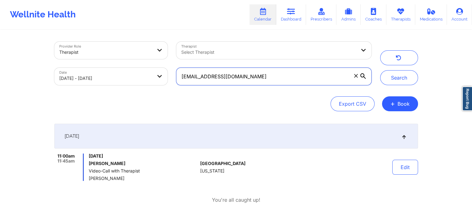
drag, startPoint x: 265, startPoint y: 75, endPoint x: 150, endPoint y: 68, distance: 114.5
click at [150, 68] on div "Provider Role Therapist Therapist Select Therapist Date [DATE] - [DATE] [EMAIL_…" at bounding box center [213, 63] width 326 height 52
paste input "[EMAIL_ADDRESS]"
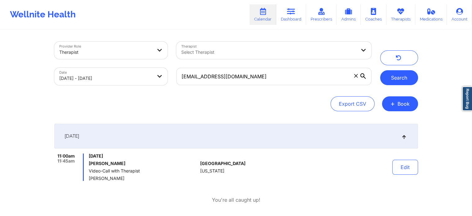
click at [394, 75] on button "Search" at bounding box center [399, 77] width 38 height 15
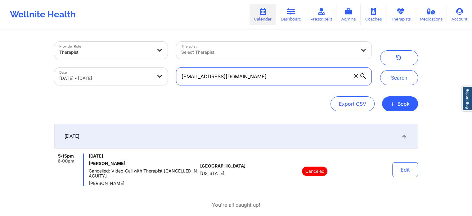
drag, startPoint x: 253, startPoint y: 75, endPoint x: 160, endPoint y: 70, distance: 93.3
click at [160, 70] on div "Provider Role Therapist Therapist Select Therapist Date [DATE] - [DATE] [EMAIL_…" at bounding box center [213, 63] width 326 height 52
paste input "nicoleelitaylor"
type input "[EMAIL_ADDRESS][DOMAIN_NAME]"
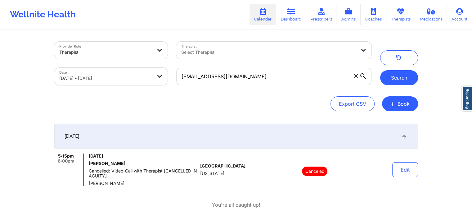
click at [387, 81] on button "Search" at bounding box center [399, 77] width 38 height 15
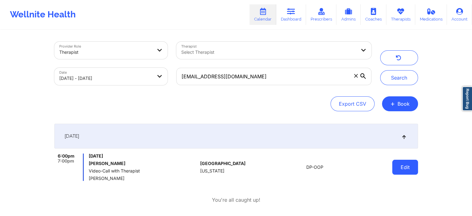
click at [408, 164] on button "Edit" at bounding box center [405, 167] width 26 height 15
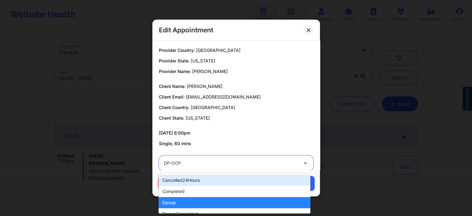
click at [274, 161] on div at bounding box center [231, 162] width 134 height 7
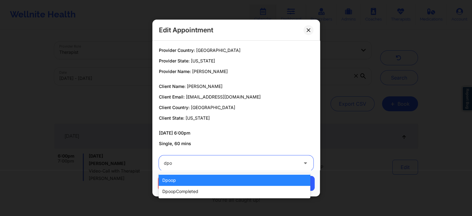
type input "dpoo"
click at [245, 193] on div "dpoopCompleted" at bounding box center [235, 191] width 152 height 11
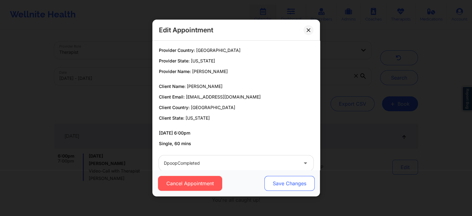
click at [285, 182] on button "Save Changes" at bounding box center [289, 183] width 50 height 15
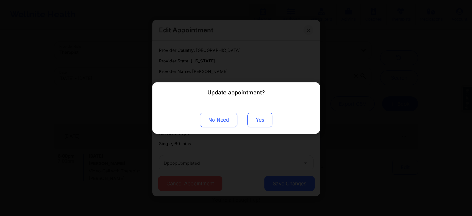
click at [248, 116] on button "Yes" at bounding box center [259, 119] width 25 height 15
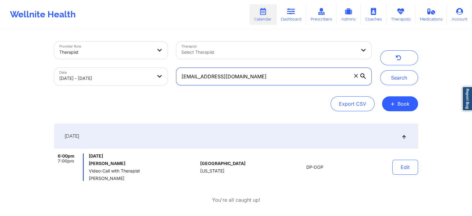
click at [291, 71] on input "[EMAIL_ADDRESS][DOMAIN_NAME]" at bounding box center [273, 76] width 195 height 17
click at [353, 76] on span at bounding box center [356, 76] width 6 height 6
click at [353, 76] on input "[EMAIL_ADDRESS][DOMAIN_NAME]" at bounding box center [273, 76] width 195 height 17
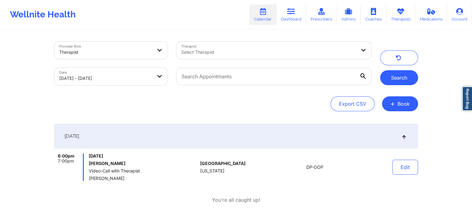
click at [394, 75] on button "Search" at bounding box center [399, 77] width 38 height 15
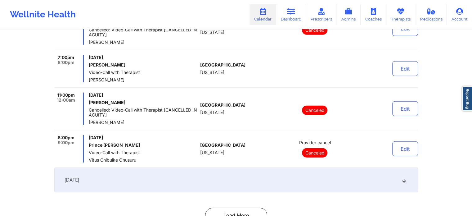
scroll to position [1858, 0]
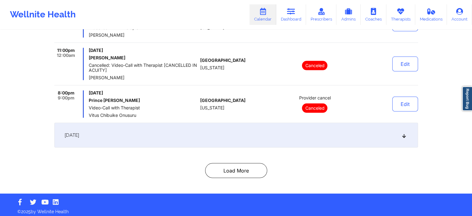
click at [326, 142] on div "[DATE]" at bounding box center [236, 135] width 364 height 25
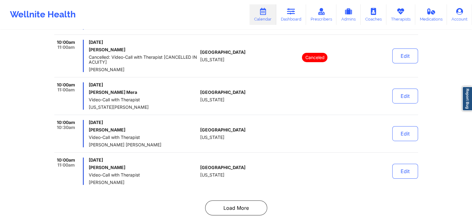
scroll to position [2148, 0]
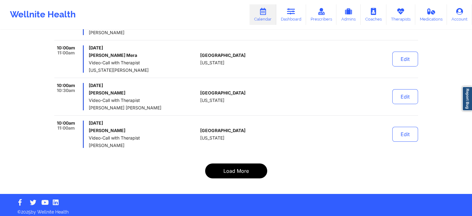
click at [246, 172] on button "Load More" at bounding box center [236, 170] width 62 height 15
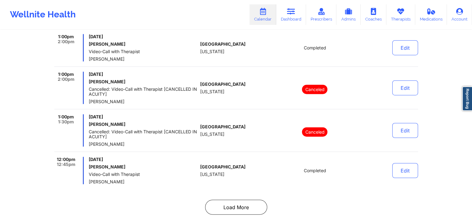
scroll to position [3958, 0]
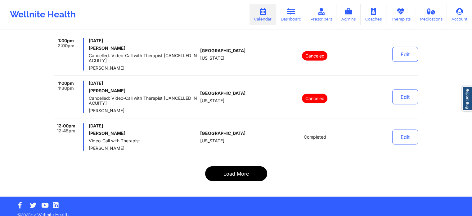
click at [213, 166] on button "Load More" at bounding box center [236, 173] width 62 height 15
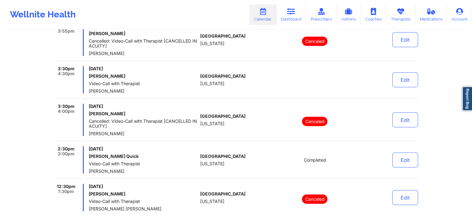
scroll to position [3987, 0]
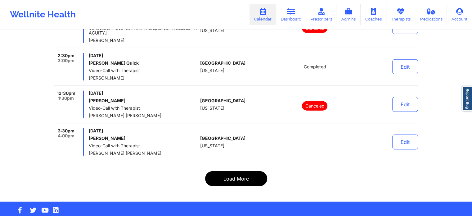
click at [241, 171] on button "Load More" at bounding box center [236, 178] width 62 height 15
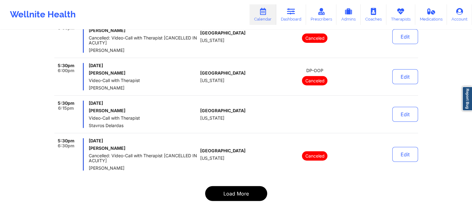
click at [241, 186] on button "Load More" at bounding box center [236, 193] width 62 height 15
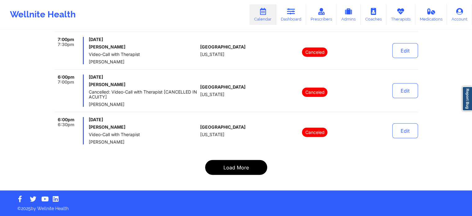
scroll to position [3958, 0]
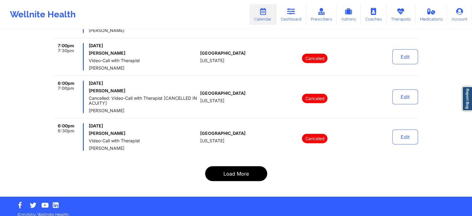
click at [241, 170] on button "Load More" at bounding box center [236, 173] width 62 height 15
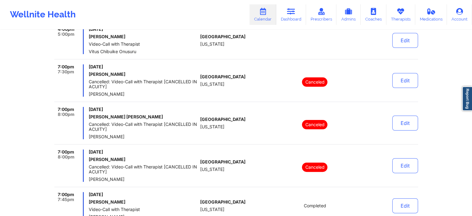
scroll to position [0, 0]
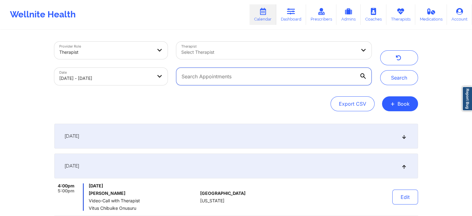
click at [248, 73] on input "text" at bounding box center [273, 76] width 195 height 17
paste input "[EMAIL_ADDRESS][DOMAIN_NAME]"
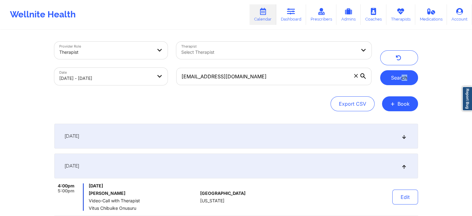
drag, startPoint x: 406, startPoint y: 85, endPoint x: 402, endPoint y: 72, distance: 13.6
click at [402, 72] on div "Provider Role Therapist Therapist Select Therapist Date [DATE] - [DATE] [EMAIL_…" at bounding box center [236, 63] width 373 height 52
click at [402, 72] on button "Search" at bounding box center [399, 77] width 38 height 15
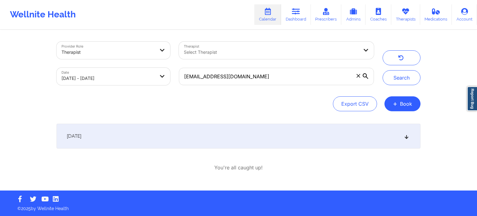
click at [405, 137] on icon at bounding box center [406, 136] width 5 height 4
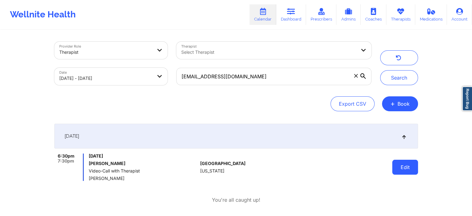
click at [400, 166] on button "Edit" at bounding box center [405, 167] width 26 height 15
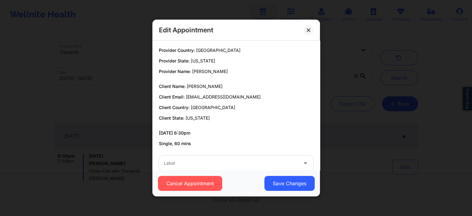
click at [233, 161] on div at bounding box center [231, 162] width 134 height 7
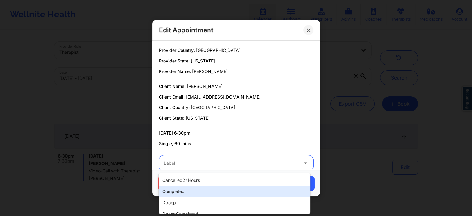
drag, startPoint x: 189, startPoint y: 197, endPoint x: 196, endPoint y: 192, distance: 8.2
click at [196, 192] on div "cancelled24Hours completed dpoop dpoopCompleted dpInNetworkCompleted freeNoShow…" at bounding box center [235, 193] width 152 height 40
click at [196, 192] on div "completed" at bounding box center [235, 191] width 152 height 11
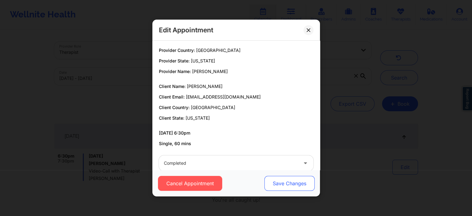
click at [276, 182] on button "Save Changes" at bounding box center [289, 183] width 50 height 15
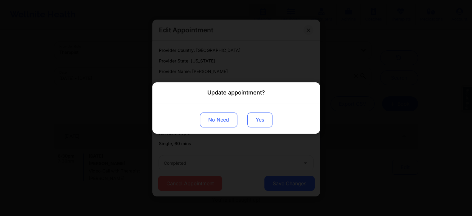
click at [252, 118] on button "Yes" at bounding box center [259, 119] width 25 height 15
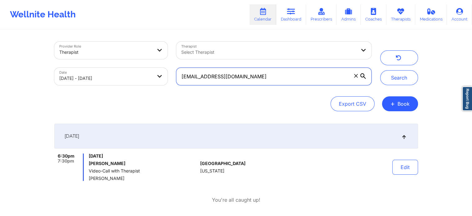
drag, startPoint x: 252, startPoint y: 76, endPoint x: 145, endPoint y: 76, distance: 107.1
click at [145, 76] on div "Provider Role Therapist Therapist Select Therapist Date [DATE] - [DATE] [EMAIL_…" at bounding box center [213, 63] width 326 height 52
paste input "[PERSON_NAME][EMAIL_ADDRESS][PERSON_NAME]"
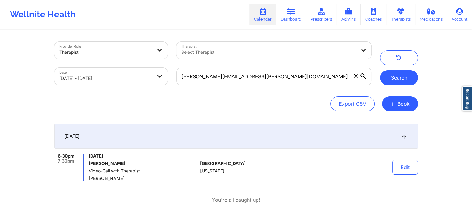
click at [404, 70] on button "Search" at bounding box center [399, 77] width 38 height 15
click at [403, 167] on button "Edit" at bounding box center [405, 167] width 26 height 15
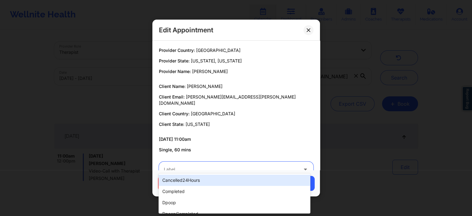
click at [224, 165] on div at bounding box center [231, 168] width 134 height 7
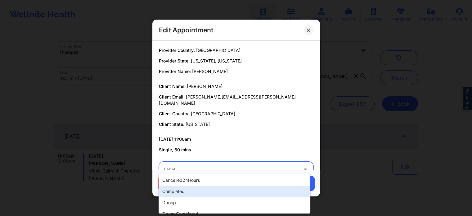
click at [193, 186] on div "completed" at bounding box center [235, 191] width 152 height 11
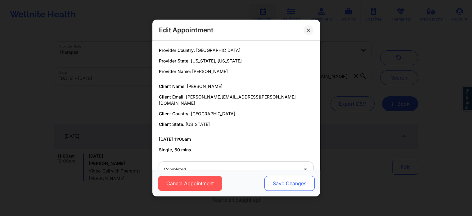
click at [289, 178] on button "Save Changes" at bounding box center [289, 183] width 50 height 15
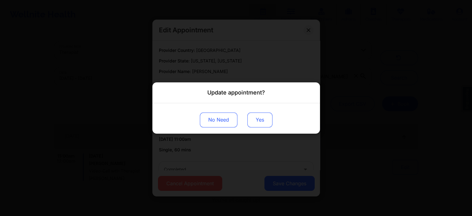
click at [264, 117] on button "Yes" at bounding box center [259, 119] width 25 height 15
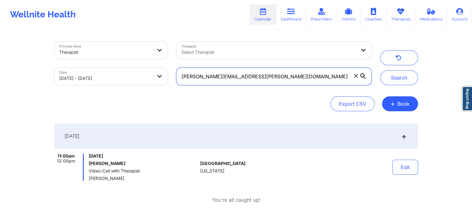
drag, startPoint x: 261, startPoint y: 77, endPoint x: 142, endPoint y: 69, distance: 119.8
click at [142, 69] on div "Provider Role Therapist Therapist Select Therapist Date [DATE] - [DATE] [PERSON…" at bounding box center [213, 63] width 326 height 52
paste input "[PERSON_NAME][EMAIL_ADDRESS][DOMAIN_NAME]"
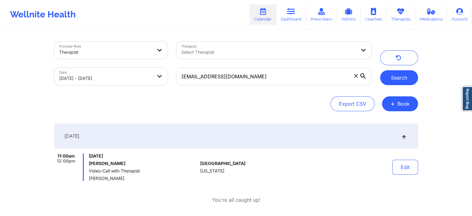
click at [397, 77] on button "Search" at bounding box center [399, 77] width 38 height 15
click at [404, 168] on button "Edit" at bounding box center [405, 167] width 26 height 15
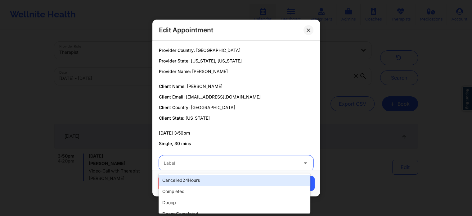
click at [242, 158] on div "Label" at bounding box center [229, 163] width 140 height 16
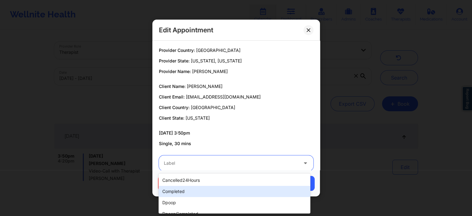
click at [198, 186] on div "completed" at bounding box center [235, 191] width 152 height 11
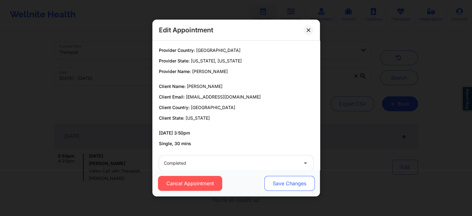
click at [296, 182] on button "Save Changes" at bounding box center [289, 183] width 50 height 15
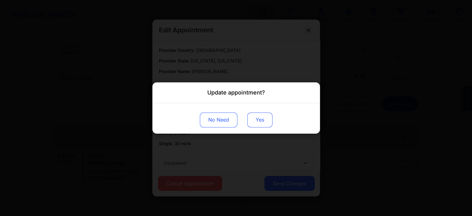
click at [257, 118] on button "Yes" at bounding box center [259, 119] width 25 height 15
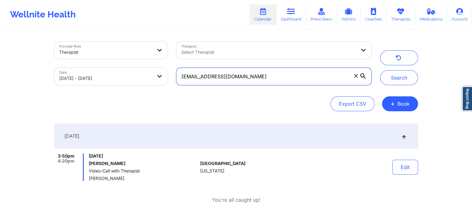
drag, startPoint x: 263, startPoint y: 74, endPoint x: 164, endPoint y: 68, distance: 99.5
click at [164, 68] on div "Provider Role Therapist Therapist Select Therapist Date [DATE] - [DATE] [EMAIL_…" at bounding box center [213, 63] width 326 height 52
paste input "[EMAIL_ADDRESS][DOMAIN_NAME]"
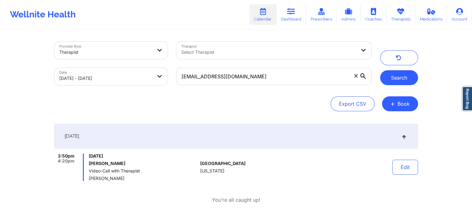
click at [404, 74] on button "Search" at bounding box center [399, 77] width 38 height 15
click at [397, 161] on button "Edit" at bounding box center [405, 167] width 26 height 15
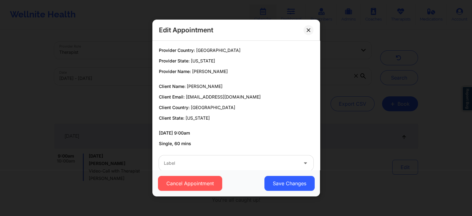
click at [231, 165] on div at bounding box center [231, 162] width 134 height 7
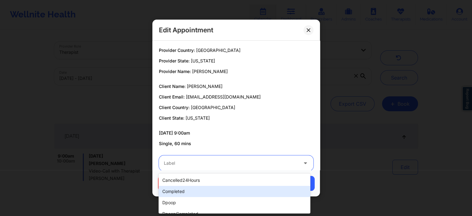
click at [206, 192] on div "completed" at bounding box center [235, 191] width 152 height 11
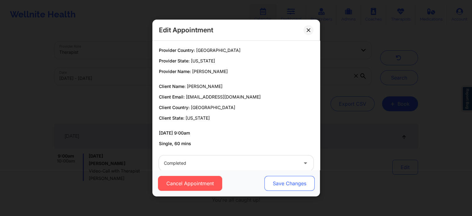
click at [272, 182] on button "Save Changes" at bounding box center [289, 183] width 50 height 15
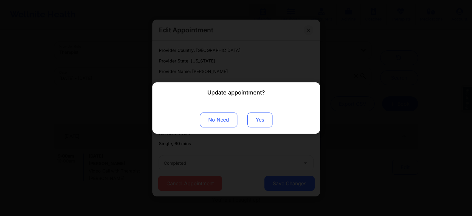
click at [256, 120] on button "Yes" at bounding box center [259, 119] width 25 height 15
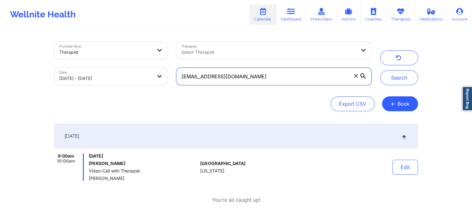
drag, startPoint x: 270, startPoint y: 71, endPoint x: 103, endPoint y: 83, distance: 167.5
click at [103, 83] on div "Provider Role Therapist Therapist Select Therapist Date [DATE] - [DATE] [EMAIL_…" at bounding box center [213, 63] width 326 height 52
paste input "[EMAIL_ADDRESS]"
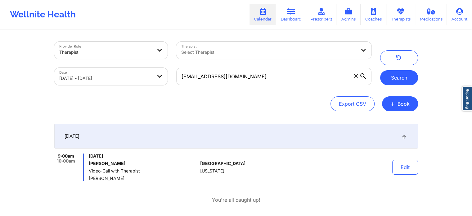
click at [392, 81] on button "Search" at bounding box center [399, 77] width 38 height 15
click at [406, 166] on button "Edit" at bounding box center [405, 167] width 26 height 15
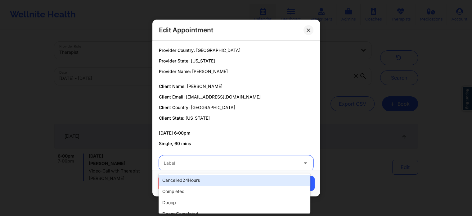
click at [256, 163] on div at bounding box center [231, 162] width 134 height 7
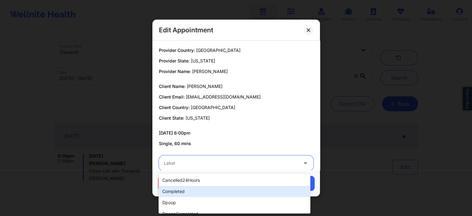
click at [197, 190] on div "completed" at bounding box center [235, 191] width 152 height 11
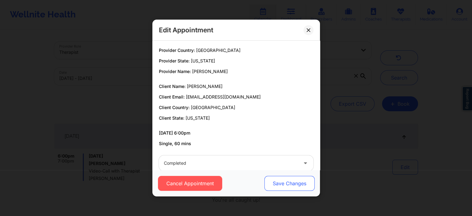
click at [293, 179] on button "Save Changes" at bounding box center [289, 183] width 50 height 15
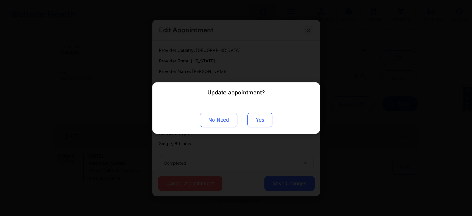
click at [249, 112] on button "Yes" at bounding box center [259, 119] width 25 height 15
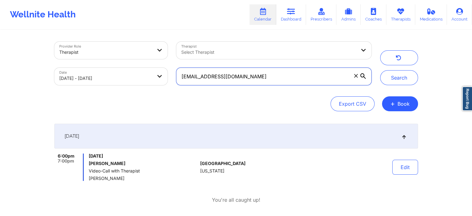
drag, startPoint x: 264, startPoint y: 76, endPoint x: 134, endPoint y: 47, distance: 133.1
click at [134, 47] on div "Provider Role Therapist Therapist Select Therapist Date [DATE] - [DATE] [EMAIL_…" at bounding box center [213, 63] width 326 height 52
paste input "lorenam.galcas@g"
click at [380, 70] on button "Search" at bounding box center [399, 77] width 38 height 15
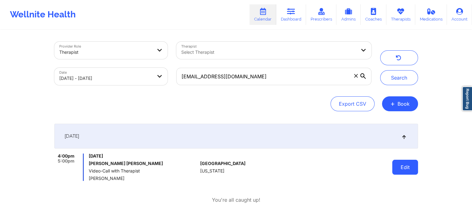
click at [409, 167] on button "Edit" at bounding box center [405, 167] width 26 height 15
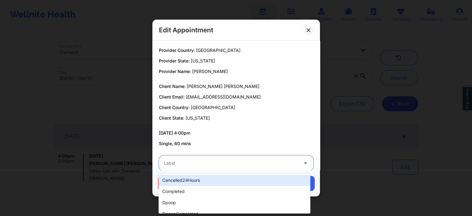
click at [277, 165] on div at bounding box center [231, 162] width 134 height 7
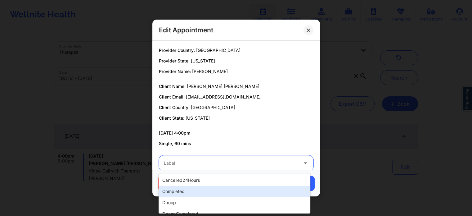
click at [225, 191] on div "completed" at bounding box center [235, 191] width 152 height 11
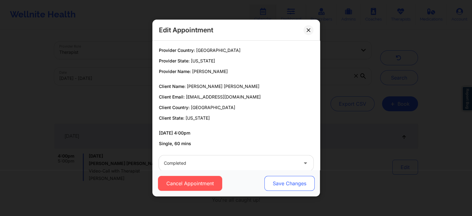
click at [290, 189] on button "Save Changes" at bounding box center [289, 183] width 50 height 15
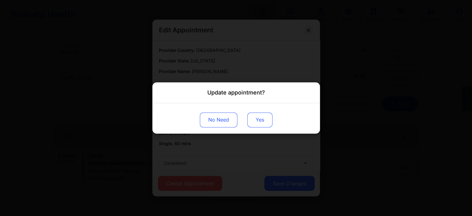
click at [258, 121] on button "Yes" at bounding box center [259, 119] width 25 height 15
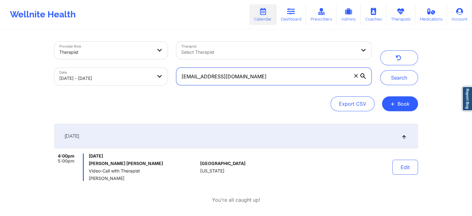
drag, startPoint x: 278, startPoint y: 80, endPoint x: 144, endPoint y: 66, distance: 134.2
click at [144, 66] on div "Provider Role Therapist Therapist Select Therapist Date [DATE] - [DATE] [EMAIL_…" at bounding box center [213, 63] width 326 height 52
paste input "brandonhenschke"
click at [380, 70] on button "Search" at bounding box center [399, 77] width 38 height 15
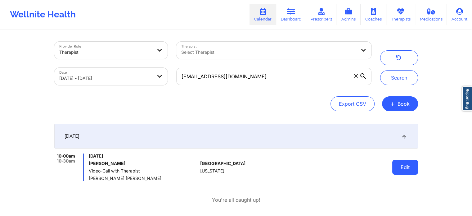
click at [401, 171] on button "Edit" at bounding box center [405, 167] width 26 height 15
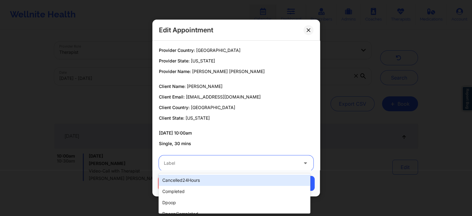
click at [237, 170] on div "Label" at bounding box center [229, 163] width 140 height 16
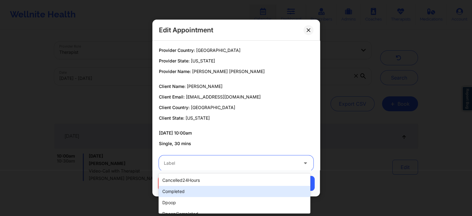
click at [196, 192] on div "completed" at bounding box center [235, 191] width 152 height 11
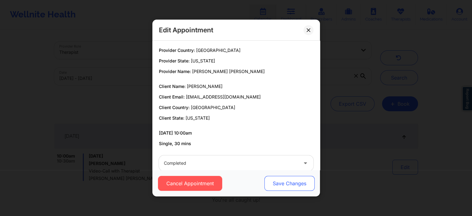
click at [281, 185] on button "Save Changes" at bounding box center [289, 183] width 50 height 15
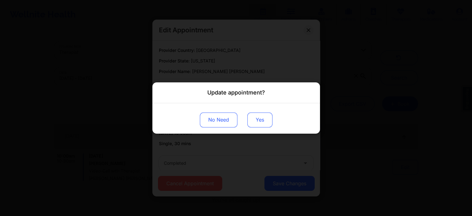
click at [267, 115] on button "Yes" at bounding box center [259, 119] width 25 height 15
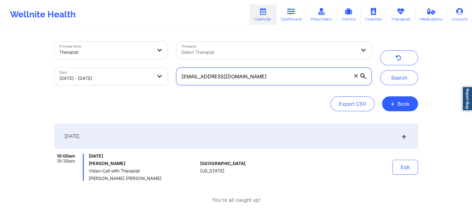
drag, startPoint x: 262, startPoint y: 76, endPoint x: 133, endPoint y: 62, distance: 129.6
click at [133, 62] on div "Provider Role Therapist Therapist Select Therapist Date [DATE] - [DATE] [EMAIL_…" at bounding box center [213, 63] width 326 height 52
paste input "maoqu"
click at [380, 70] on button "Search" at bounding box center [399, 77] width 38 height 15
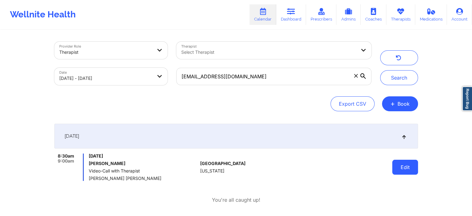
drag, startPoint x: 394, startPoint y: 158, endPoint x: 399, endPoint y: 170, distance: 12.9
click at [399, 170] on div "Edit" at bounding box center [388, 166] width 57 height 27
click at [399, 170] on button "Edit" at bounding box center [405, 167] width 26 height 15
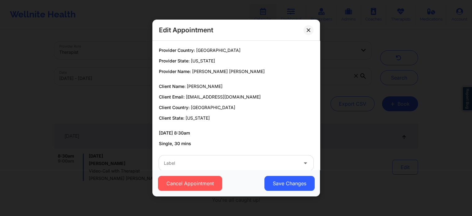
click at [196, 161] on div at bounding box center [231, 162] width 134 height 7
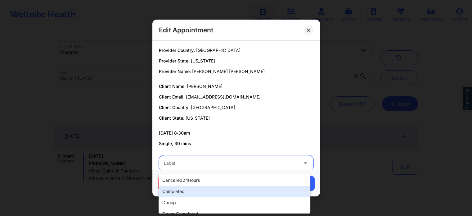
click at [179, 187] on div "completed" at bounding box center [235, 191] width 152 height 11
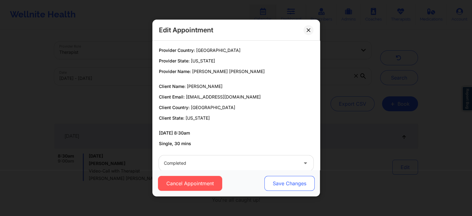
click at [303, 177] on button "Save Changes" at bounding box center [289, 183] width 50 height 15
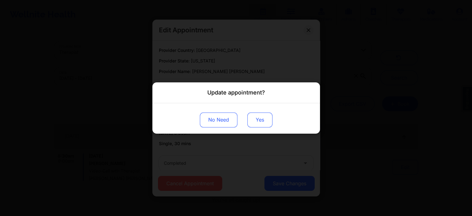
click at [253, 120] on button "Yes" at bounding box center [259, 119] width 25 height 15
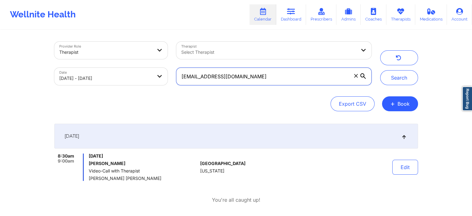
drag, startPoint x: 241, startPoint y: 81, endPoint x: 77, endPoint y: 58, distance: 165.4
click at [77, 58] on div "Provider Role Therapist Therapist Select Therapist Date [DATE] - [DATE] [EMAIL_…" at bounding box center [213, 63] width 326 height 52
paste input "tlichinchi"
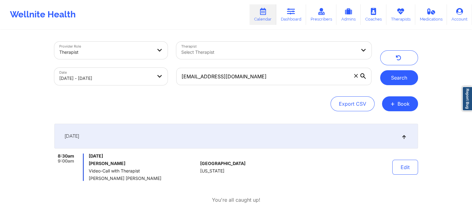
click at [411, 79] on button "Search" at bounding box center [399, 77] width 38 height 15
click at [405, 74] on button "Search" at bounding box center [399, 77] width 38 height 15
click at [406, 169] on button "Edit" at bounding box center [405, 167] width 26 height 15
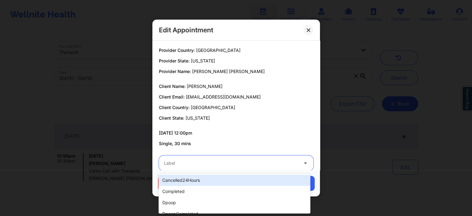
click at [236, 166] on div at bounding box center [231, 162] width 134 height 7
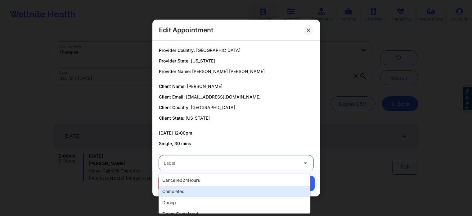
click at [195, 189] on div "completed" at bounding box center [235, 191] width 152 height 11
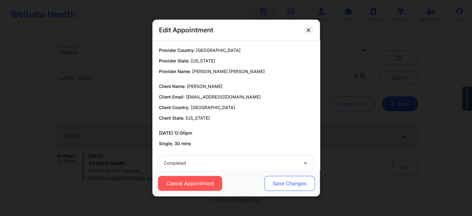
click at [286, 186] on button "Save Changes" at bounding box center [289, 183] width 50 height 15
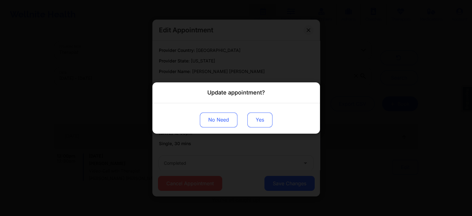
click at [258, 122] on button "Yes" at bounding box center [259, 119] width 25 height 15
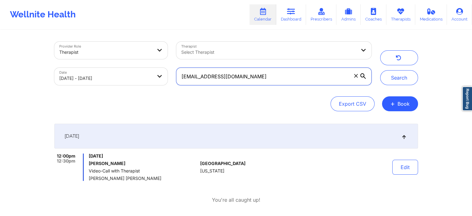
drag, startPoint x: 268, startPoint y: 70, endPoint x: 174, endPoint y: 58, distance: 94.8
click at [174, 58] on div "Provider Role Therapist Therapist Select Therapist Date [DATE] - [DATE] [EMAIL_…" at bounding box center [213, 63] width 326 height 52
paste input "mitchhward"
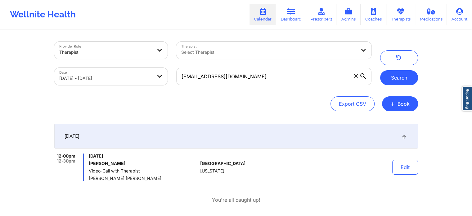
click at [387, 83] on button "Search" at bounding box center [399, 77] width 38 height 15
click at [405, 172] on button "Edit" at bounding box center [405, 167] width 26 height 15
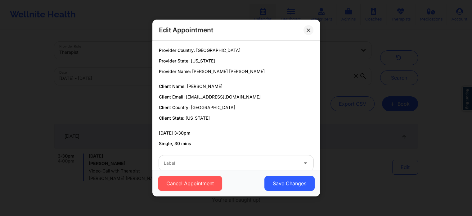
click at [191, 171] on div "Cancel Appointment Save Changes" at bounding box center [236, 183] width 168 height 26
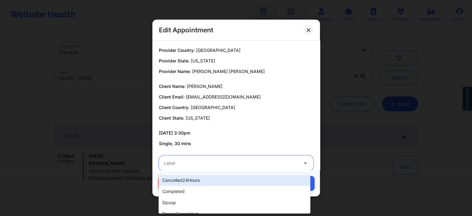
click at [198, 164] on div at bounding box center [231, 162] width 134 height 7
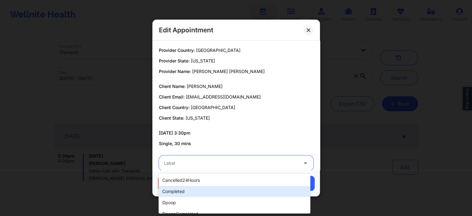
click at [185, 189] on div "completed" at bounding box center [235, 191] width 152 height 11
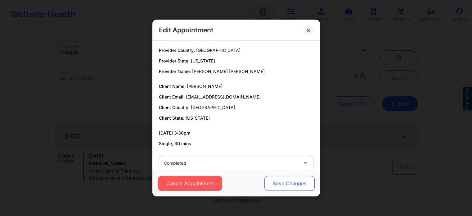
click at [287, 182] on button "Save Changes" at bounding box center [289, 183] width 50 height 15
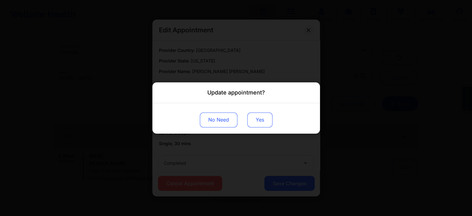
click at [263, 121] on button "Yes" at bounding box center [259, 119] width 25 height 15
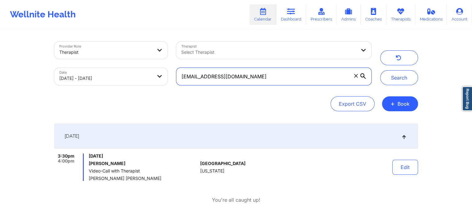
drag, startPoint x: 246, startPoint y: 70, endPoint x: 144, endPoint y: 67, distance: 101.9
click at [144, 67] on div "Provider Role Therapist Therapist Select Therapist Date [DATE] - [DATE] [EMAIL_…" at bounding box center [213, 63] width 326 height 52
paste input "sgrami87"
click at [380, 70] on button "Search" at bounding box center [399, 77] width 38 height 15
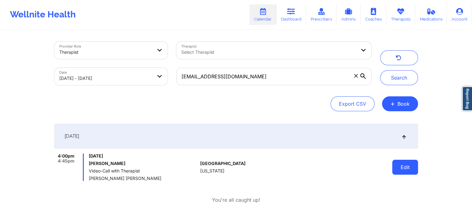
click at [401, 163] on button "Edit" at bounding box center [405, 167] width 26 height 15
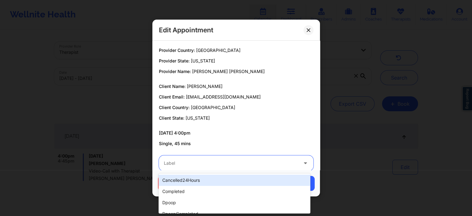
click at [210, 169] on div "Label" at bounding box center [229, 163] width 140 height 16
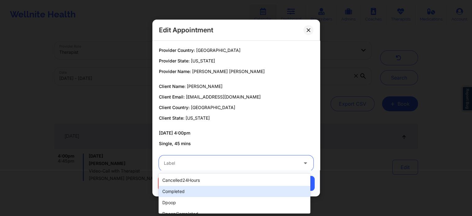
click at [183, 190] on div "completed" at bounding box center [235, 191] width 152 height 11
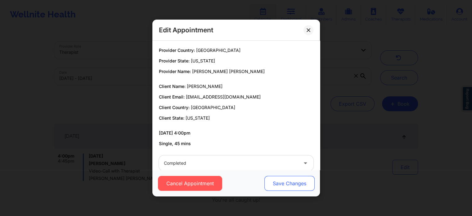
click at [287, 182] on button "Save Changes" at bounding box center [289, 183] width 50 height 15
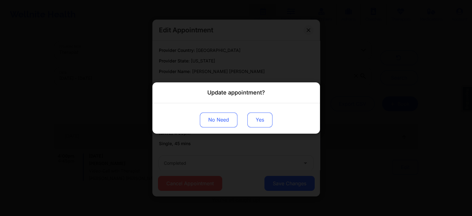
click at [260, 118] on button "Yes" at bounding box center [259, 119] width 25 height 15
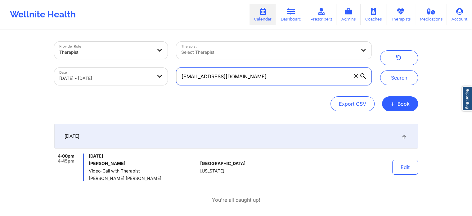
drag, startPoint x: 240, startPoint y: 73, endPoint x: 135, endPoint y: 74, distance: 105.3
click at [135, 74] on div "Provider Role Therapist Therapist Select Therapist Date [DATE] - [DATE] [EMAIL_…" at bounding box center [213, 63] width 326 height 52
paste input "mattcoaudiovideo"
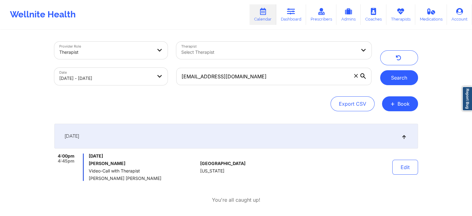
click at [402, 77] on button "Search" at bounding box center [399, 77] width 38 height 15
click at [394, 165] on button "Edit" at bounding box center [405, 167] width 26 height 15
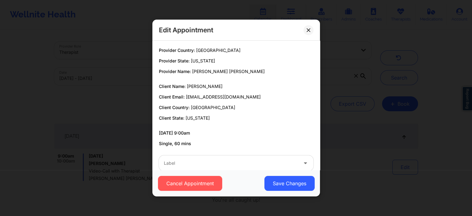
drag, startPoint x: 213, startPoint y: 154, endPoint x: 213, endPoint y: 158, distance: 4.3
click at [213, 158] on div "Label" at bounding box center [236, 163] width 163 height 24
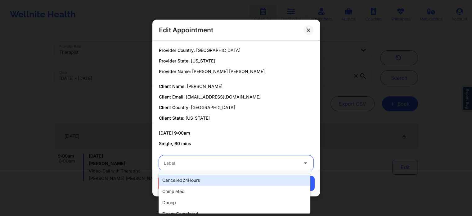
click at [213, 158] on div "Label" at bounding box center [229, 163] width 140 height 16
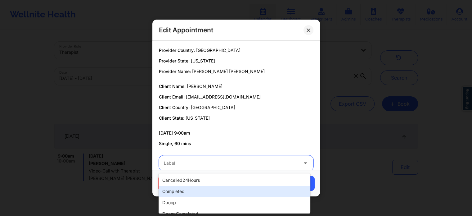
click at [186, 189] on div "completed" at bounding box center [235, 191] width 152 height 11
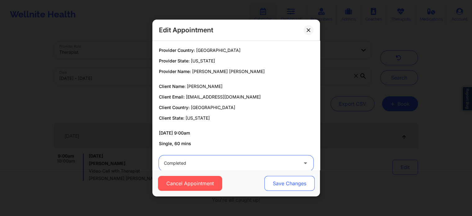
click at [283, 184] on button "Save Changes" at bounding box center [289, 183] width 50 height 15
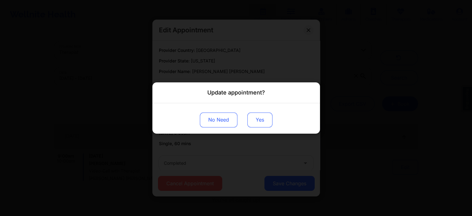
click at [267, 119] on button "Yes" at bounding box center [259, 119] width 25 height 15
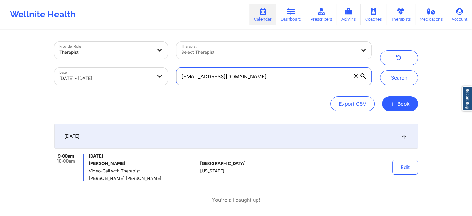
drag, startPoint x: 271, startPoint y: 77, endPoint x: 124, endPoint y: 60, distance: 147.6
click at [124, 60] on div "Provider Role Therapist Therapist Select Therapist Date [DATE] - [DATE] [EMAIL_…" at bounding box center [213, 63] width 326 height 52
paste input "[PERSON_NAME].mayes04"
type input "[PERSON_NAME][EMAIL_ADDRESS][DOMAIN_NAME]"
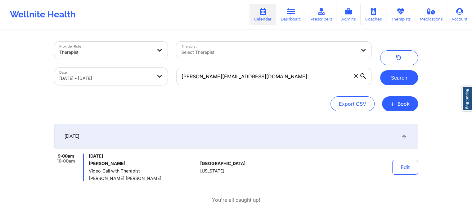
click at [388, 75] on button "Search" at bounding box center [399, 77] width 38 height 15
click at [403, 160] on button "Edit" at bounding box center [405, 167] width 26 height 15
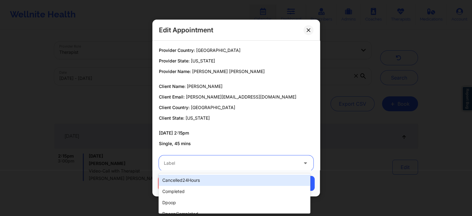
click at [210, 164] on div at bounding box center [231, 162] width 134 height 7
type input "no"
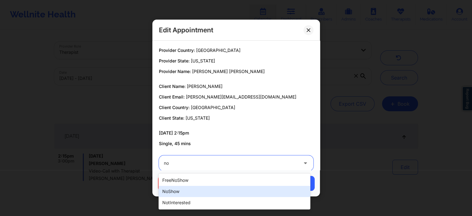
click at [176, 189] on div "noShow" at bounding box center [235, 191] width 152 height 11
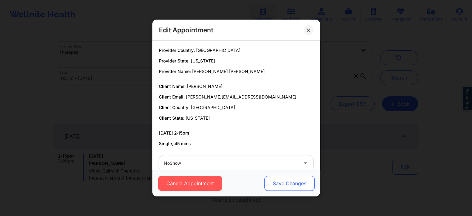
click at [285, 186] on button "Save Changes" at bounding box center [289, 183] width 50 height 15
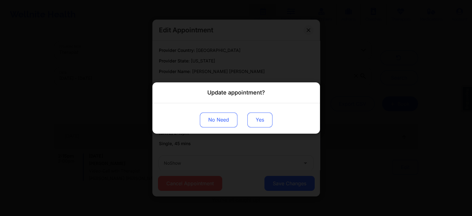
click at [257, 125] on button "Yes" at bounding box center [259, 119] width 25 height 15
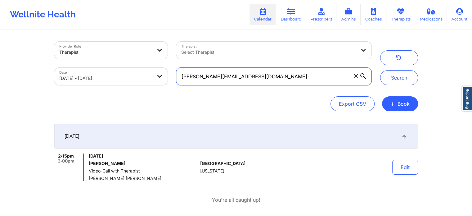
drag, startPoint x: 267, startPoint y: 69, endPoint x: 258, endPoint y: 69, distance: 9.0
click at [258, 69] on input "[PERSON_NAME][EMAIL_ADDRESS][DOMAIN_NAME]" at bounding box center [273, 76] width 195 height 17
drag, startPoint x: 258, startPoint y: 69, endPoint x: 125, endPoint y: 70, distance: 132.9
click at [125, 70] on div "Provider Role Therapist Therapist Select Therapist Date [DATE] - [DATE] [PERSON…" at bounding box center [213, 63] width 326 height 52
paste input "nickpolitis12"
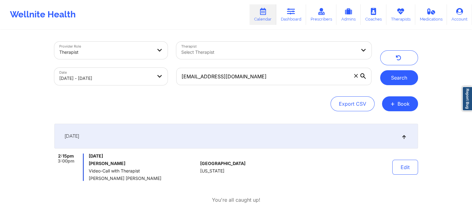
click at [405, 74] on button "Search" at bounding box center [399, 77] width 38 height 15
click at [410, 162] on button "Edit" at bounding box center [405, 167] width 26 height 15
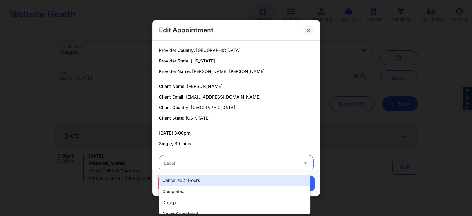
click at [214, 165] on div at bounding box center [231, 162] width 134 height 7
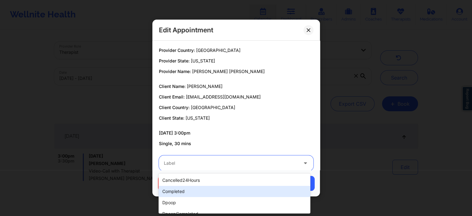
click at [176, 193] on div "completed" at bounding box center [235, 191] width 152 height 11
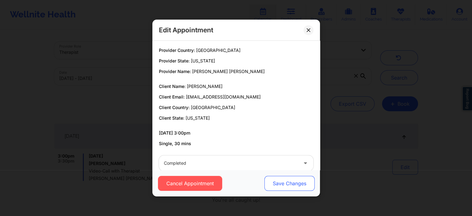
click at [278, 182] on button "Save Changes" at bounding box center [289, 183] width 50 height 15
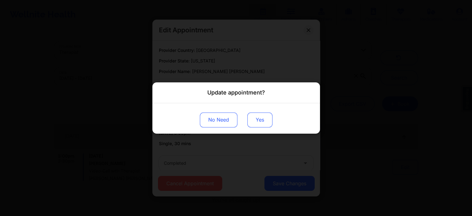
click at [254, 126] on button "Yes" at bounding box center [259, 119] width 25 height 15
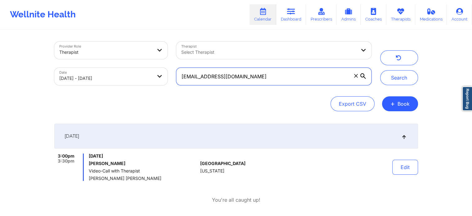
drag, startPoint x: 268, startPoint y: 75, endPoint x: 146, endPoint y: 81, distance: 122.5
click at [146, 81] on div "Provider Role Therapist Therapist Select Therapist Date [DATE] - [DATE] [EMAIL_…" at bounding box center [213, 63] width 326 height 52
paste input "felipempineda"
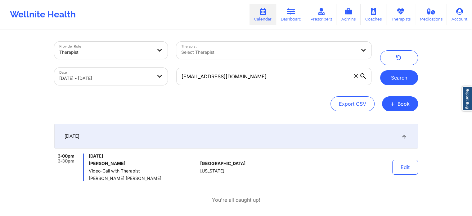
click at [391, 75] on button "Search" at bounding box center [399, 77] width 38 height 15
click at [409, 173] on button "Edit" at bounding box center [405, 167] width 26 height 15
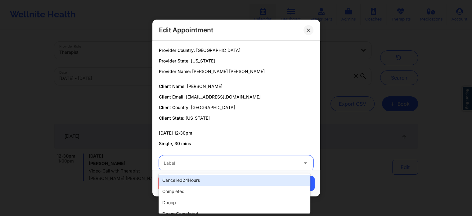
click at [272, 156] on div "Label" at bounding box center [229, 163] width 140 height 16
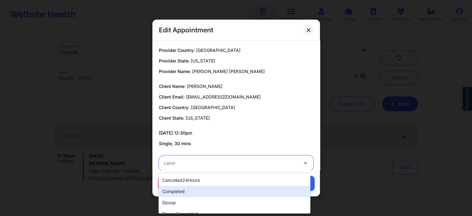
click at [237, 189] on div "completed" at bounding box center [235, 191] width 152 height 11
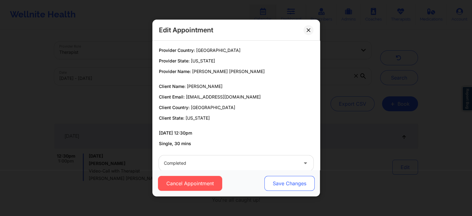
click at [291, 183] on button "Save Changes" at bounding box center [289, 183] width 50 height 15
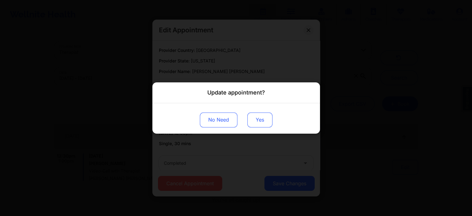
click at [256, 116] on button "Yes" at bounding box center [259, 119] width 25 height 15
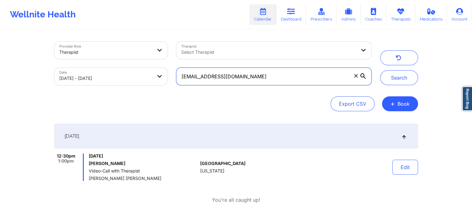
drag, startPoint x: 255, startPoint y: 85, endPoint x: 271, endPoint y: 72, distance: 20.3
click at [271, 72] on div "[EMAIL_ADDRESS][DOMAIN_NAME]" at bounding box center [274, 76] width 204 height 26
drag, startPoint x: 271, startPoint y: 72, endPoint x: 82, endPoint y: 64, distance: 188.9
click at [82, 64] on div "Provider Role Therapist Therapist Select Therapist Date [DATE] - [DATE] [EMAIL_…" at bounding box center [213, 63] width 326 height 52
paste input "tevinromario"
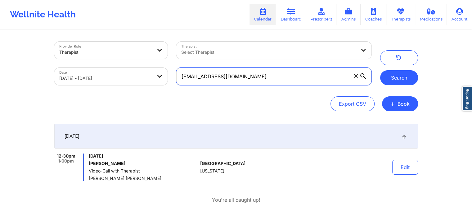
type input "[EMAIL_ADDRESS][DOMAIN_NAME]"
click at [385, 77] on button "Search" at bounding box center [399, 77] width 38 height 15
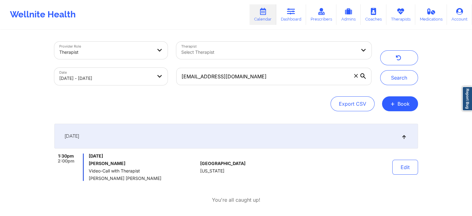
click at [401, 169] on button "Edit" at bounding box center [405, 167] width 26 height 15
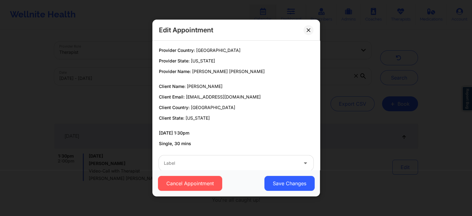
click at [258, 165] on div at bounding box center [231, 162] width 134 height 7
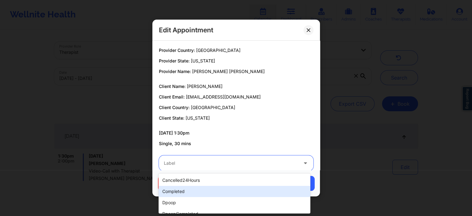
click at [210, 188] on div "completed" at bounding box center [235, 191] width 152 height 11
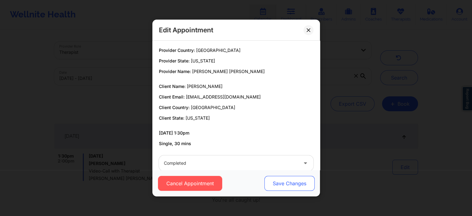
drag, startPoint x: 283, startPoint y: 190, endPoint x: 287, endPoint y: 188, distance: 4.2
click at [287, 188] on button "Save Changes" at bounding box center [289, 183] width 50 height 15
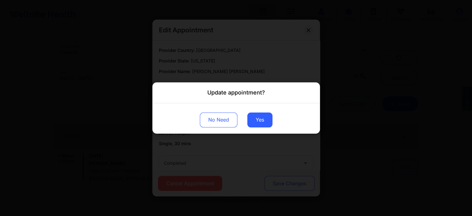
click at [287, 188] on div "Update appointment? No Need Yes" at bounding box center [236, 108] width 472 height 216
click at [251, 116] on button "Yes" at bounding box center [259, 119] width 25 height 15
